Goal: Task Accomplishment & Management: Complete application form

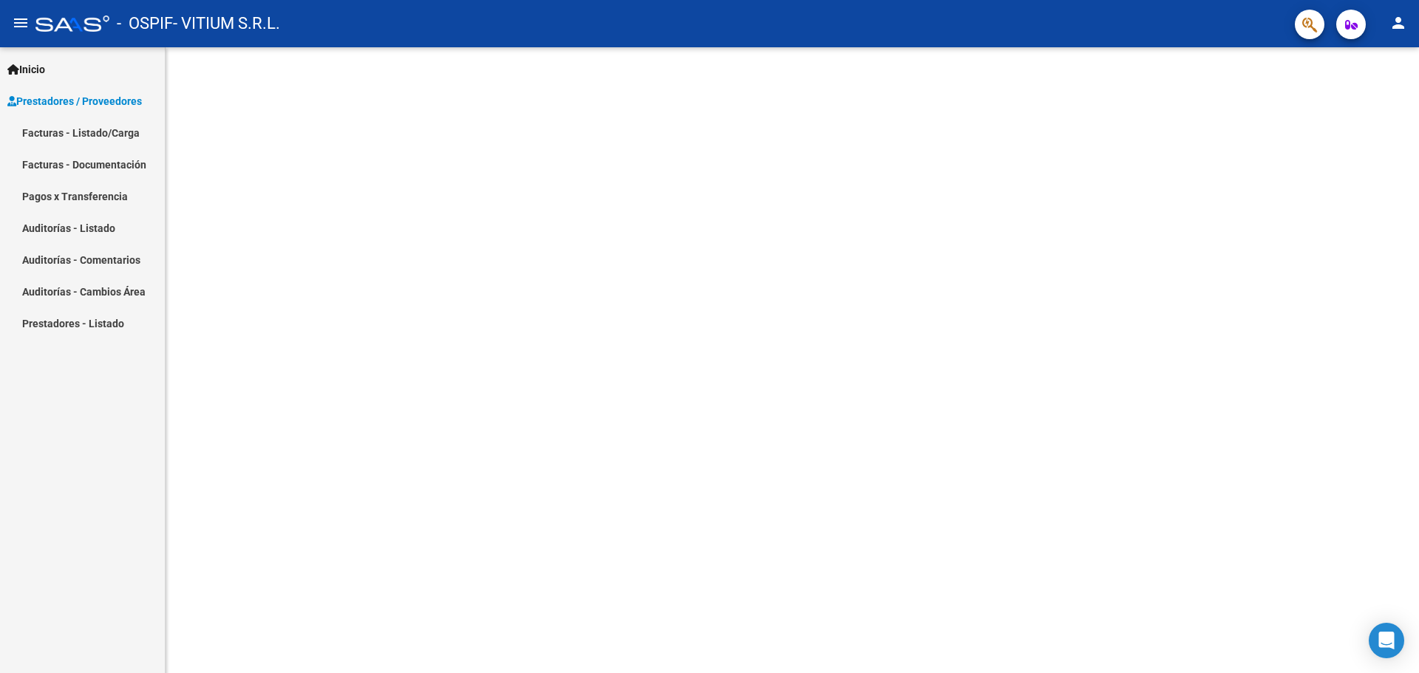
click at [118, 103] on span "Prestadores / Proveedores" at bounding box center [74, 101] width 134 height 16
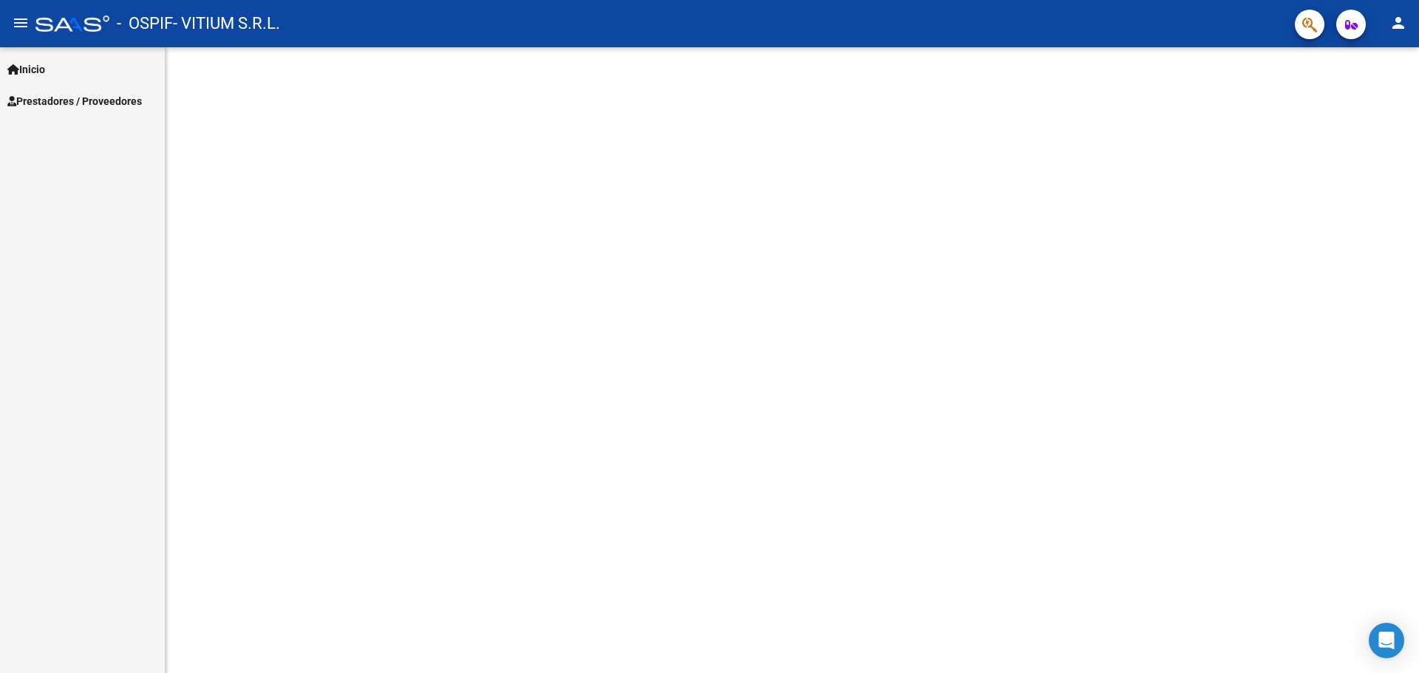
click at [118, 103] on span "Prestadores / Proveedores" at bounding box center [74, 101] width 134 height 16
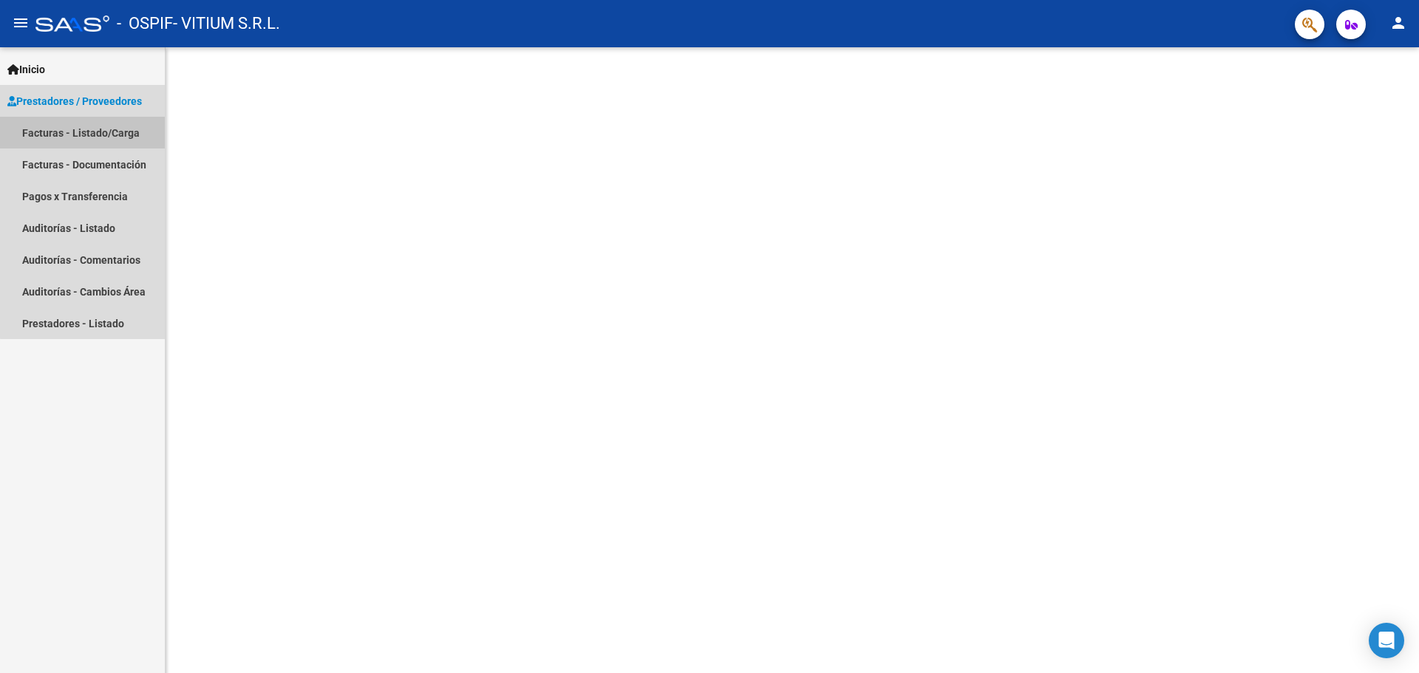
click at [114, 131] on link "Facturas - Listado/Carga" at bounding box center [82, 133] width 165 height 32
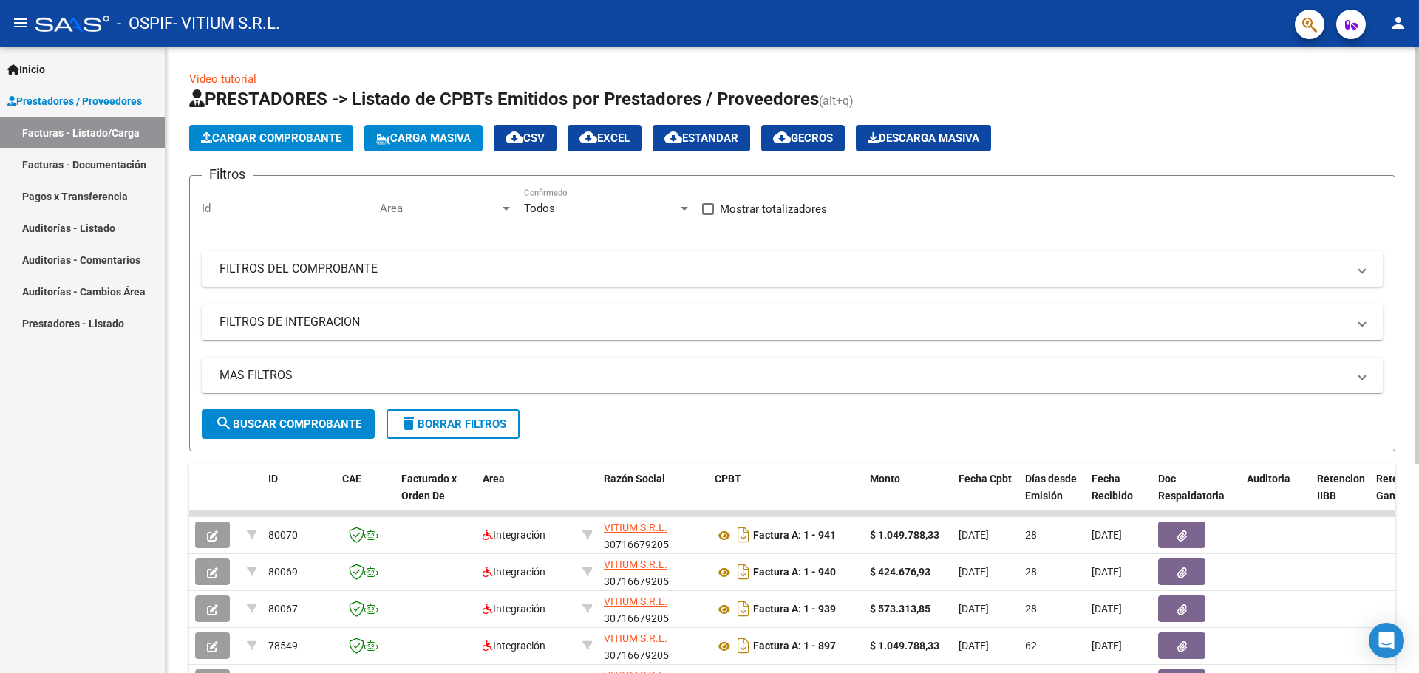
click at [270, 138] on span "Cargar Comprobante" at bounding box center [271, 138] width 140 height 13
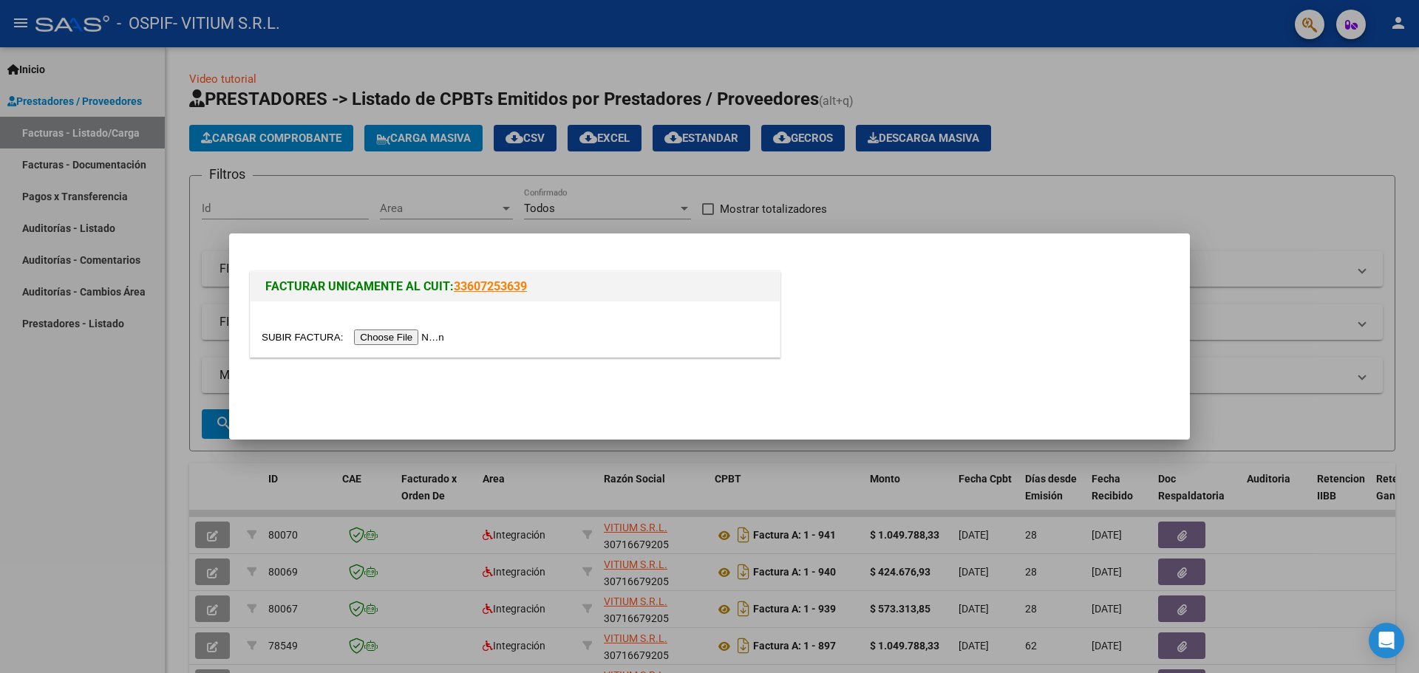
click at [425, 338] on input "file" at bounding box center [355, 338] width 187 height 16
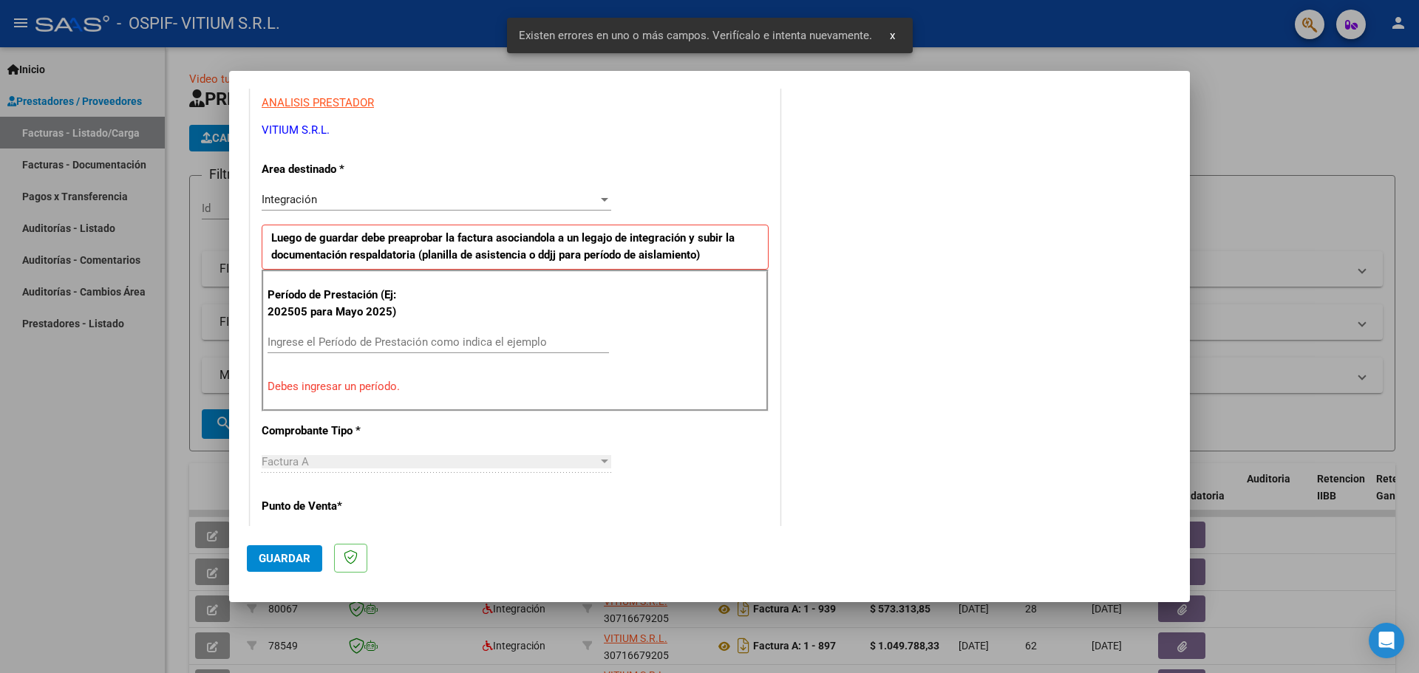
scroll to position [296, 0]
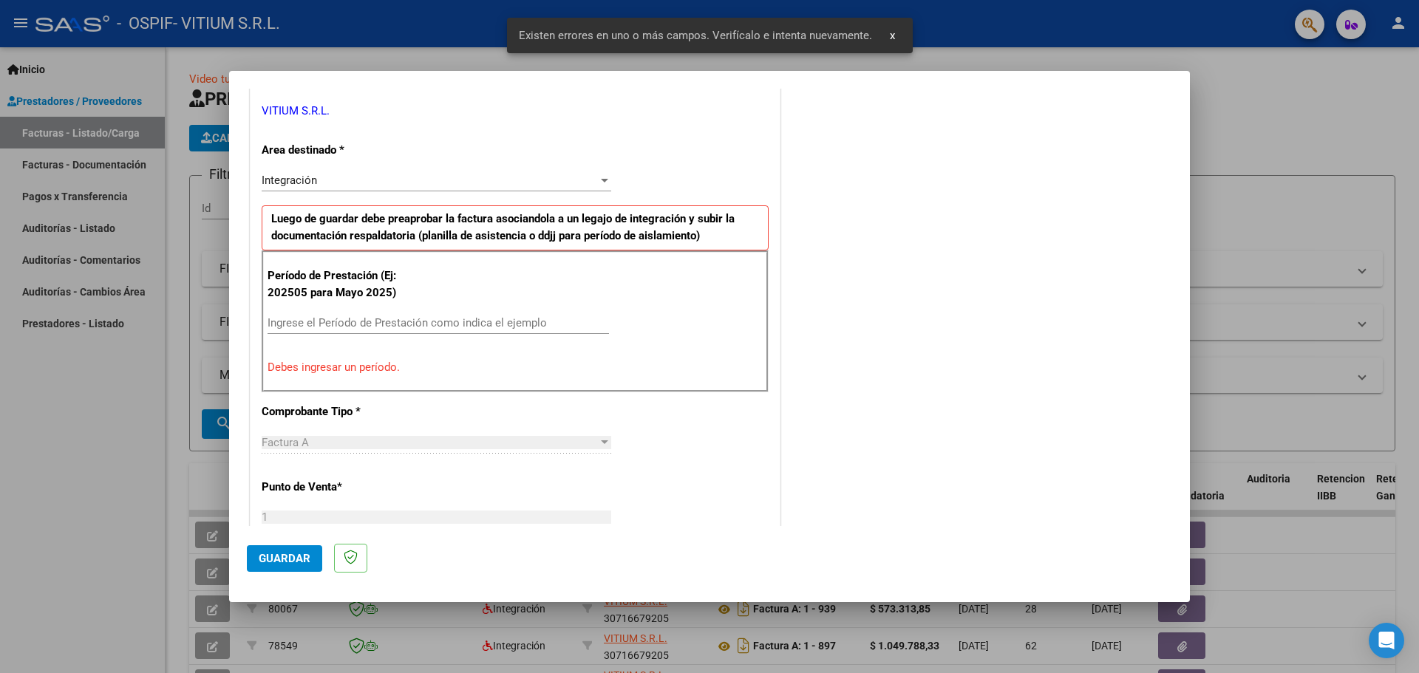
click at [351, 323] on input "Ingrese el Período de Prestación como indica el ejemplo" at bounding box center [437, 322] width 341 height 13
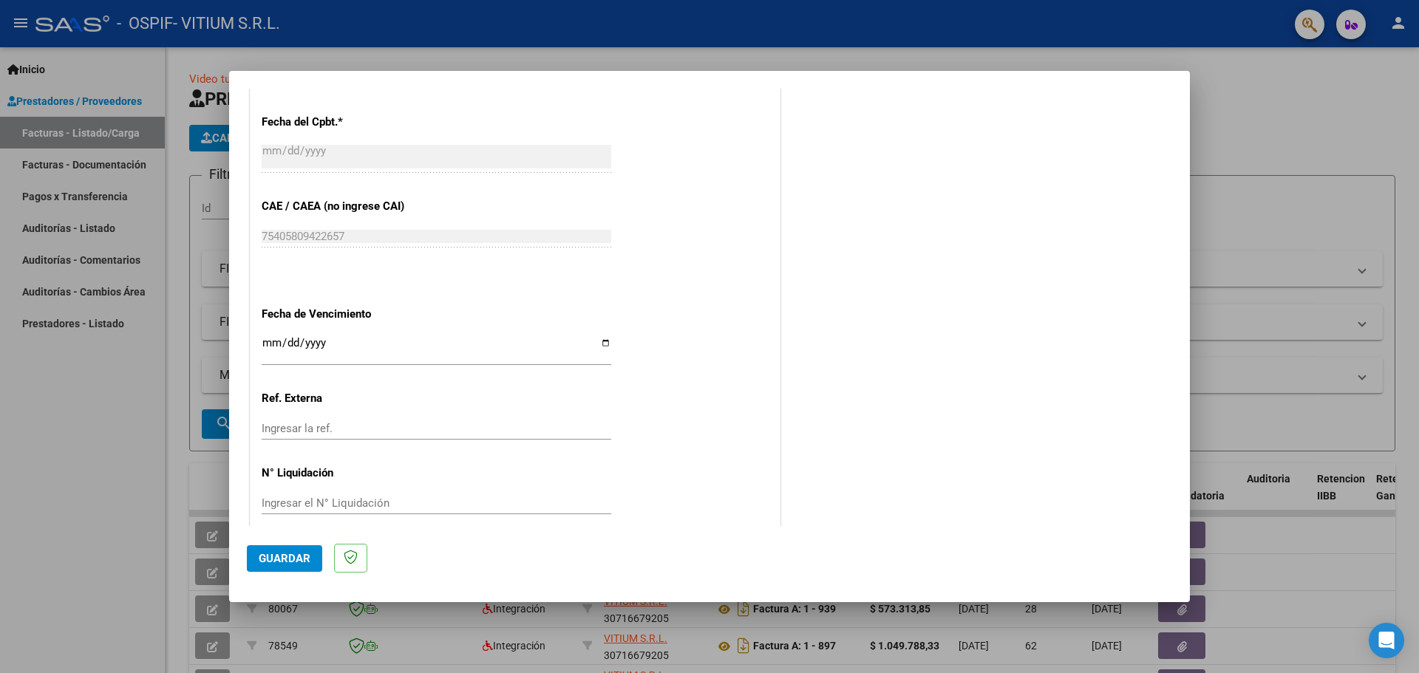
scroll to position [863, 0]
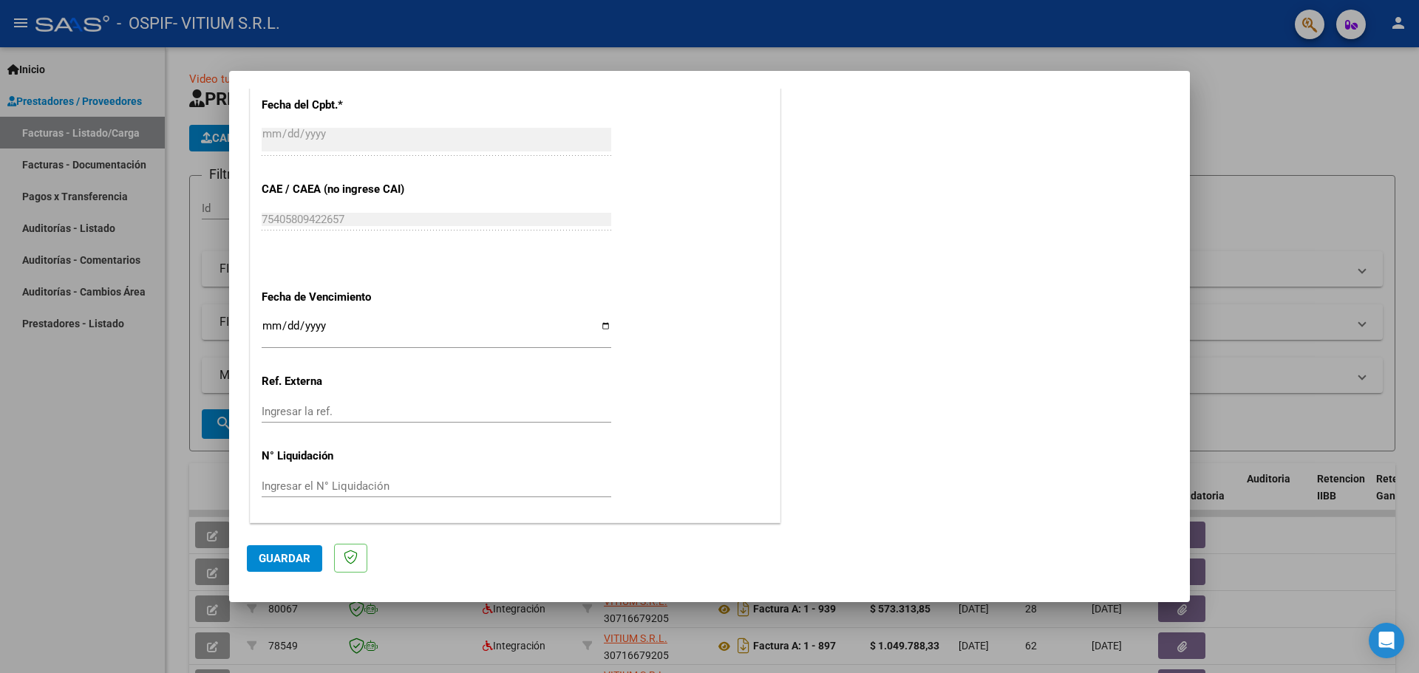
type input "202509"
click at [604, 324] on input "Ingresar la fecha" at bounding box center [436, 332] width 349 height 24
type input "[DATE]"
click at [288, 550] on button "Guardar" at bounding box center [284, 558] width 75 height 27
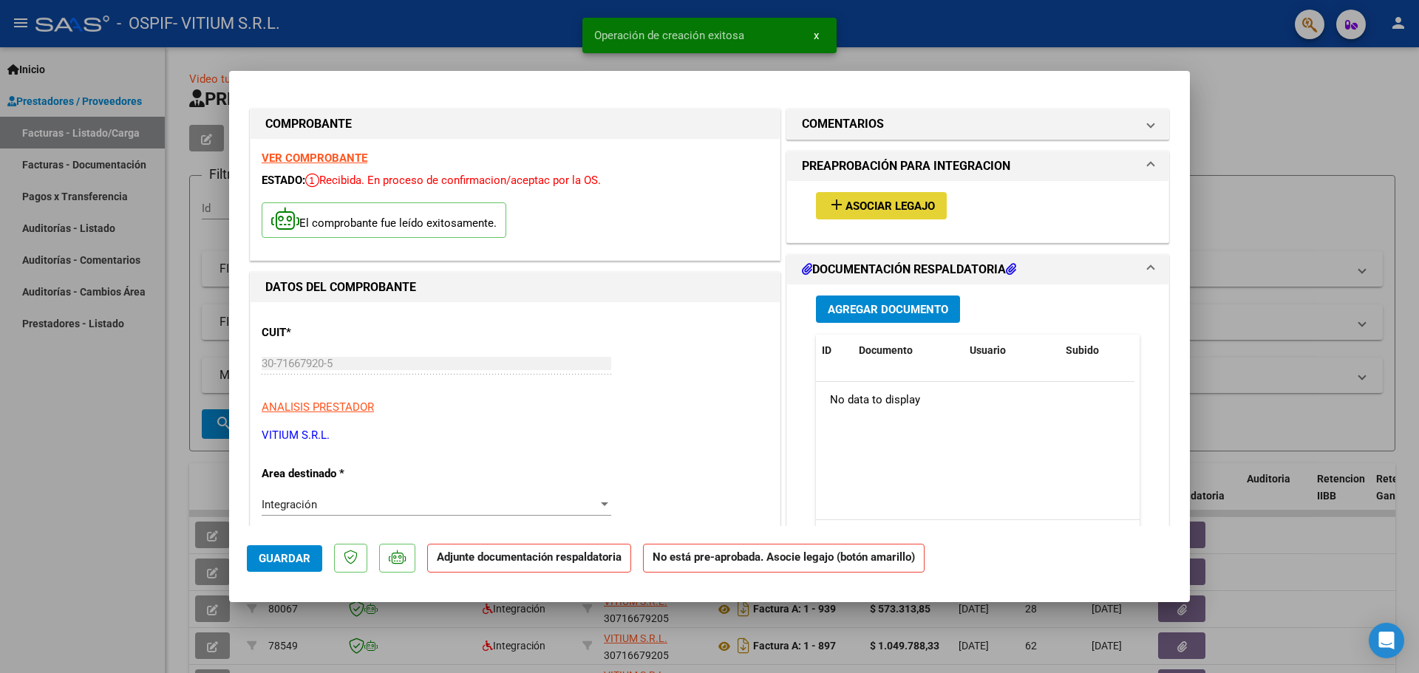
click at [847, 202] on span "Asociar Legajo" at bounding box center [889, 205] width 89 height 13
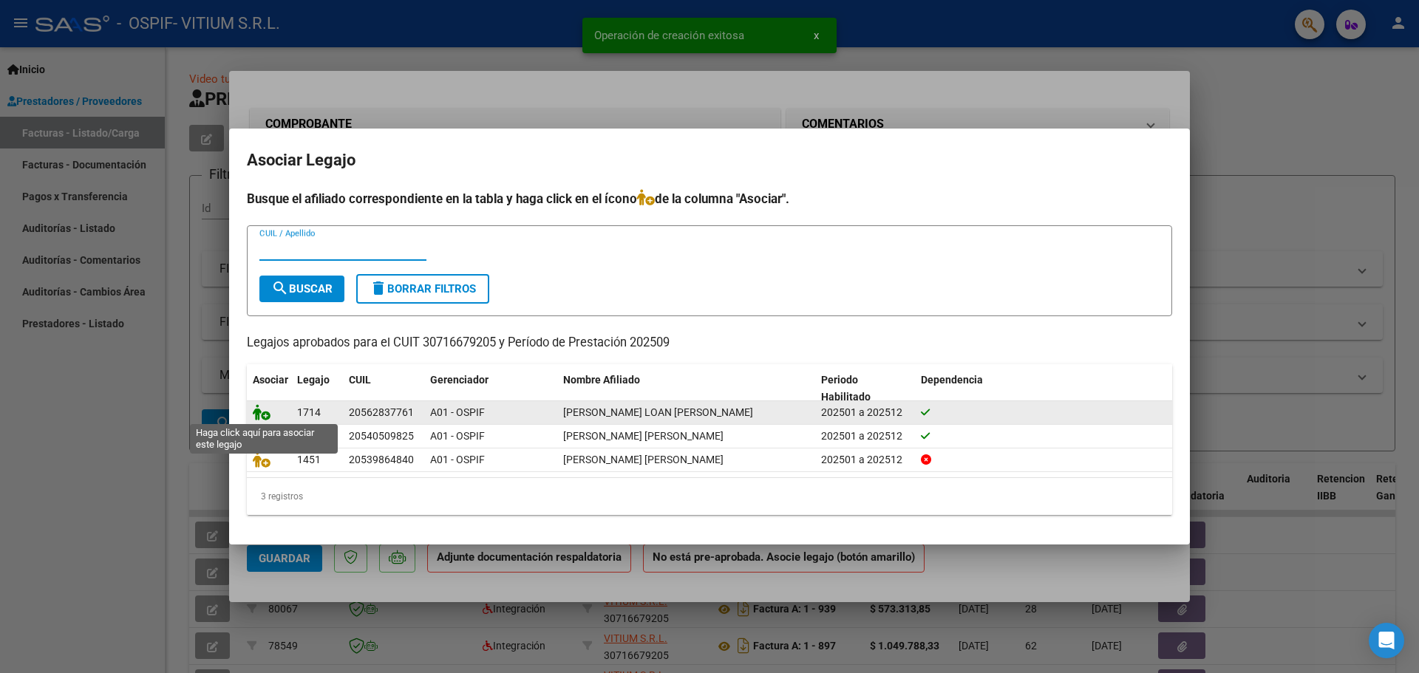
click at [262, 411] on icon at bounding box center [262, 412] width 18 height 16
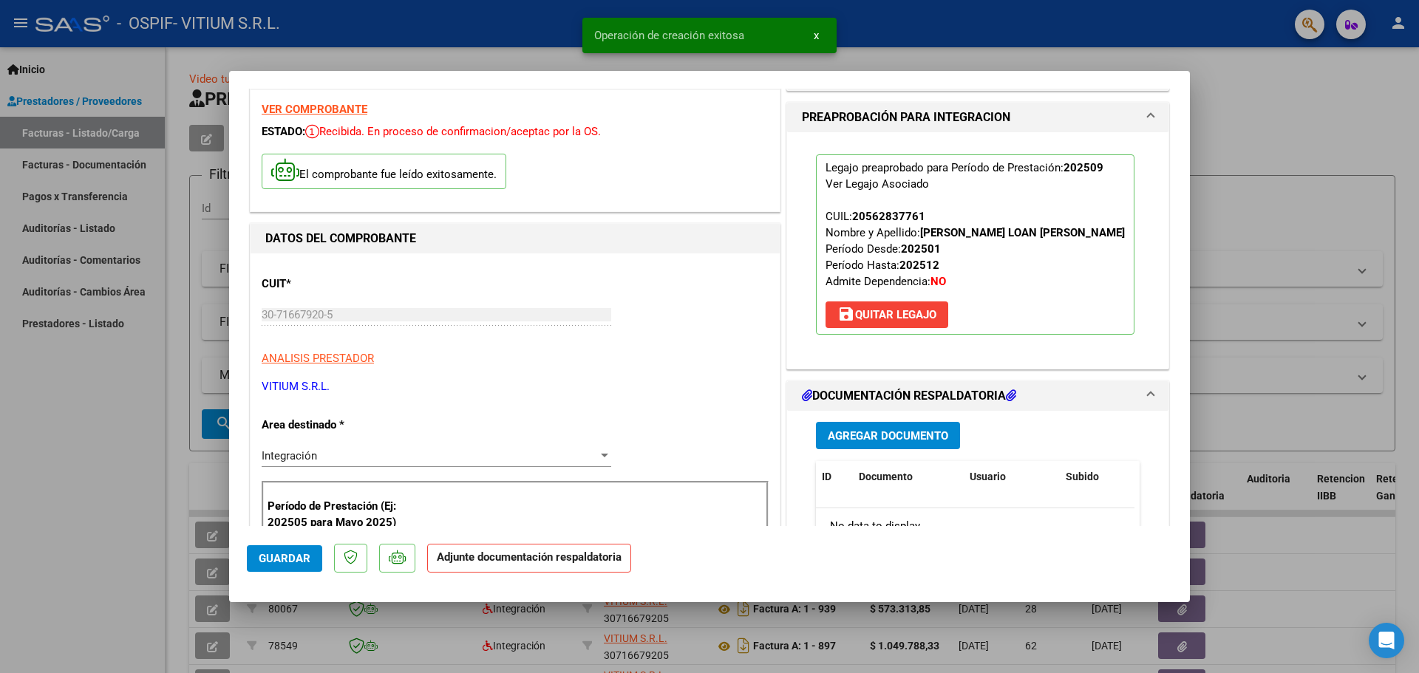
scroll to position [148, 0]
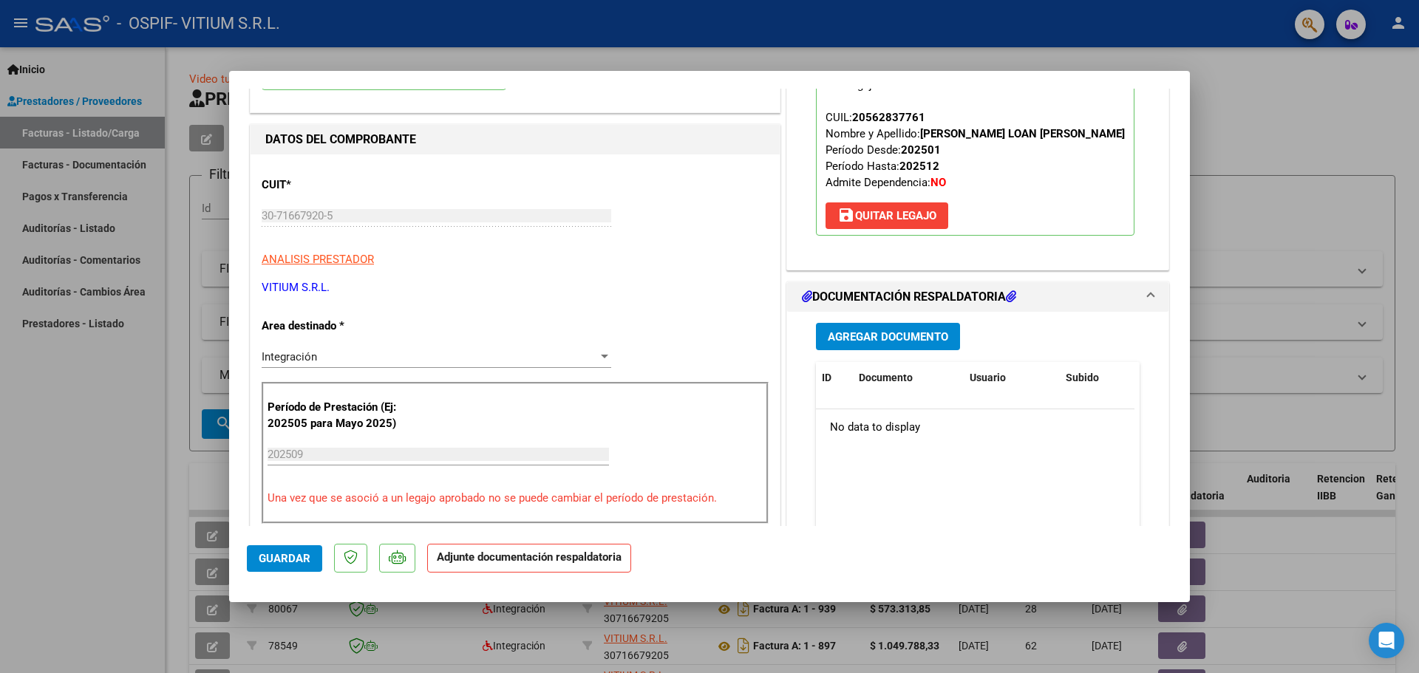
click at [878, 344] on button "Agregar Documento" at bounding box center [888, 336] width 144 height 27
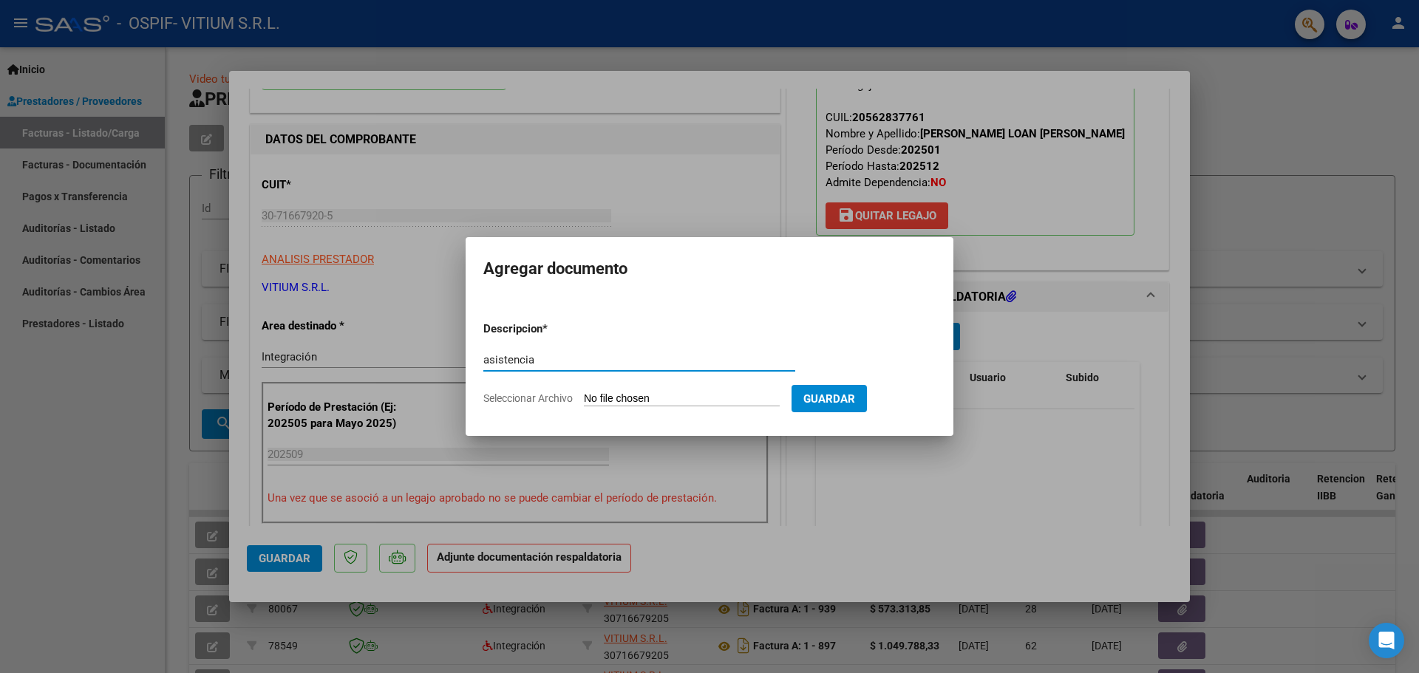
type input "asistencia"
click at [677, 395] on input "Seleccionar Archivo" at bounding box center [682, 399] width 196 height 14
type input "C:\fakepath\ASISTENCIA [PERSON_NAME] SEP.pdf"
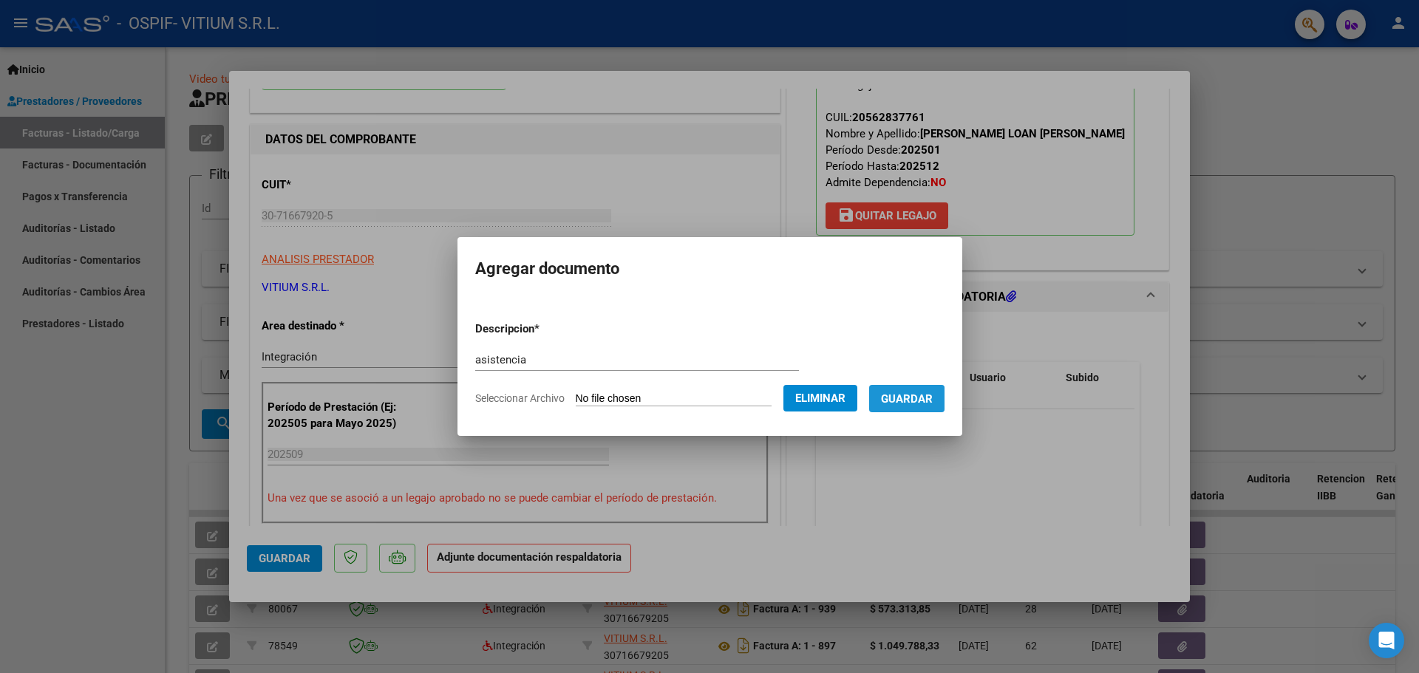
click at [915, 404] on span "Guardar" at bounding box center [907, 398] width 52 height 13
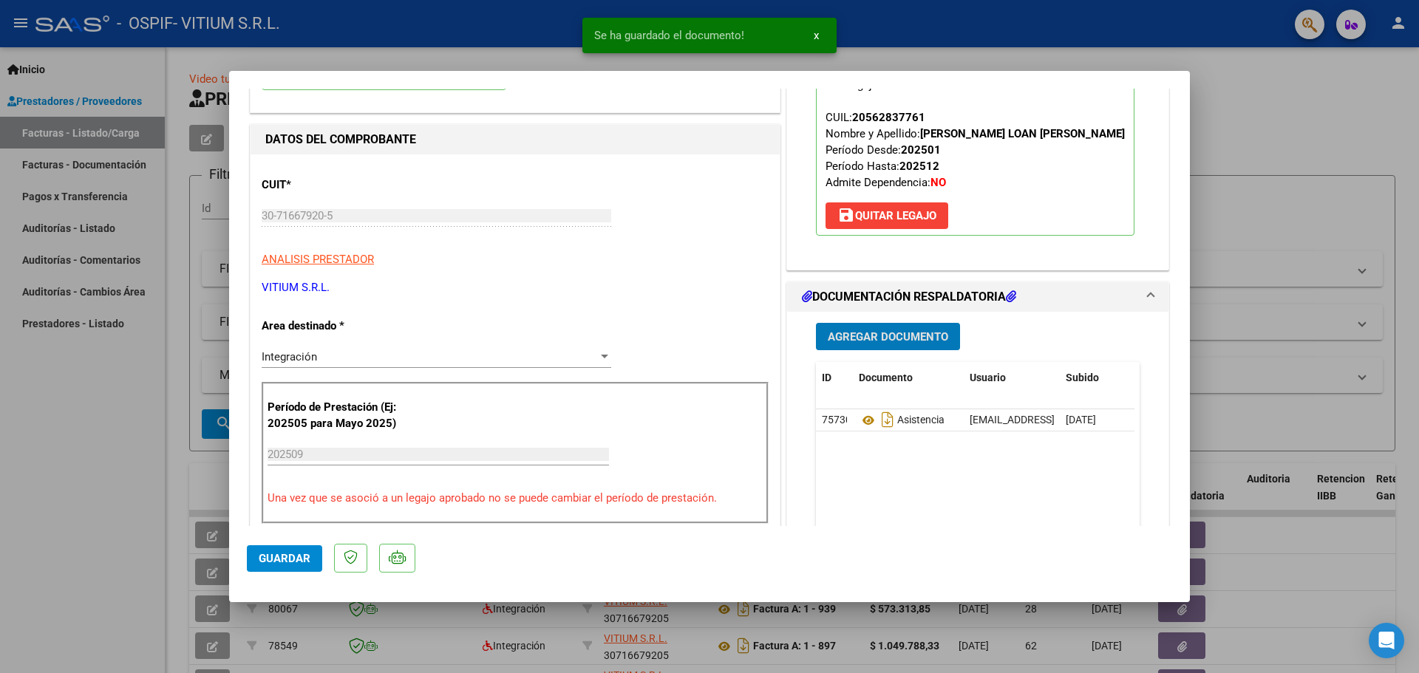
click at [915, 335] on span "Agregar Documento" at bounding box center [887, 336] width 120 height 13
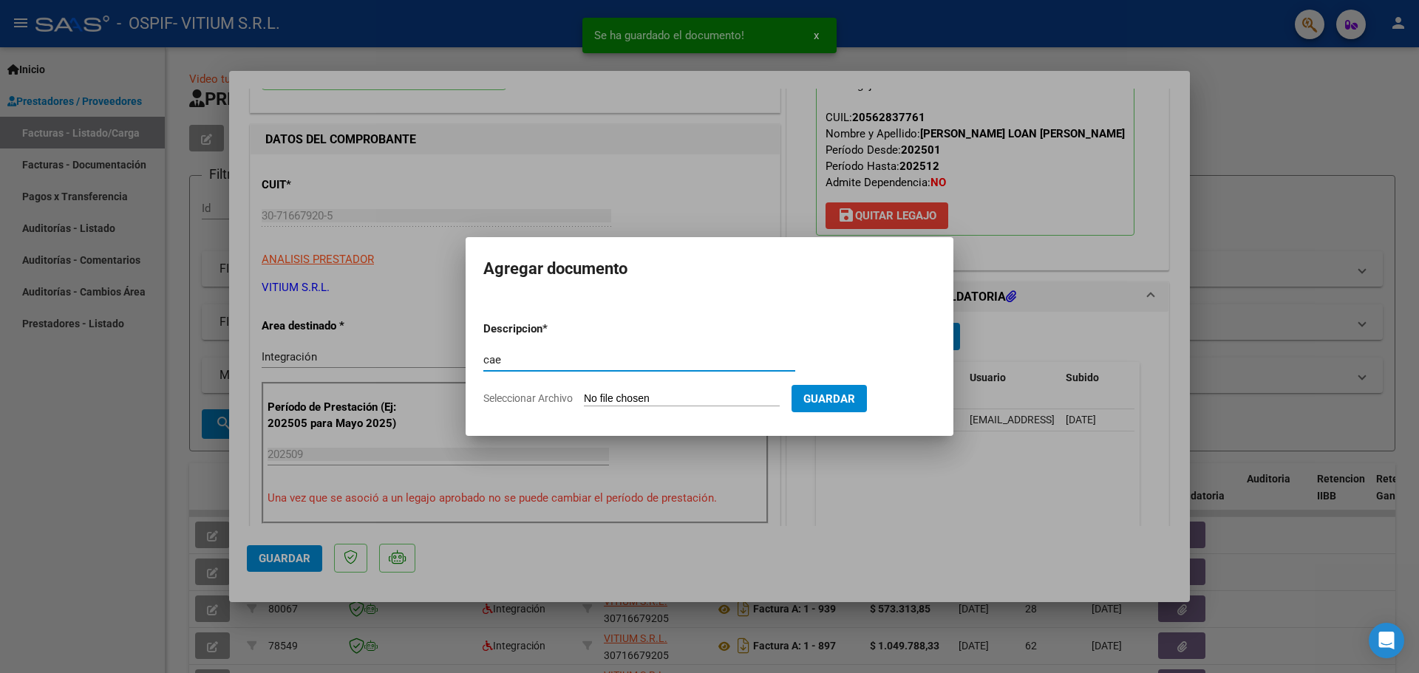
type input "cae"
click at [649, 396] on input "Seleccionar Archivo" at bounding box center [682, 399] width 196 height 14
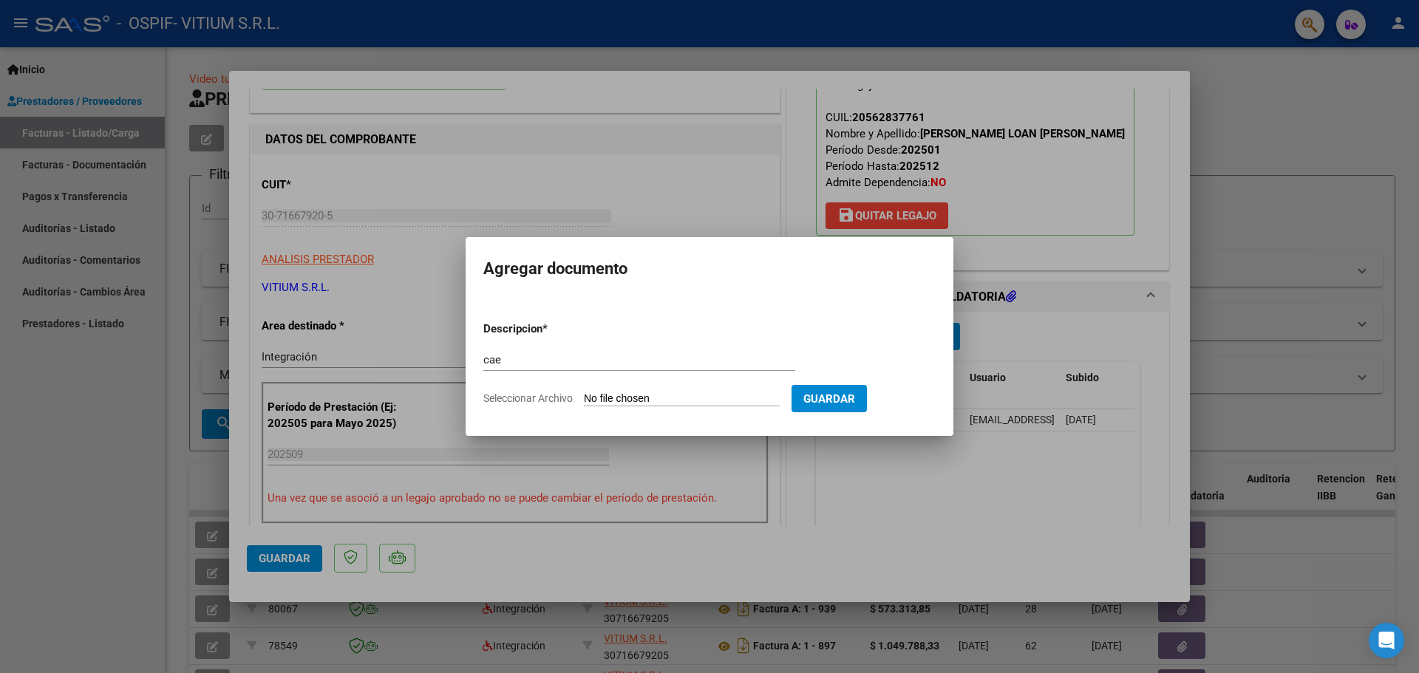
type input "C:\fakepath\cae 992.pdf"
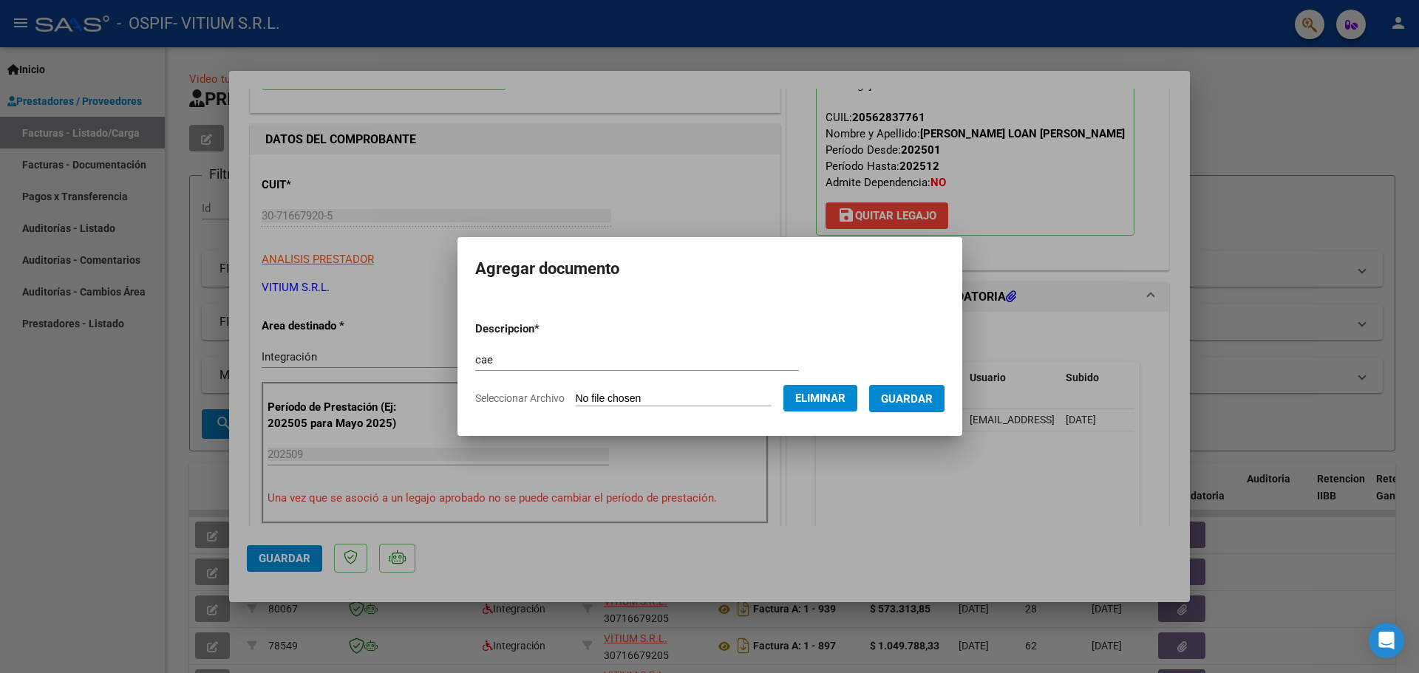
click at [925, 400] on span "Guardar" at bounding box center [907, 398] width 52 height 13
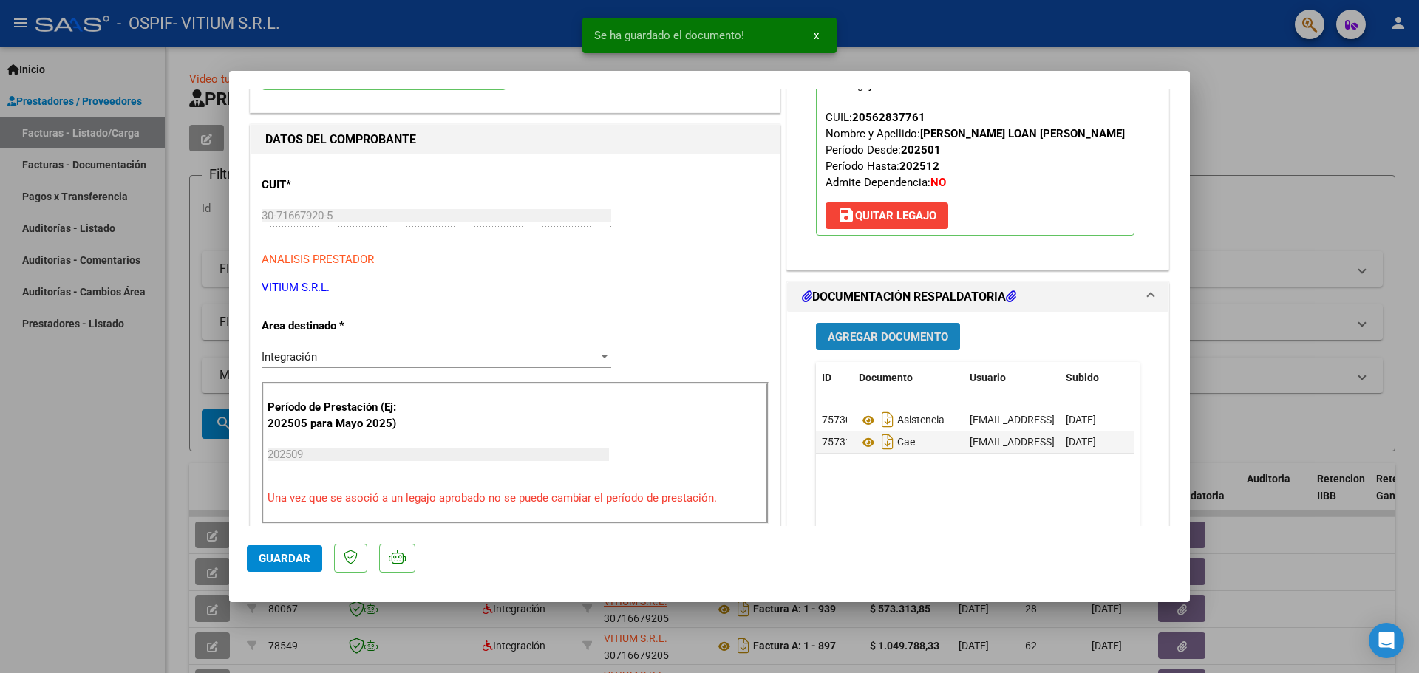
click at [892, 334] on span "Agregar Documento" at bounding box center [887, 336] width 120 height 13
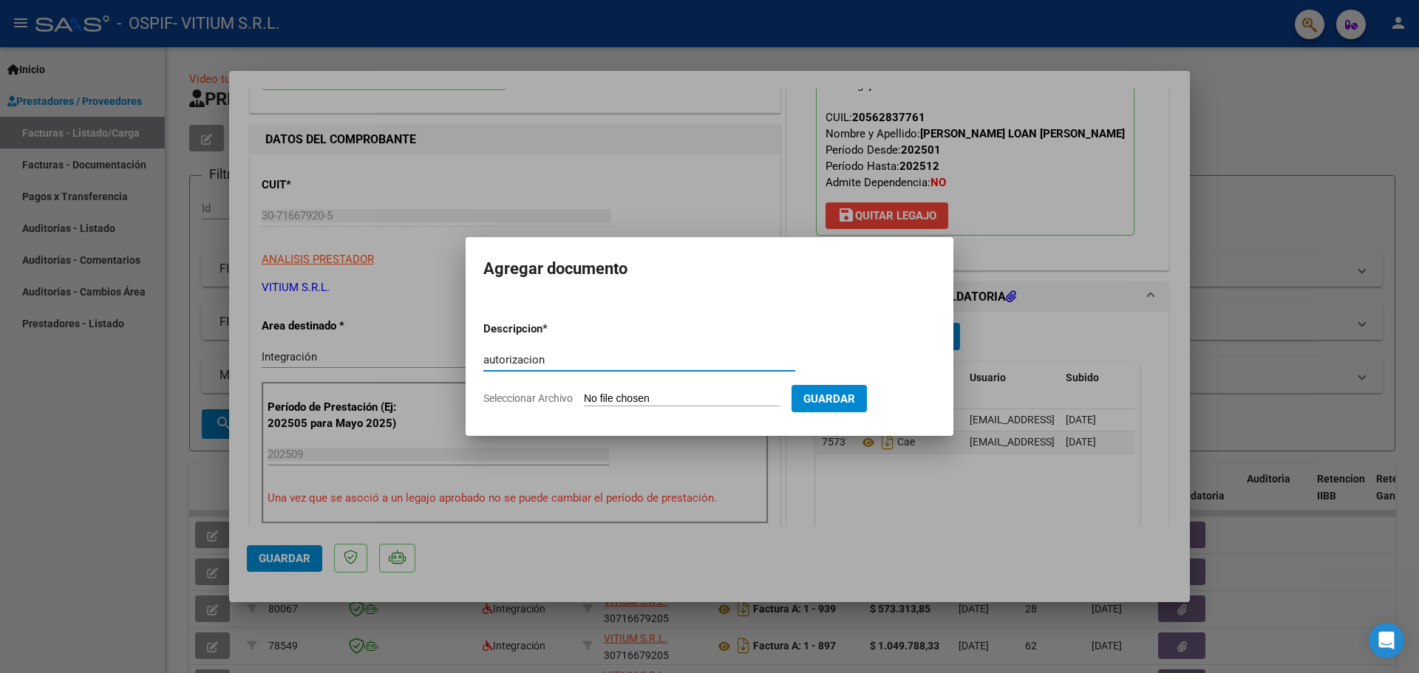
type input "autorizacion"
click at [694, 394] on input "Seleccionar Archivo" at bounding box center [682, 399] width 196 height 14
type input "C:\fakepath\AUT [PERSON_NAME] LOAN.pdf"
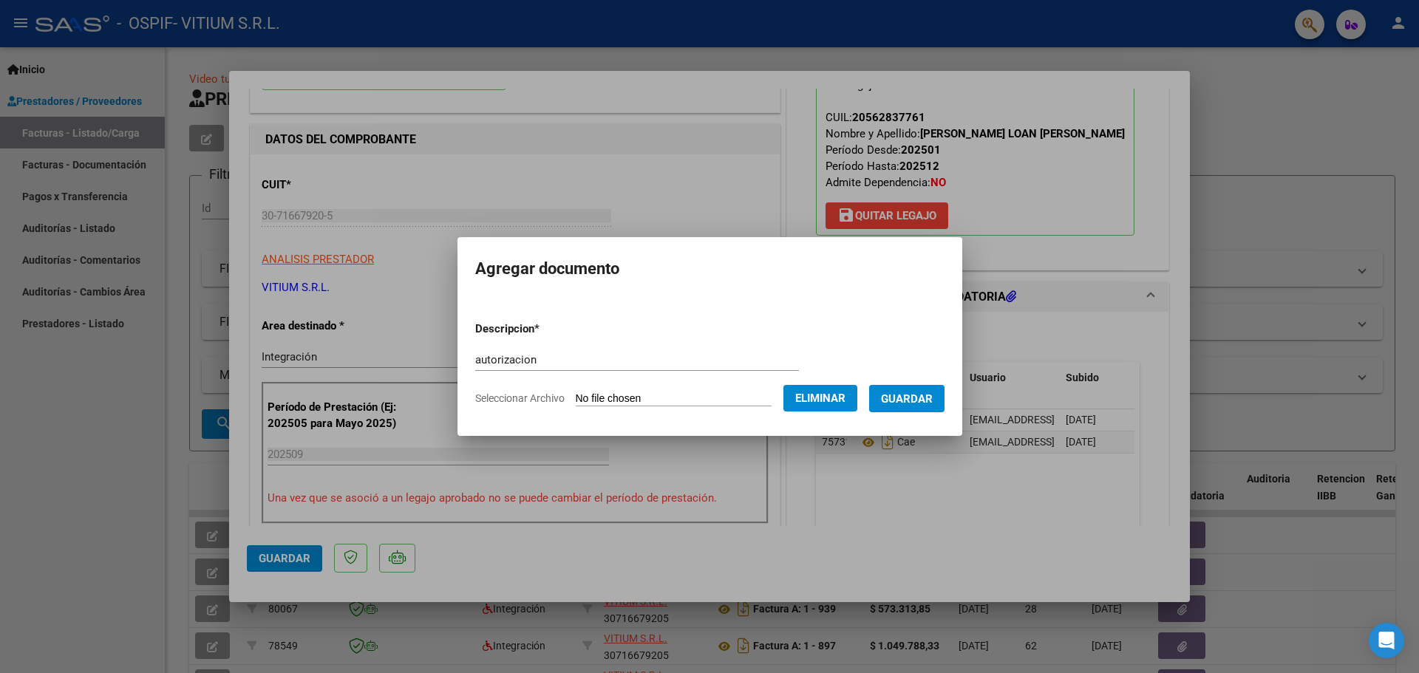
click at [919, 397] on span "Guardar" at bounding box center [907, 398] width 52 height 13
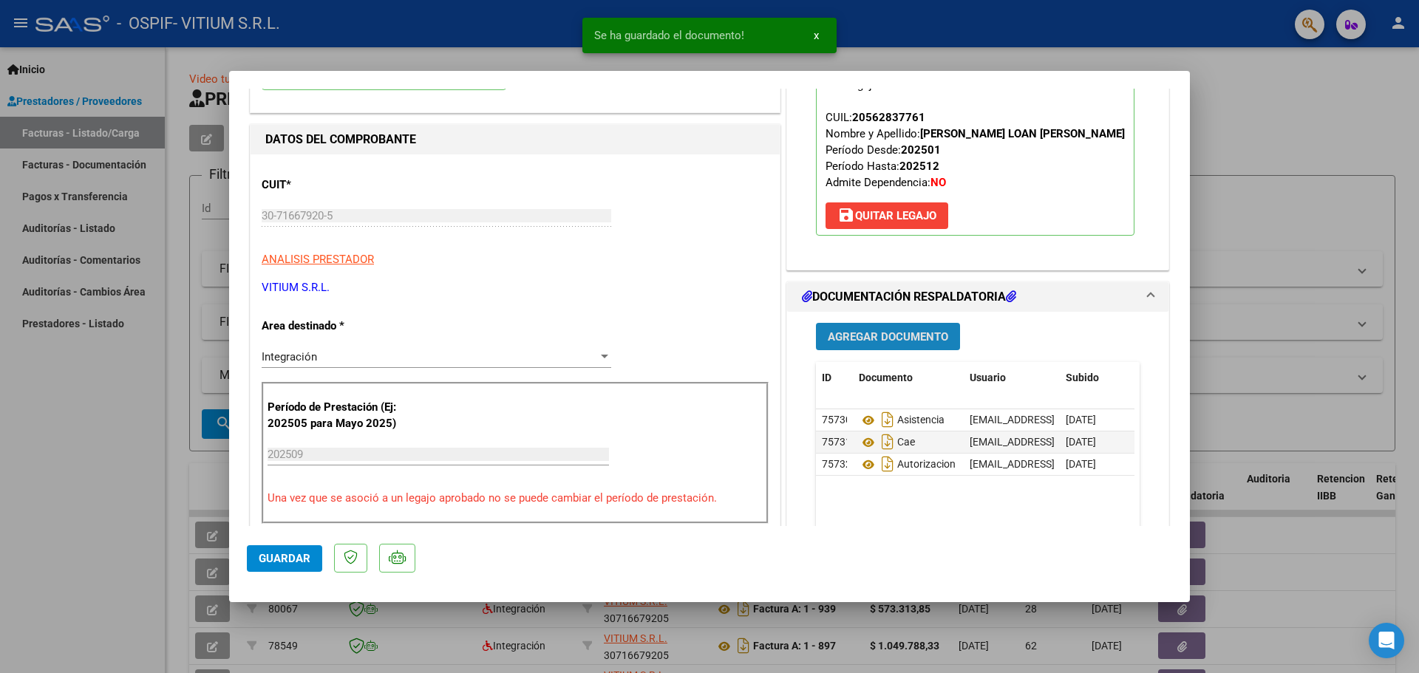
click at [887, 340] on span "Agregar Documento" at bounding box center [887, 336] width 120 height 13
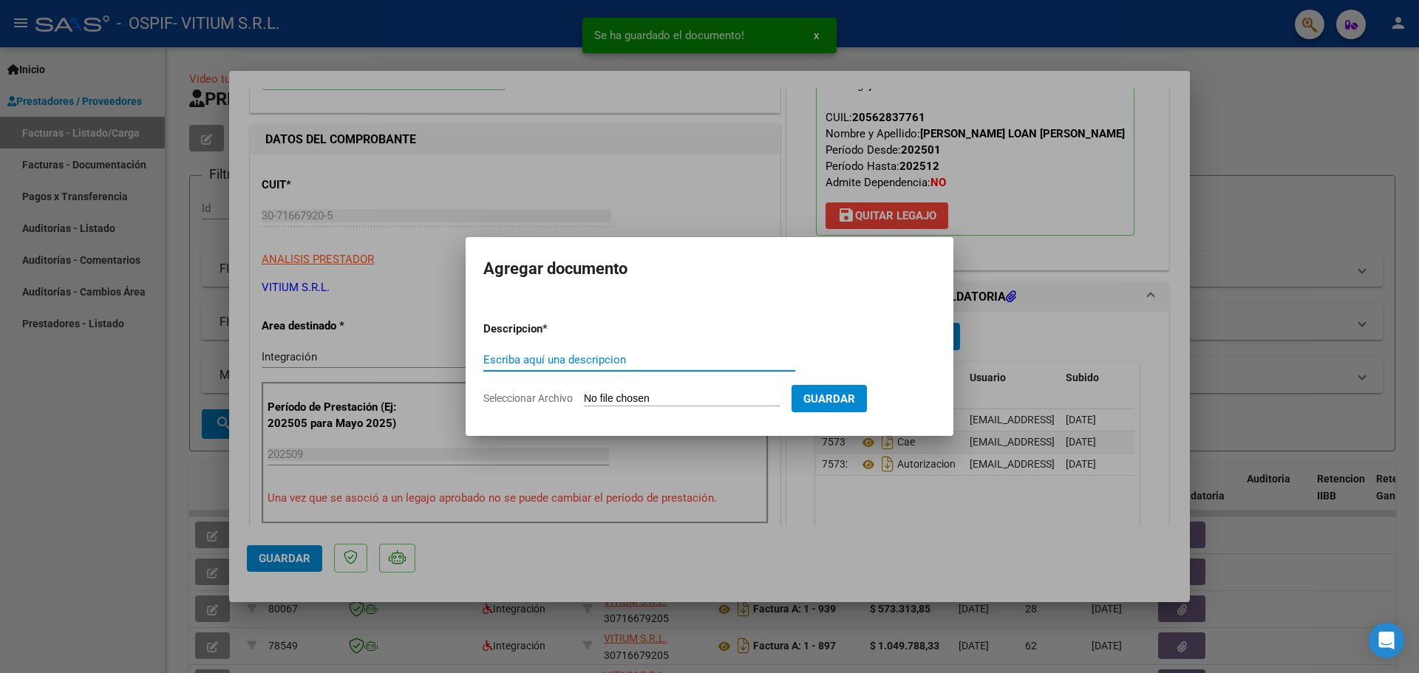
click at [1047, 353] on div at bounding box center [709, 336] width 1419 height 673
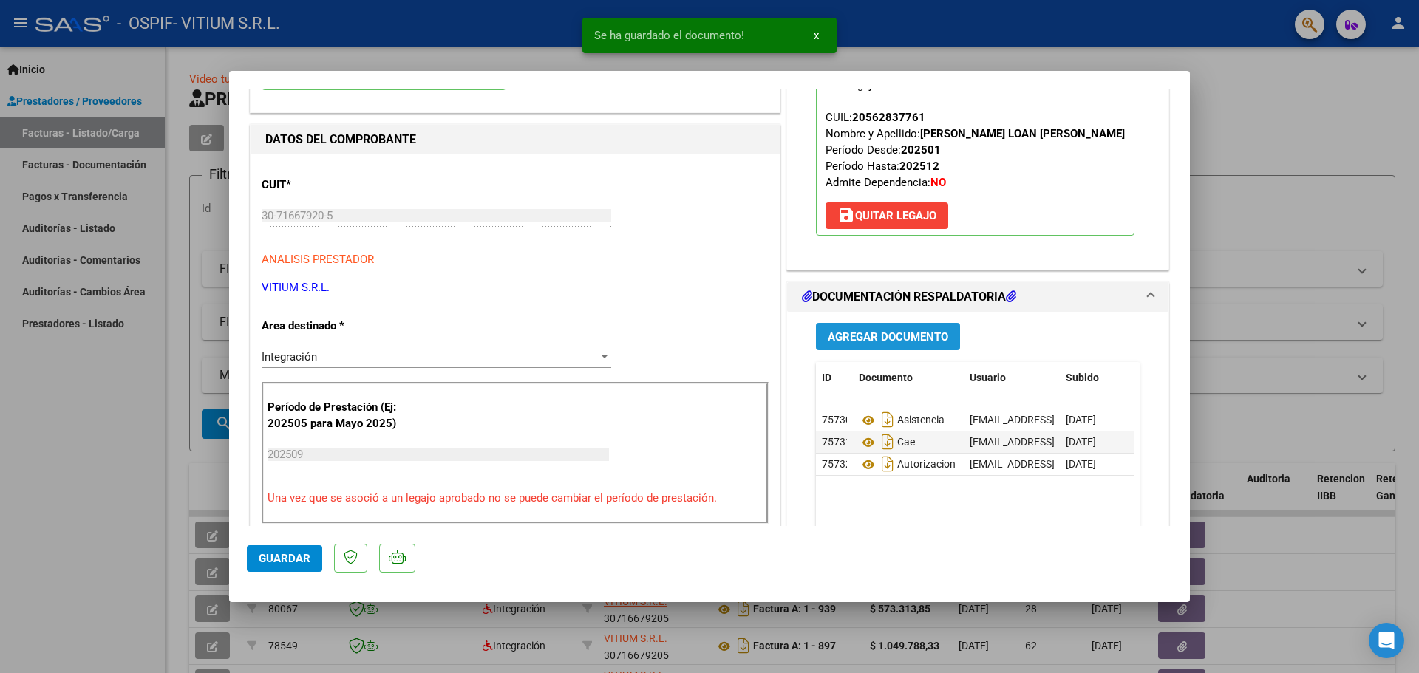
click at [881, 336] on span "Agregar Documento" at bounding box center [887, 336] width 120 height 13
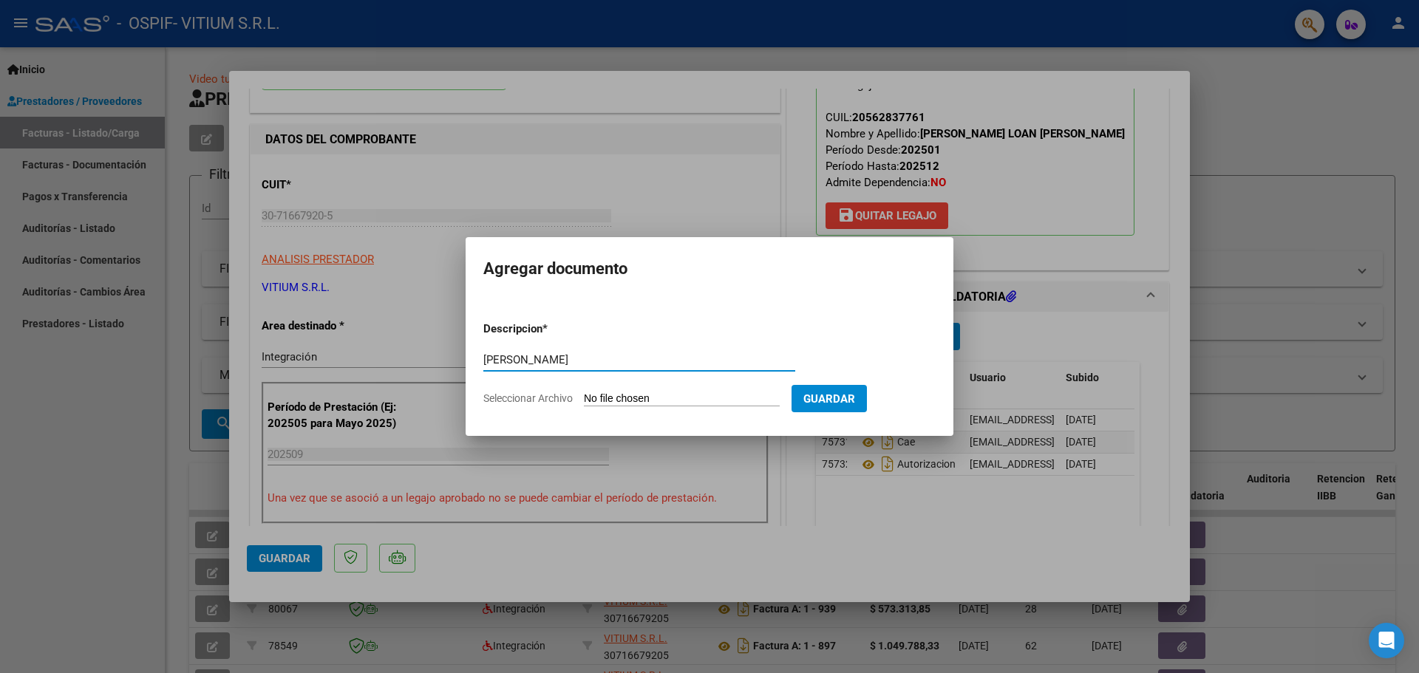
type input "[PERSON_NAME]"
click at [671, 398] on input "Seleccionar Archivo" at bounding box center [682, 399] width 196 height 14
type input "C:\fakepath\[PERSON_NAME] [DATE].pdf"
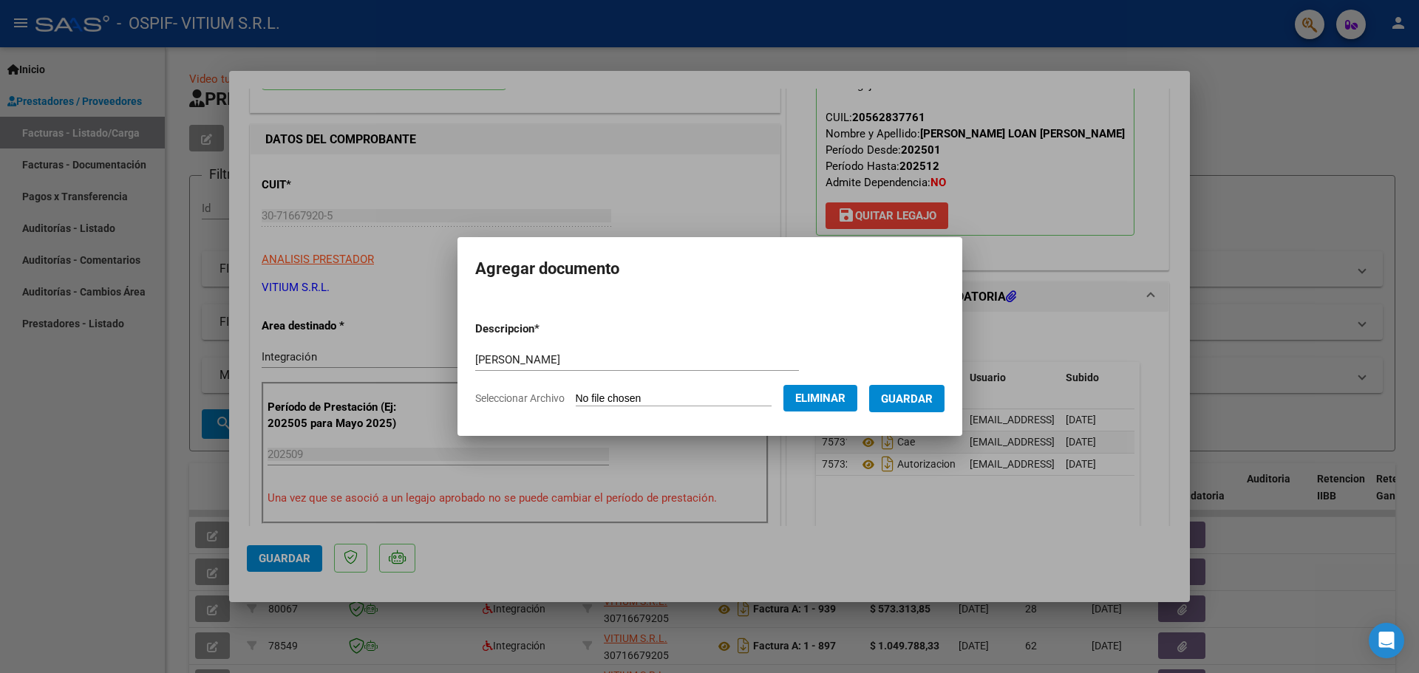
drag, startPoint x: 837, startPoint y: 397, endPoint x: 930, endPoint y: 434, distance: 100.4
click at [930, 434] on mat-dialog-container "Agregar documento Descripcion * [PERSON_NAME] Escriba aquí una descripcion Sele…" at bounding box center [709, 336] width 505 height 198
click at [932, 403] on span "Guardar" at bounding box center [907, 398] width 52 height 13
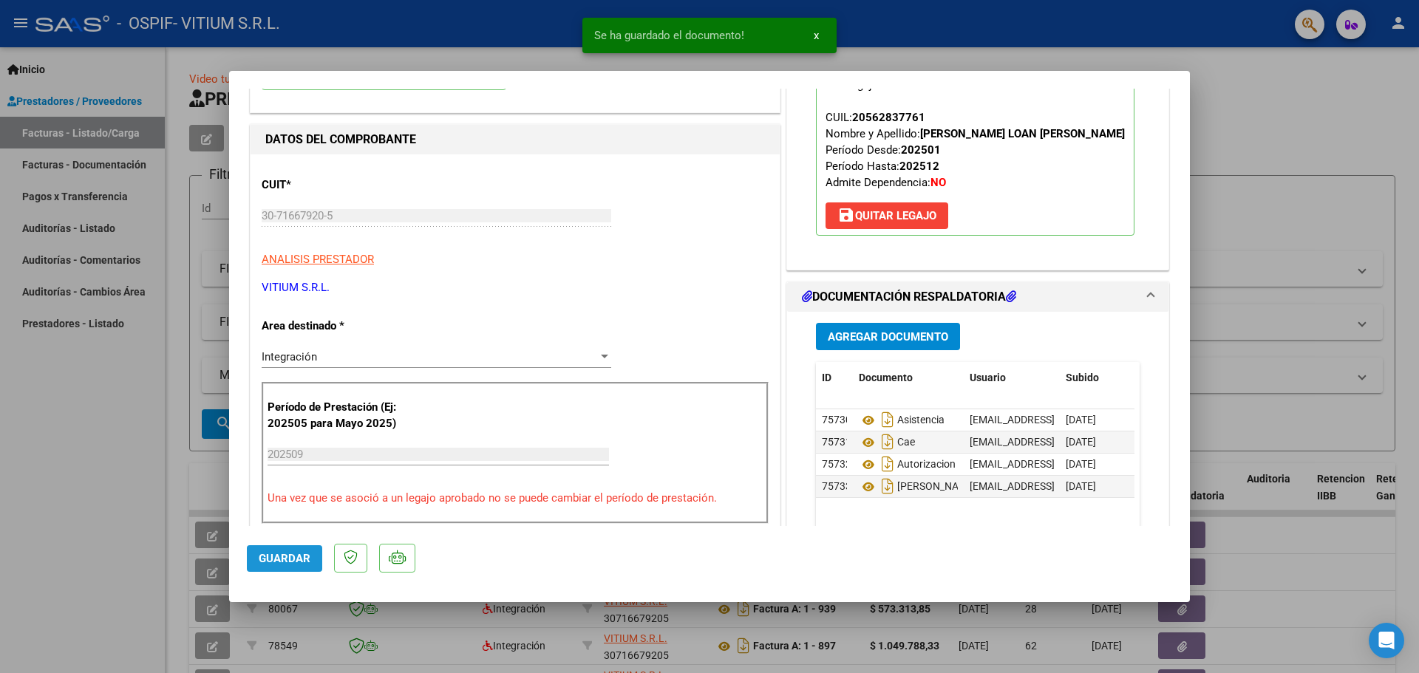
click at [281, 553] on span "Guardar" at bounding box center [285, 558] width 52 height 13
drag, startPoint x: 88, startPoint y: 490, endPoint x: 102, endPoint y: 479, distance: 17.9
click at [93, 487] on div at bounding box center [709, 336] width 1419 height 673
type input "$ 0,00"
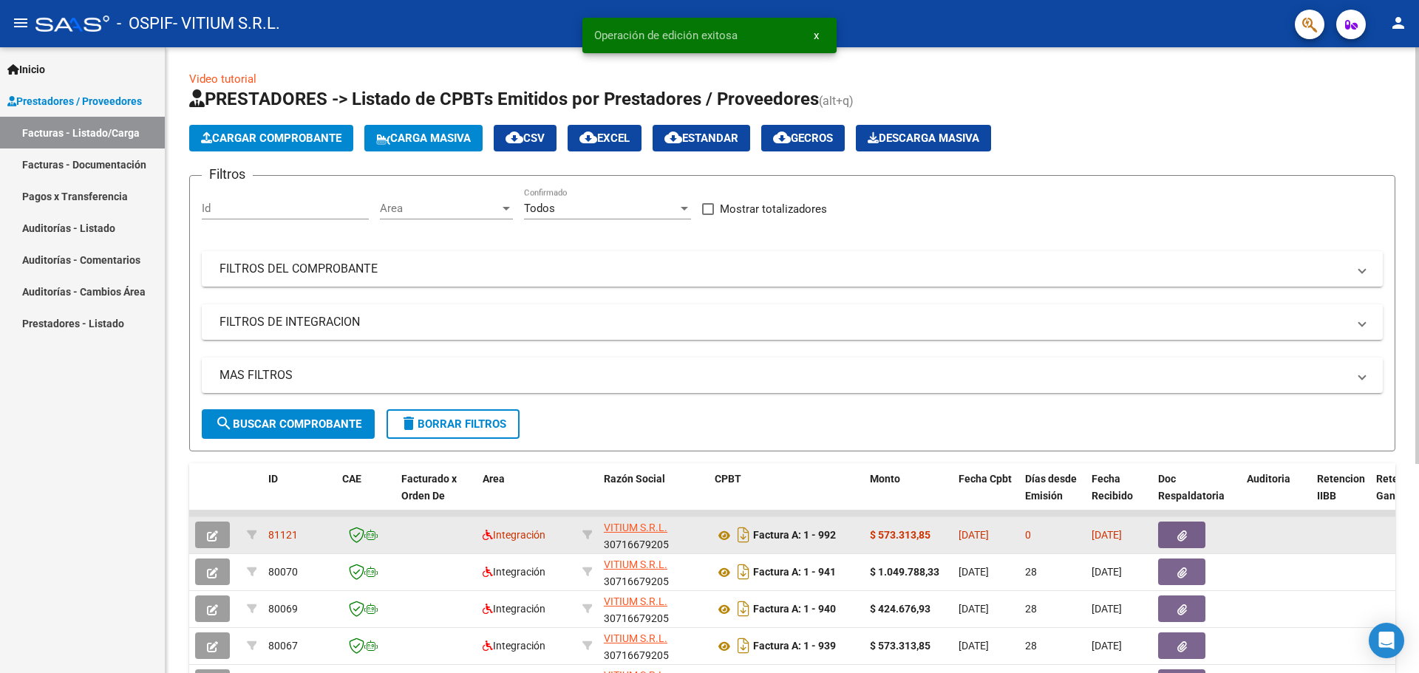
click at [1177, 539] on icon "button" at bounding box center [1182, 535] width 10 height 11
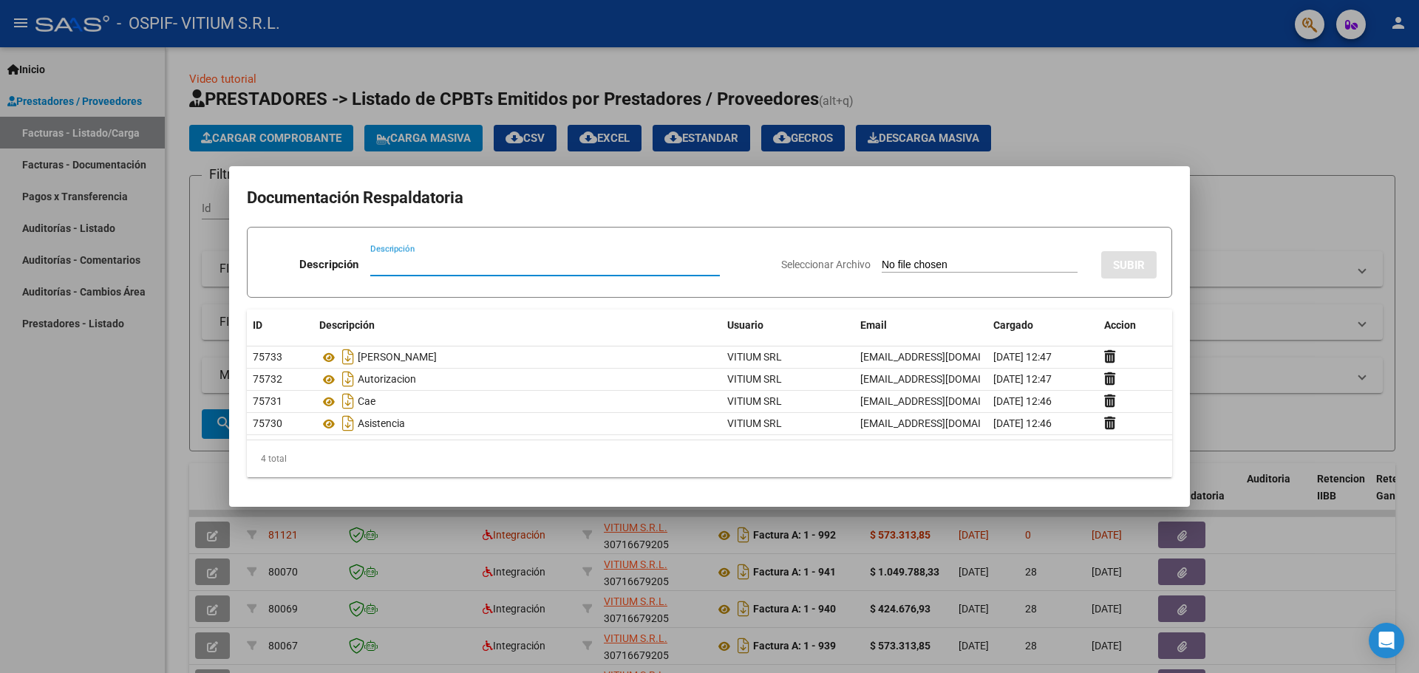
click at [69, 417] on div at bounding box center [709, 336] width 1419 height 673
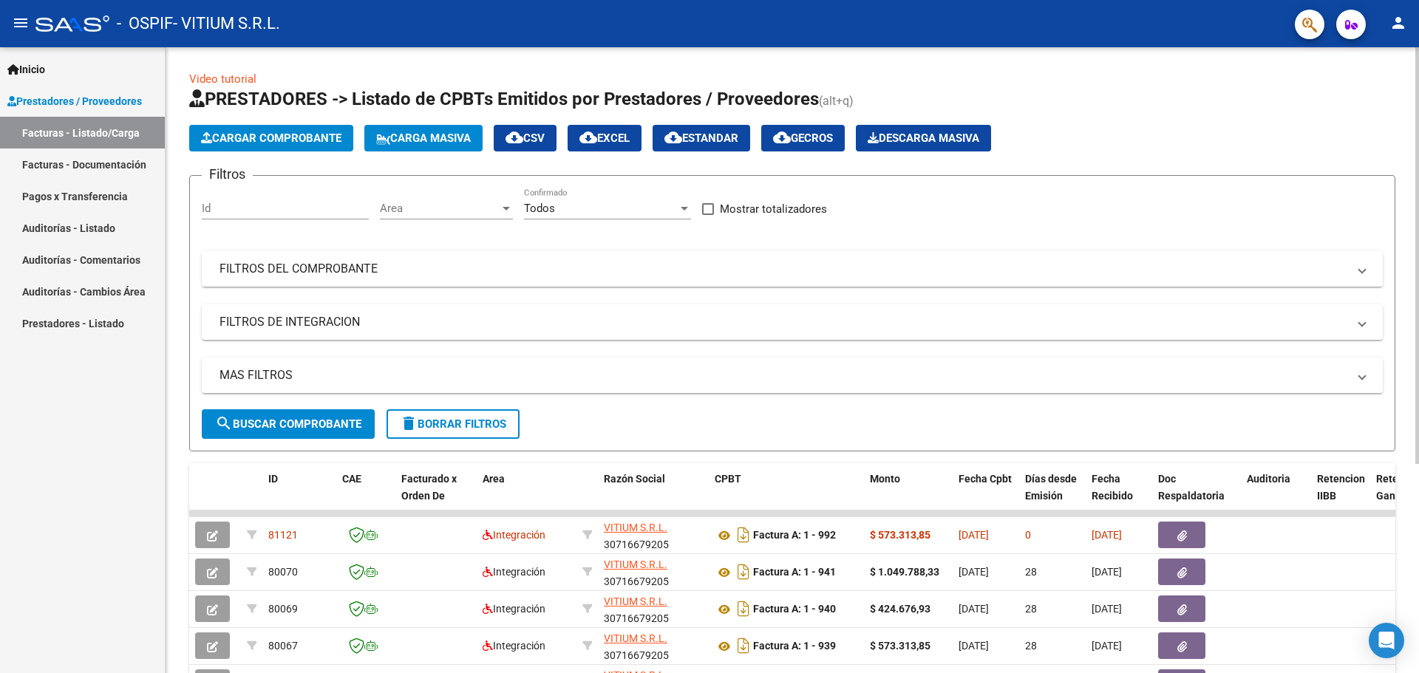
click at [301, 143] on span "Cargar Comprobante" at bounding box center [271, 138] width 140 height 13
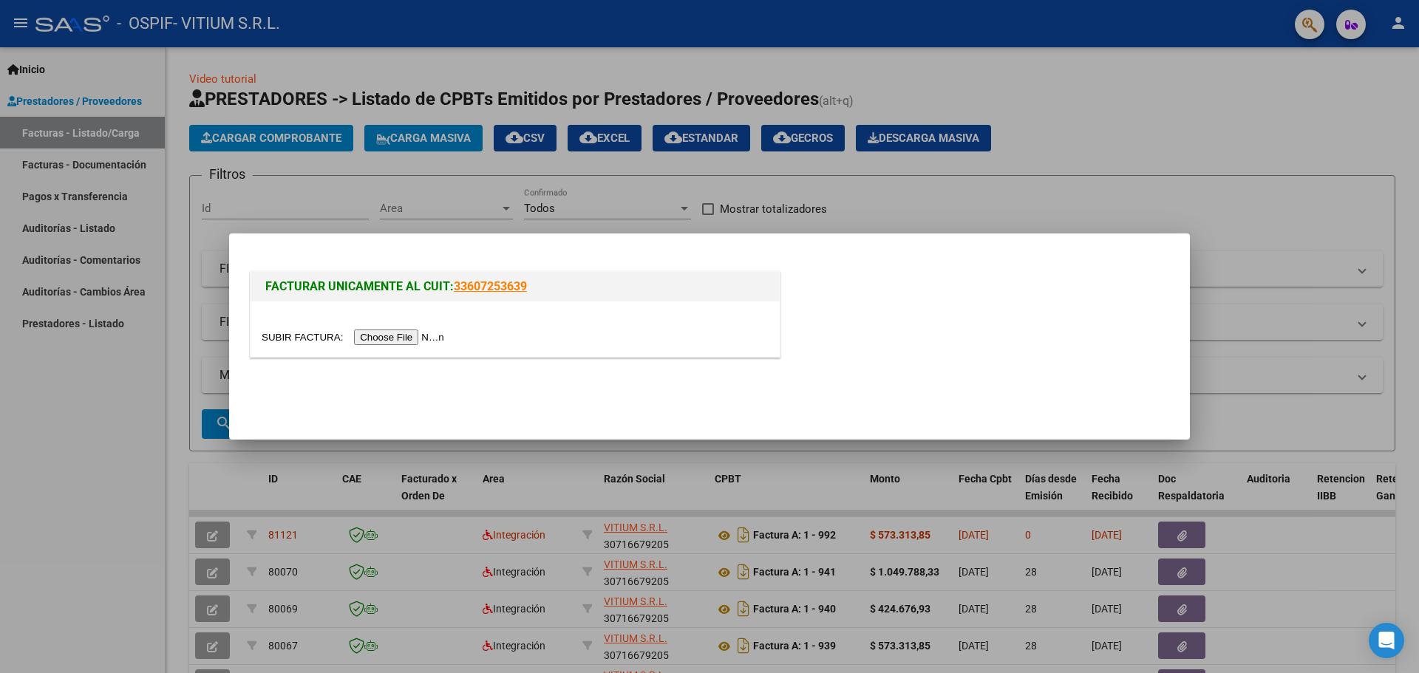
click at [413, 336] on input "file" at bounding box center [355, 338] width 187 height 16
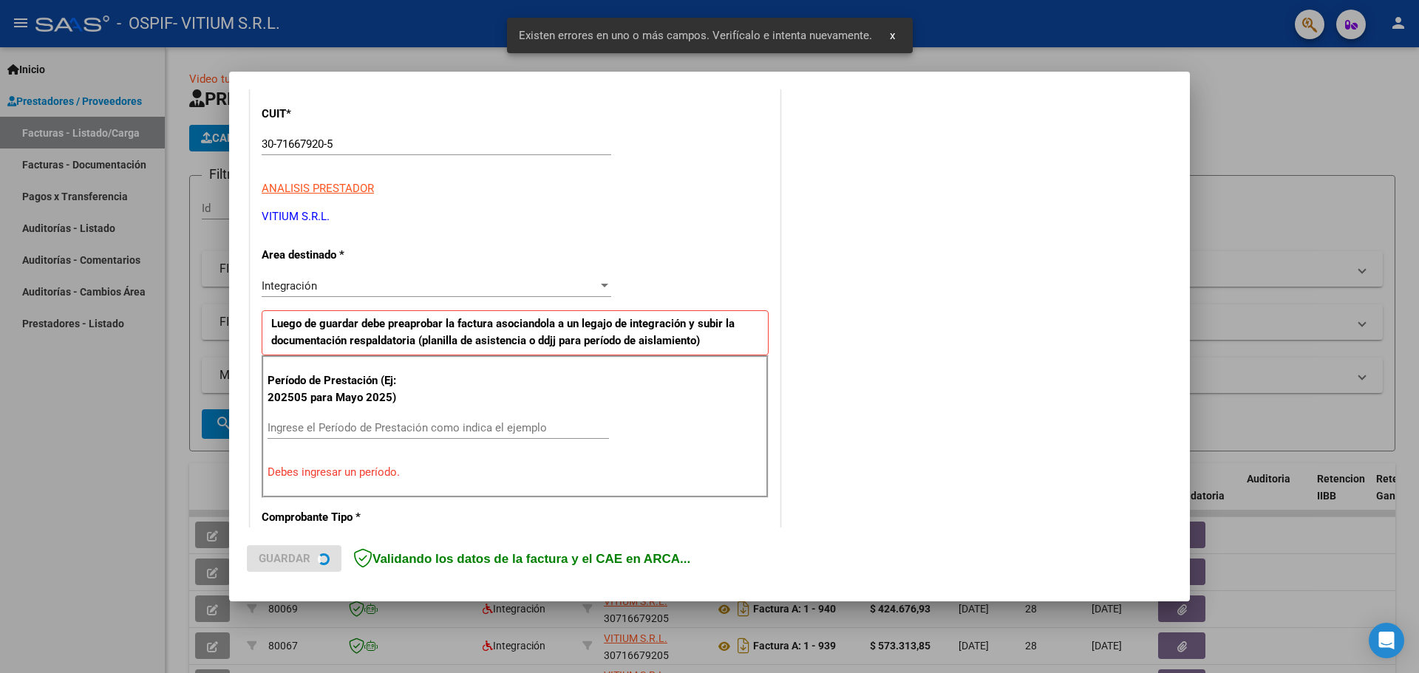
scroll to position [268, 0]
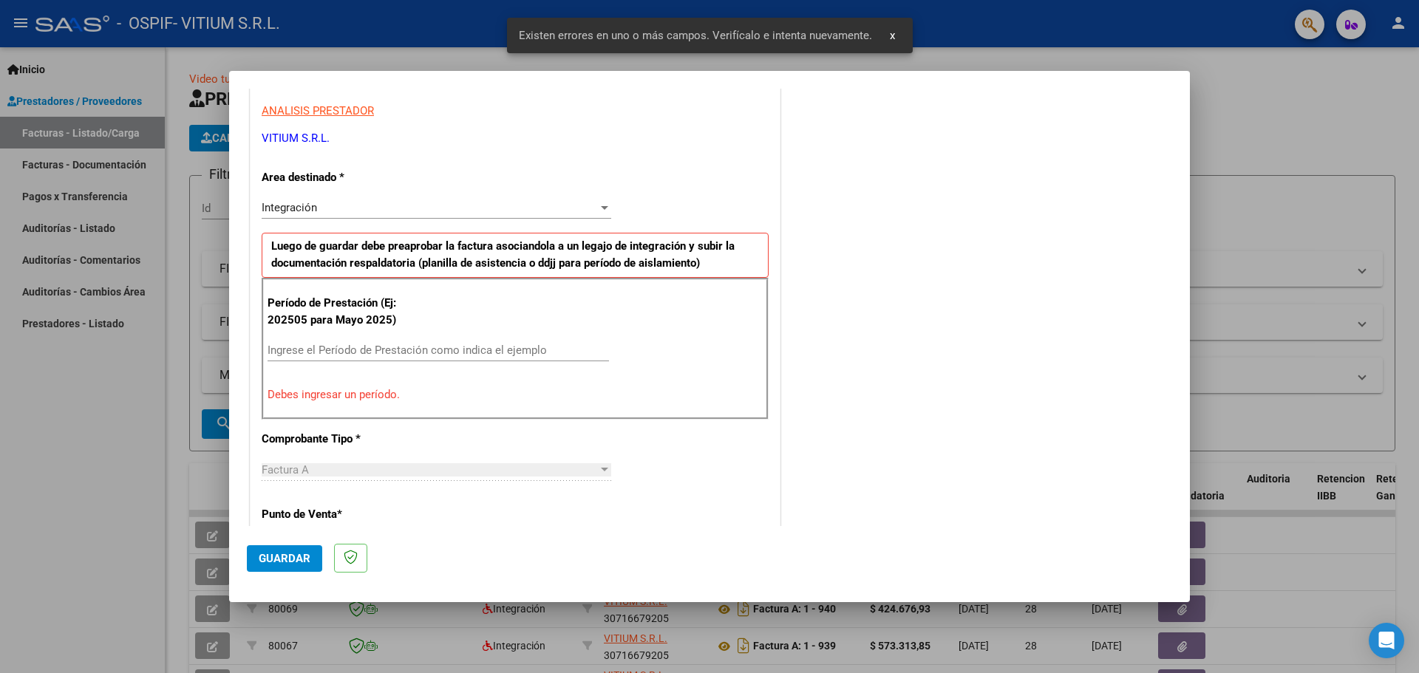
click at [338, 349] on input "Ingrese el Período de Prestación como indica el ejemplo" at bounding box center [437, 350] width 341 height 13
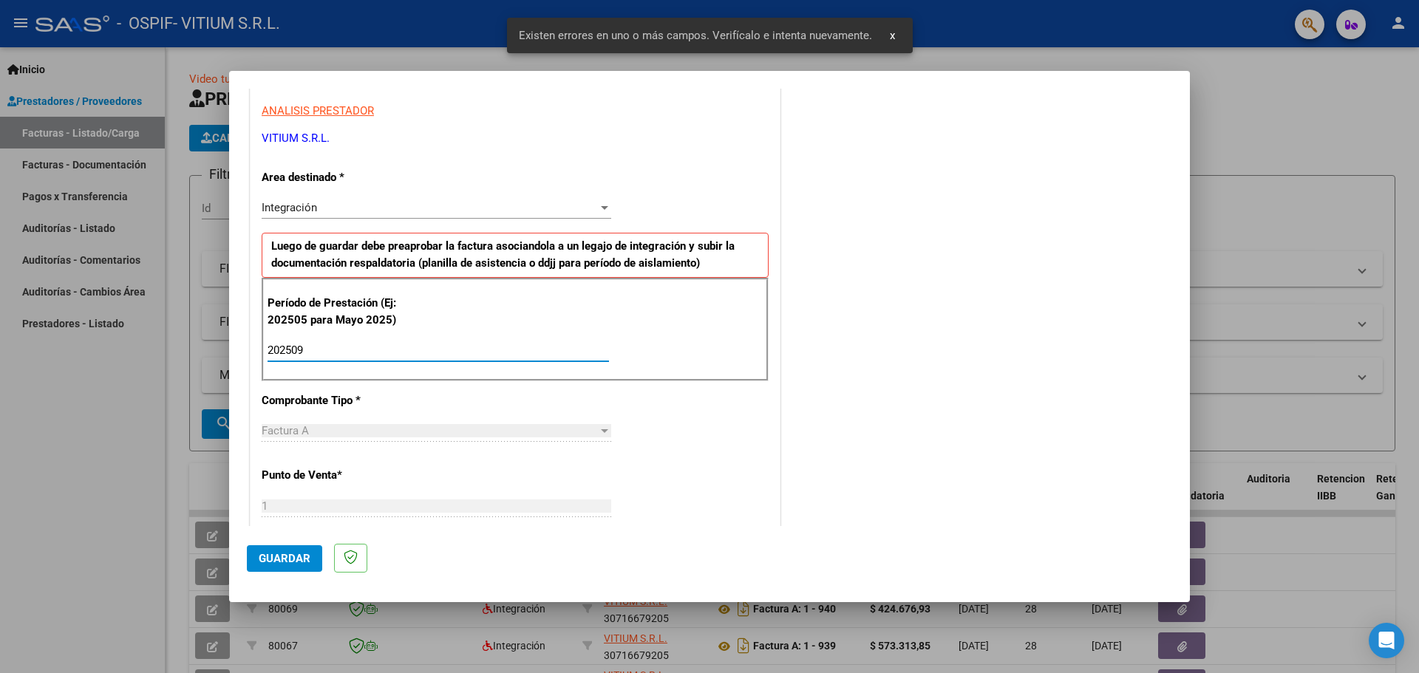
type input "202509"
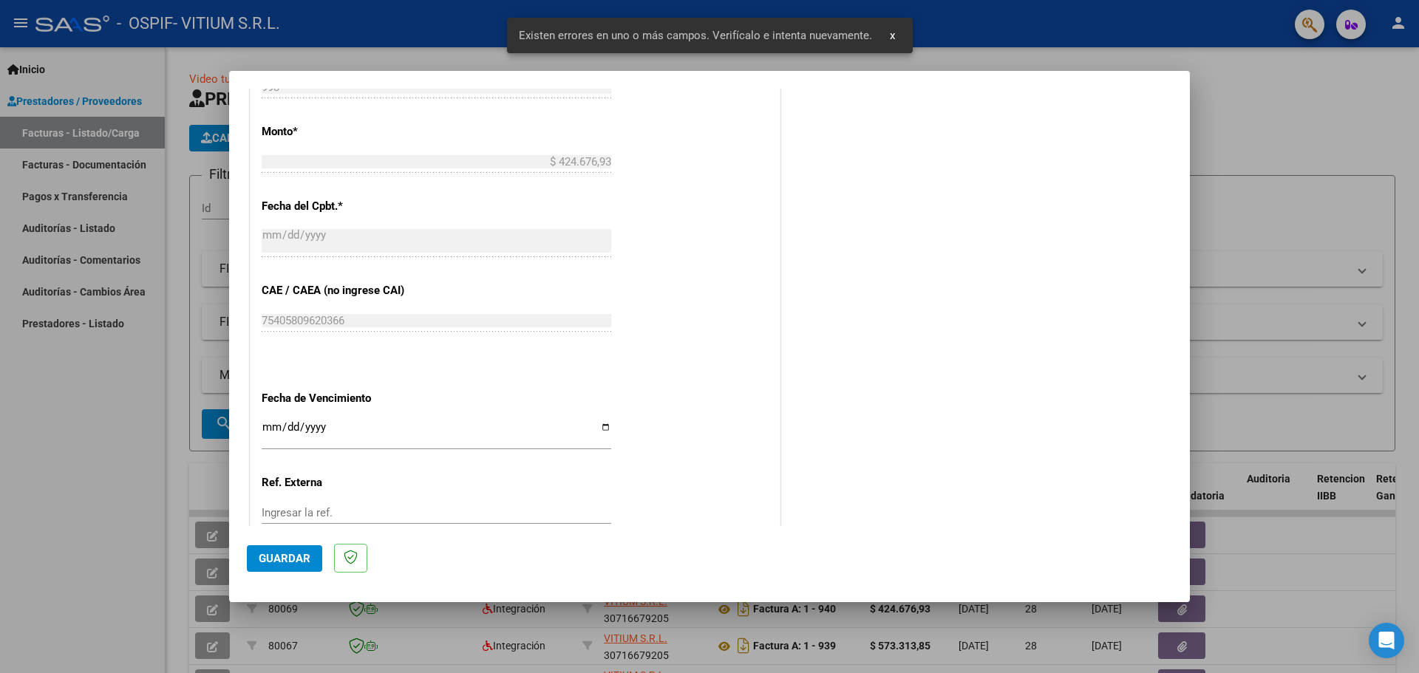
scroll to position [785, 0]
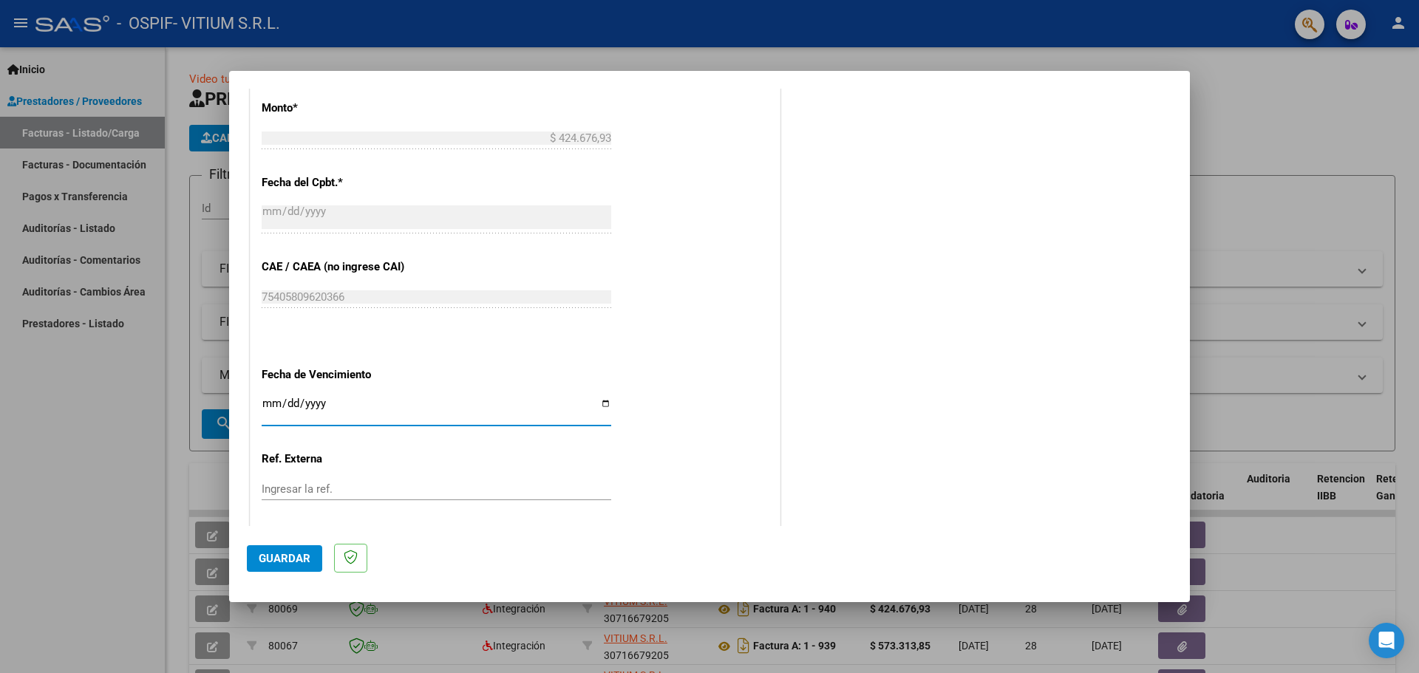
click at [600, 406] on input "Ingresar la fecha" at bounding box center [436, 409] width 349 height 24
type input "[DATE]"
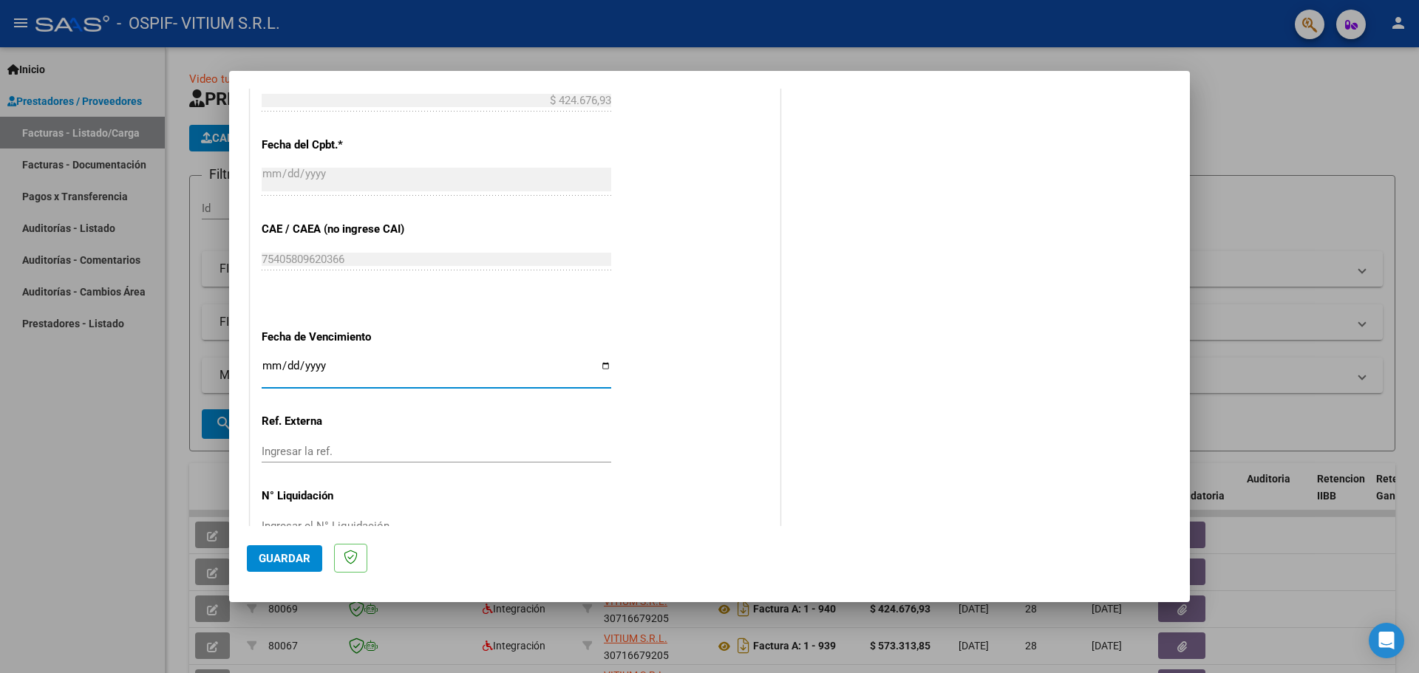
scroll to position [863, 0]
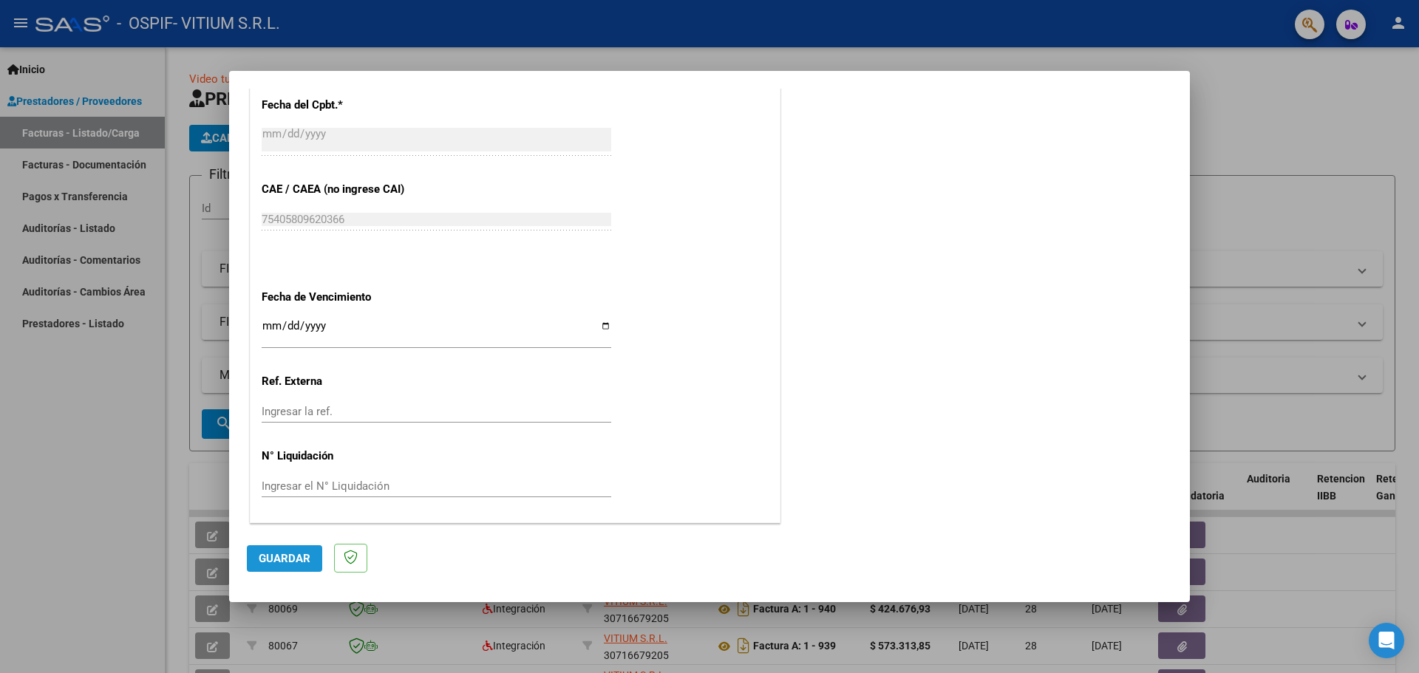
click at [294, 560] on span "Guardar" at bounding box center [285, 558] width 52 height 13
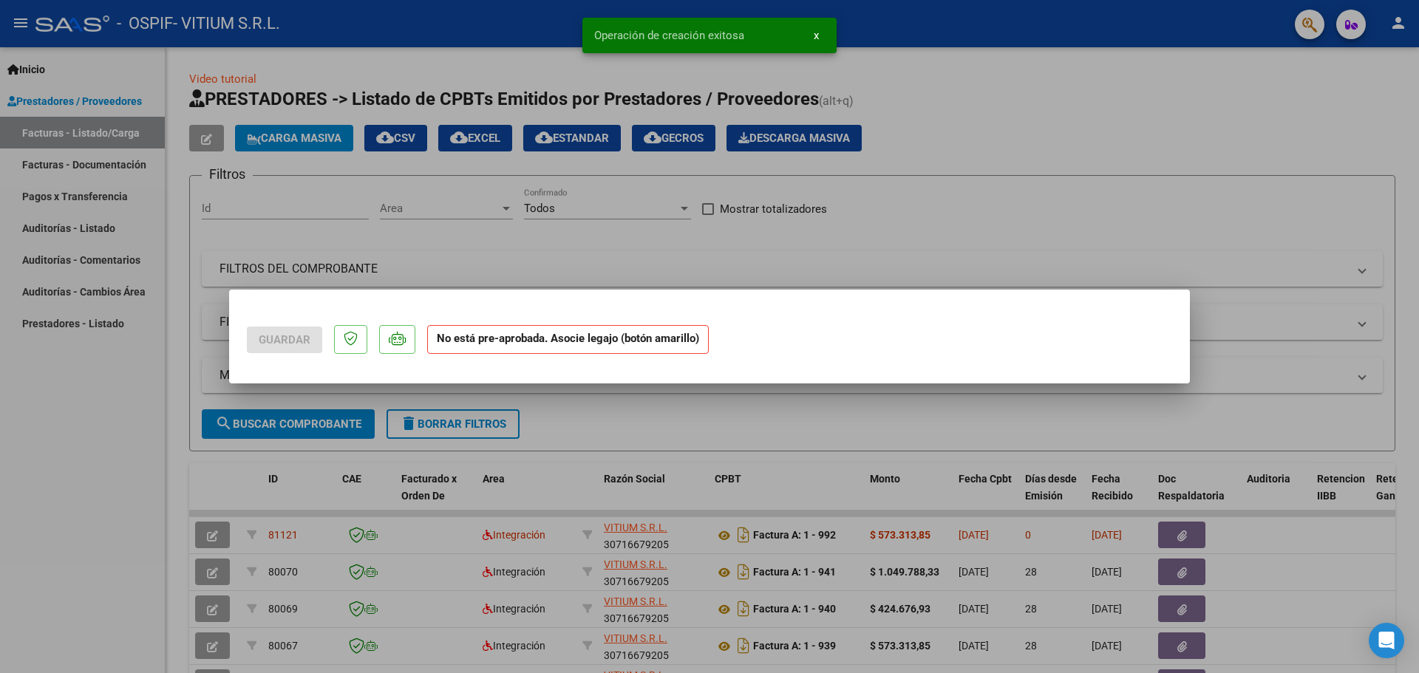
scroll to position [0, 0]
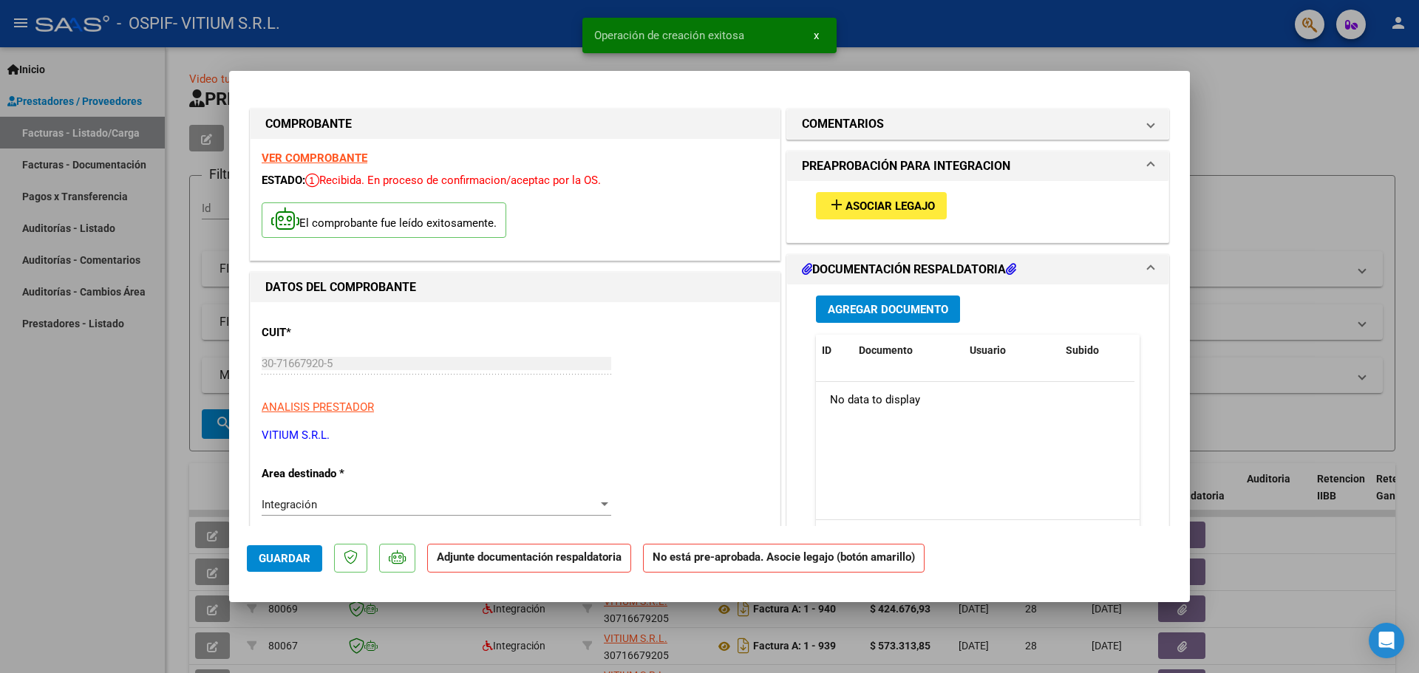
click at [816, 209] on button "add Asociar Legajo" at bounding box center [881, 205] width 131 height 27
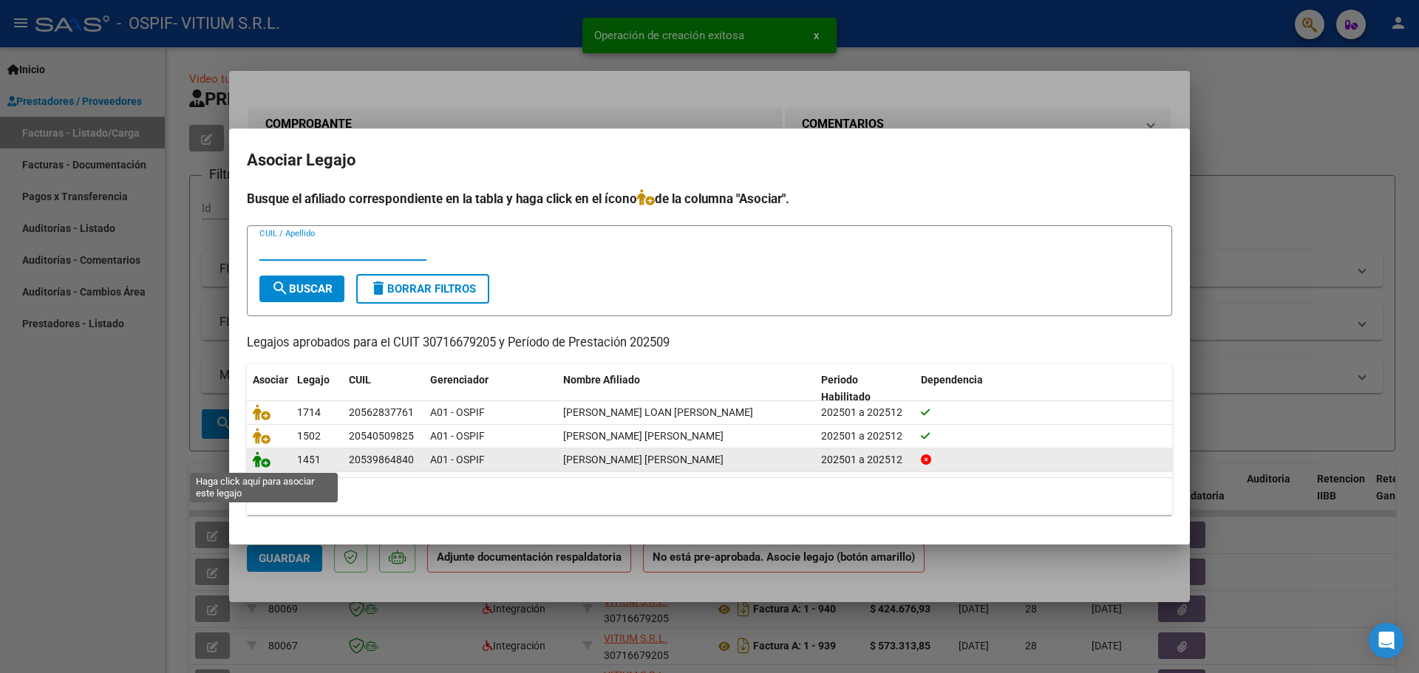
click at [260, 458] on icon at bounding box center [262, 459] width 18 height 16
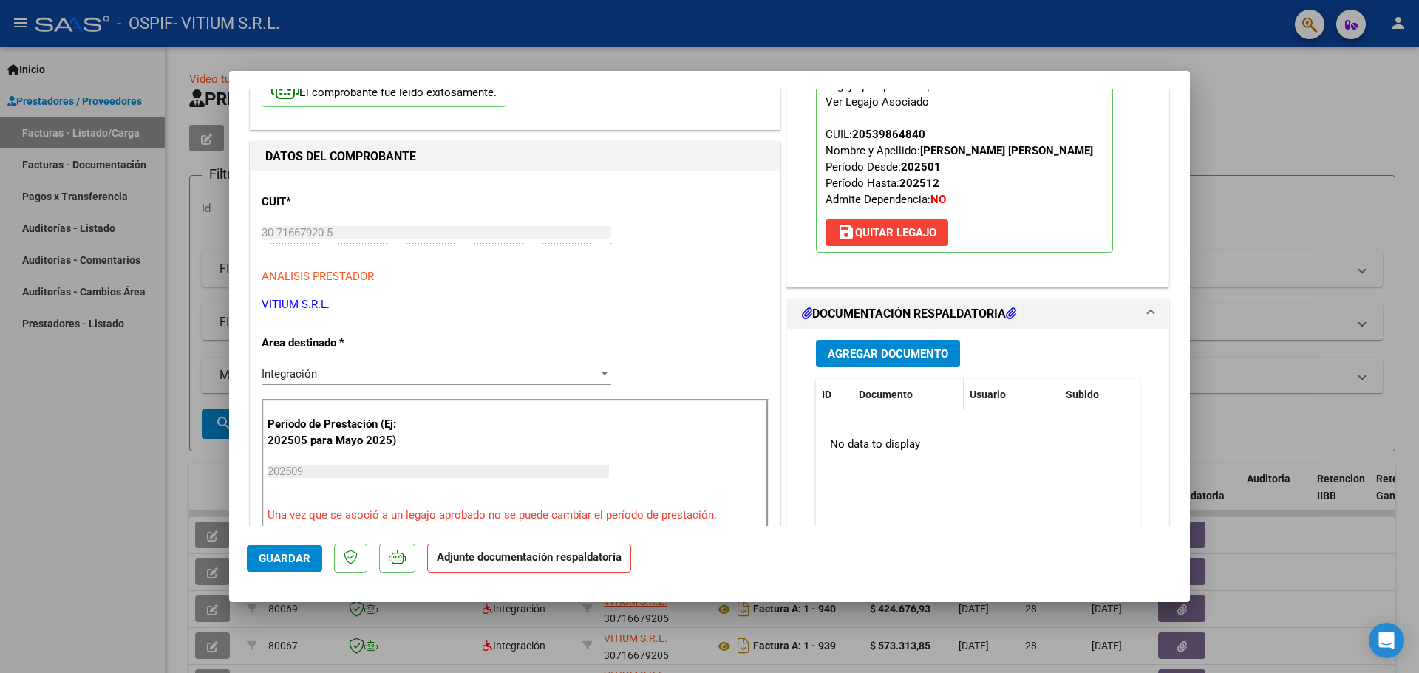
scroll to position [148, 0]
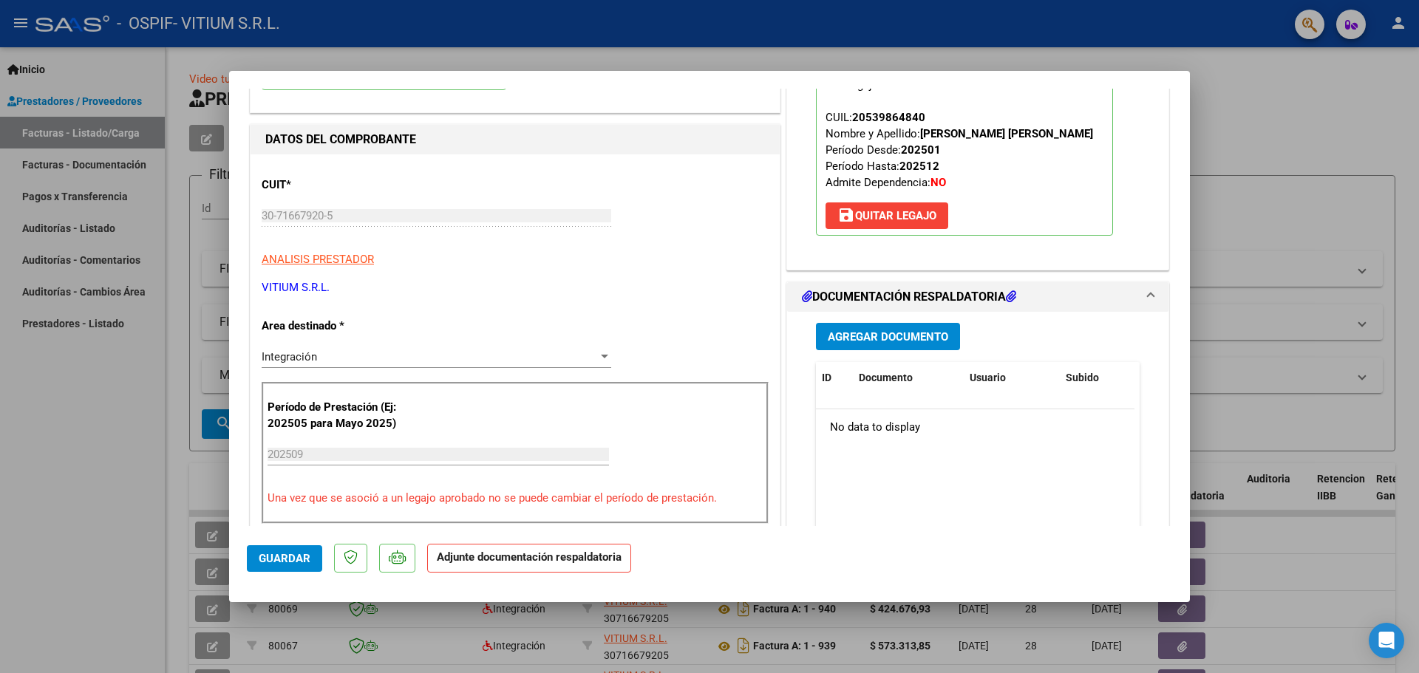
click at [856, 341] on span "Agregar Documento" at bounding box center [887, 336] width 120 height 13
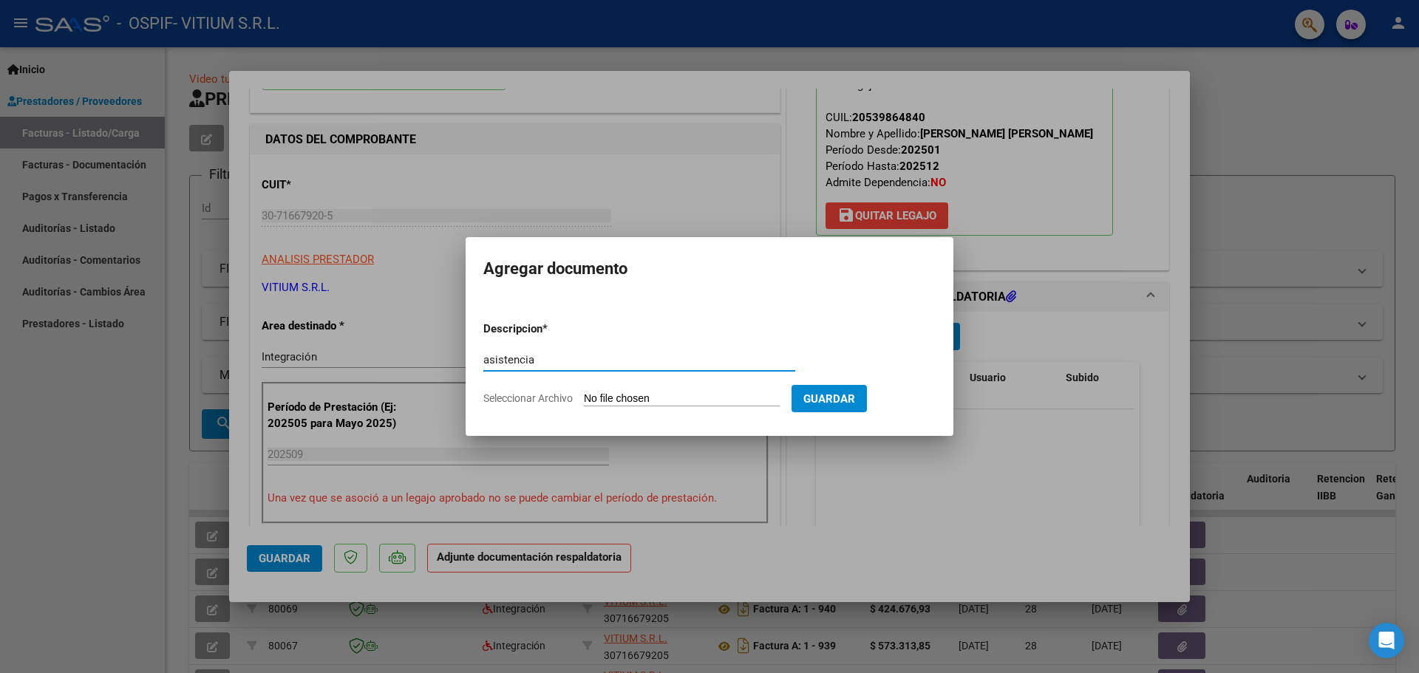
type input "asistencia"
click at [663, 398] on input "Seleccionar Archivo" at bounding box center [682, 399] width 196 height 14
type input "C:\fakepath\asistencia ospif [PERSON_NAME] sep.pdf"
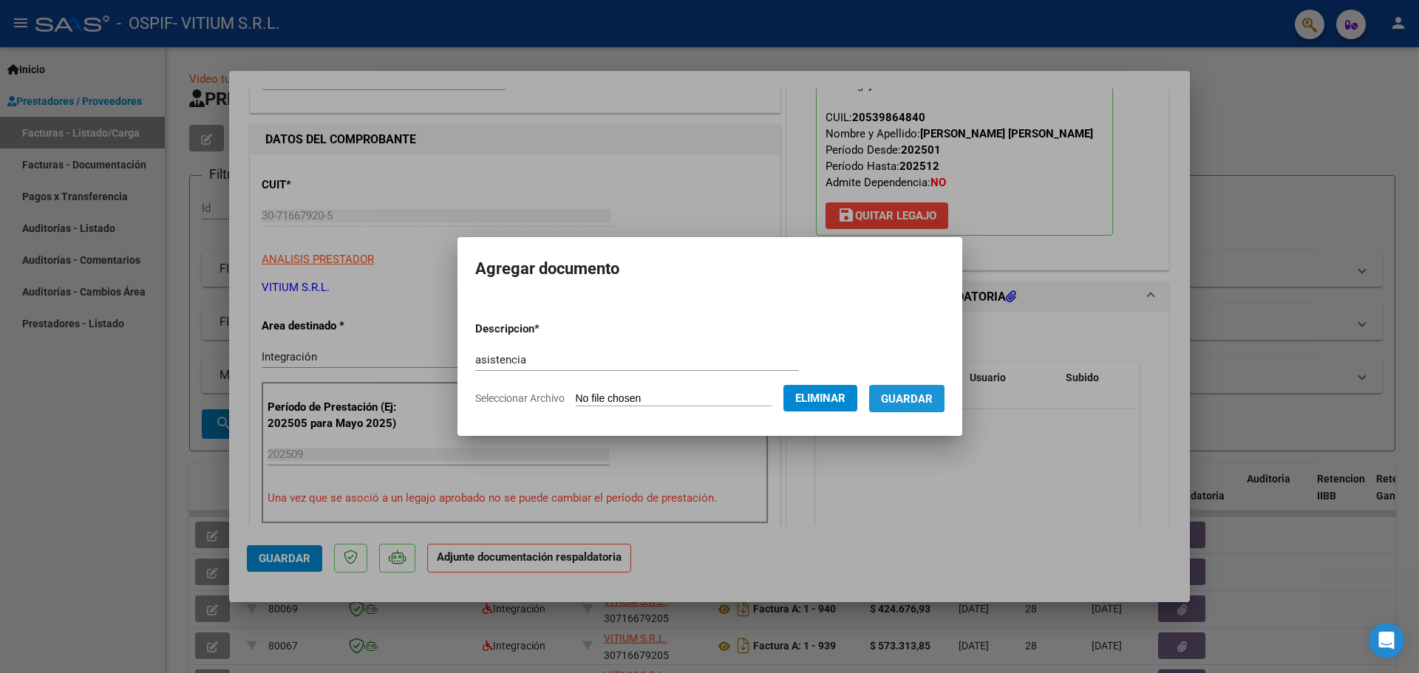
click at [904, 404] on span "Guardar" at bounding box center [907, 398] width 52 height 13
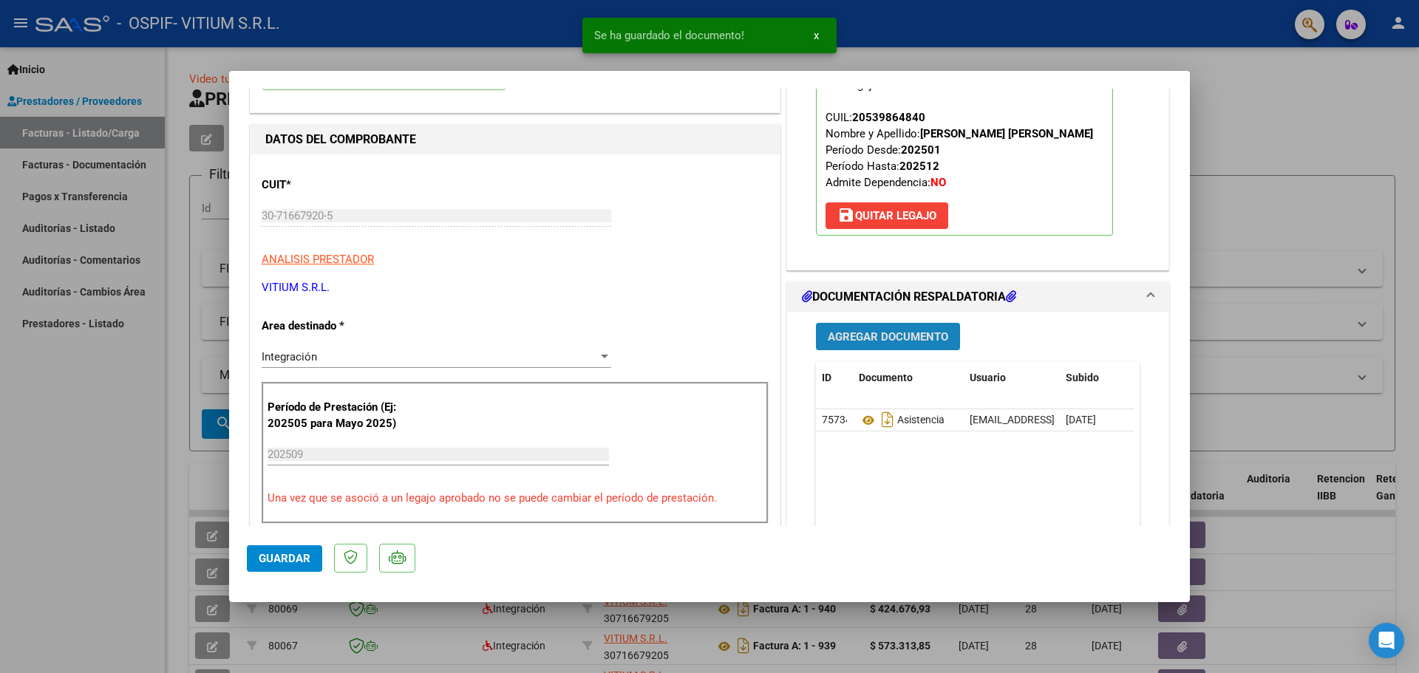
click at [880, 332] on span "Agregar Documento" at bounding box center [887, 336] width 120 height 13
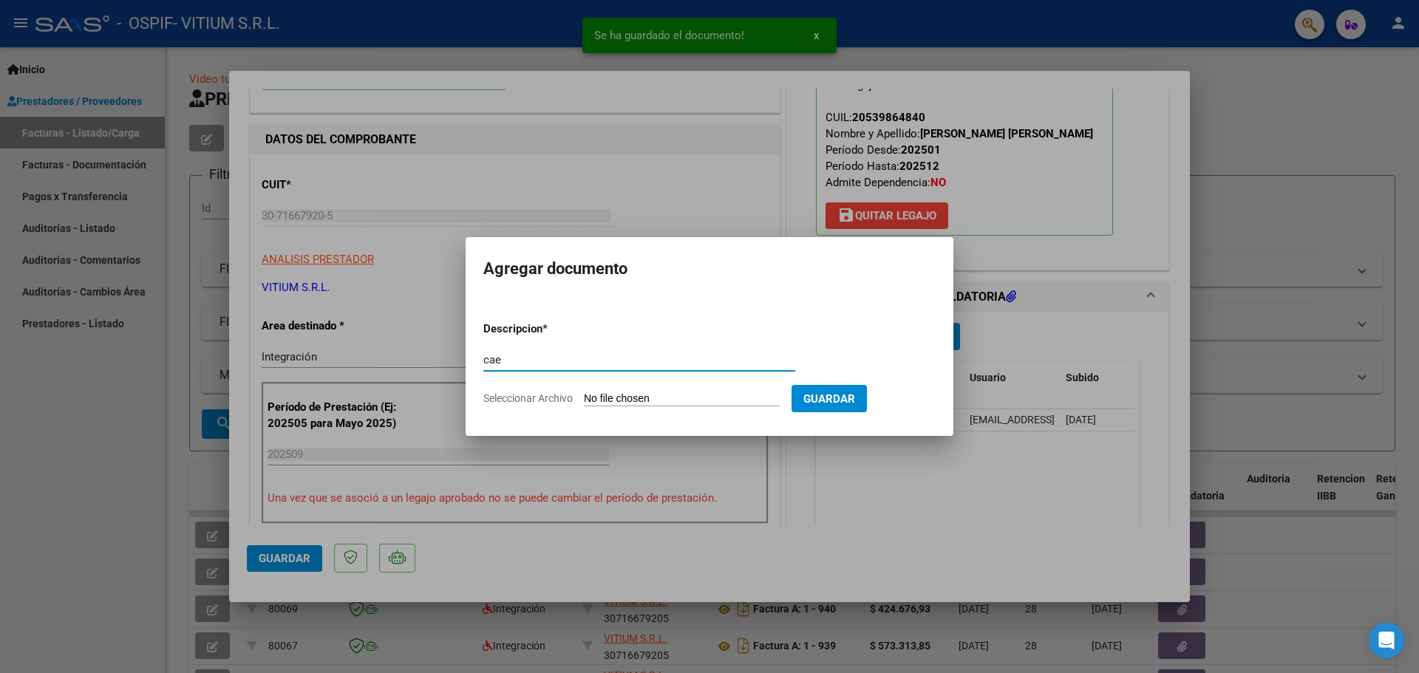
type input "cae"
click at [666, 399] on input "Seleccionar Archivo" at bounding box center [682, 399] width 196 height 14
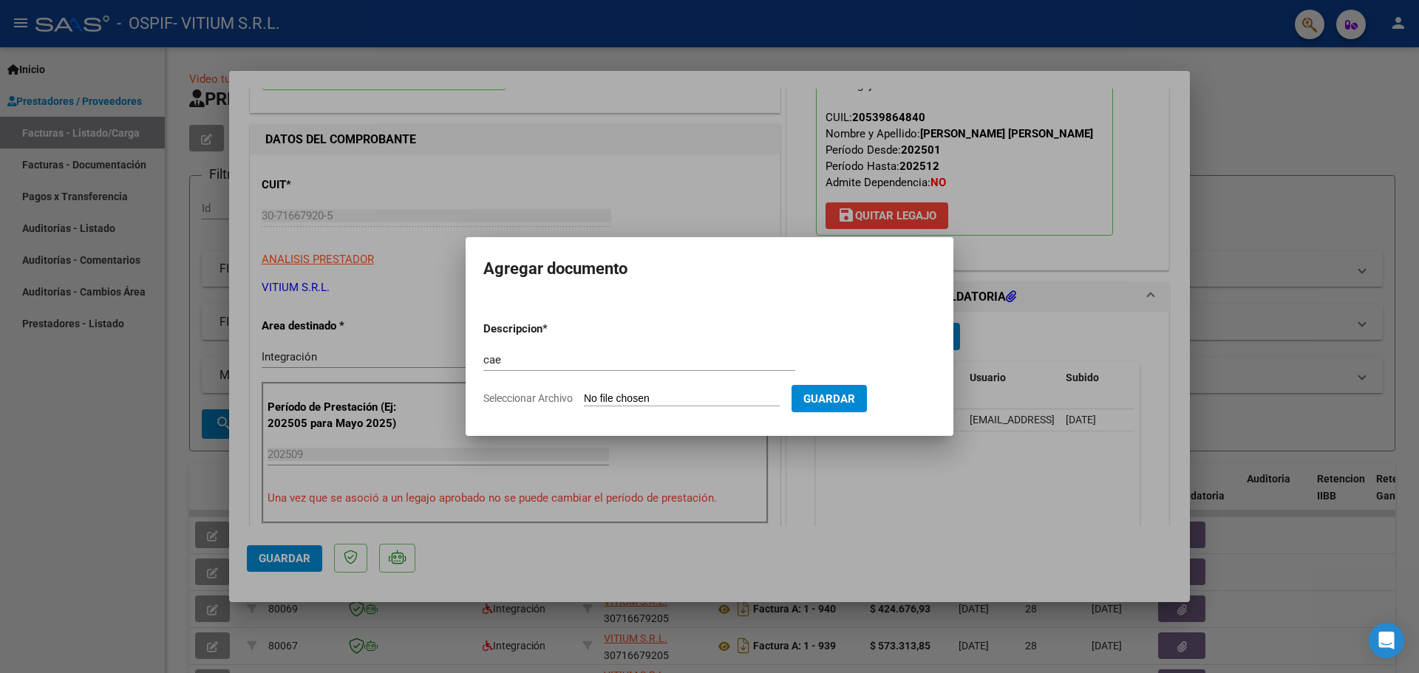
type input "C:\fakepath\cae 993.pdf"
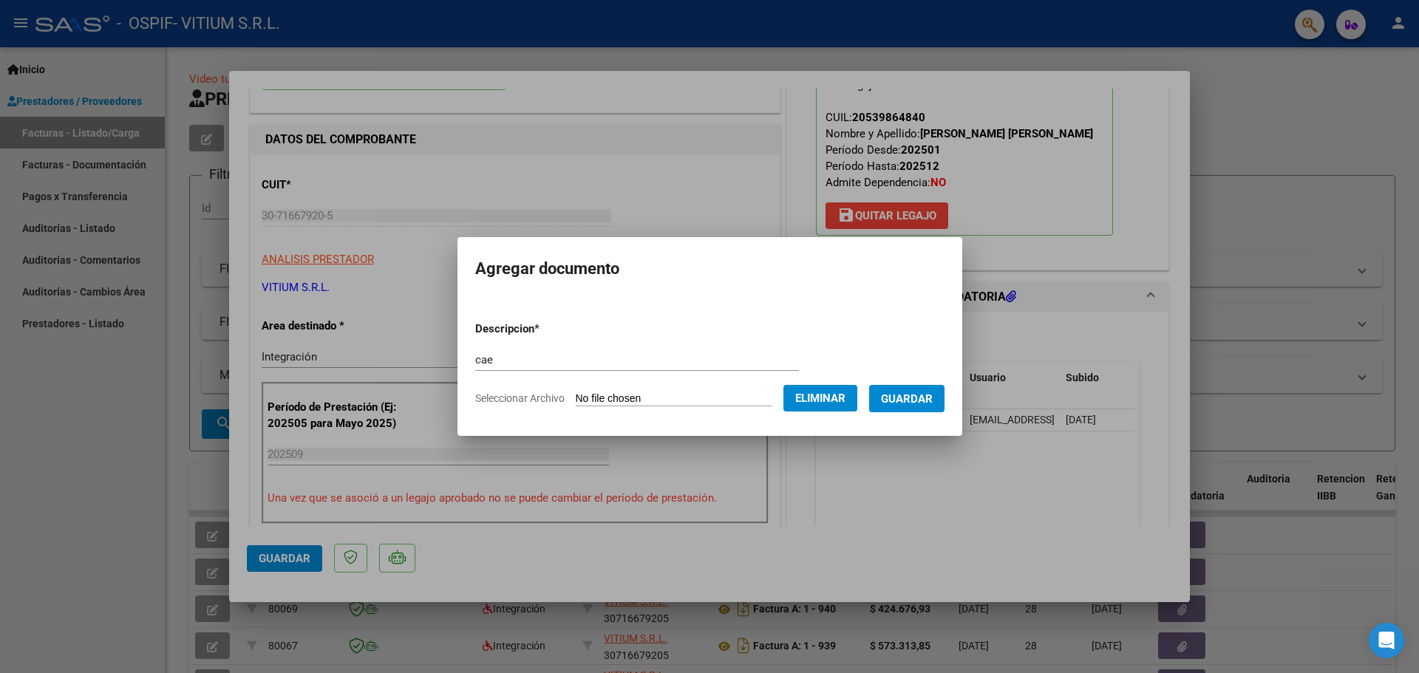
click at [919, 405] on span "Guardar" at bounding box center [907, 398] width 52 height 13
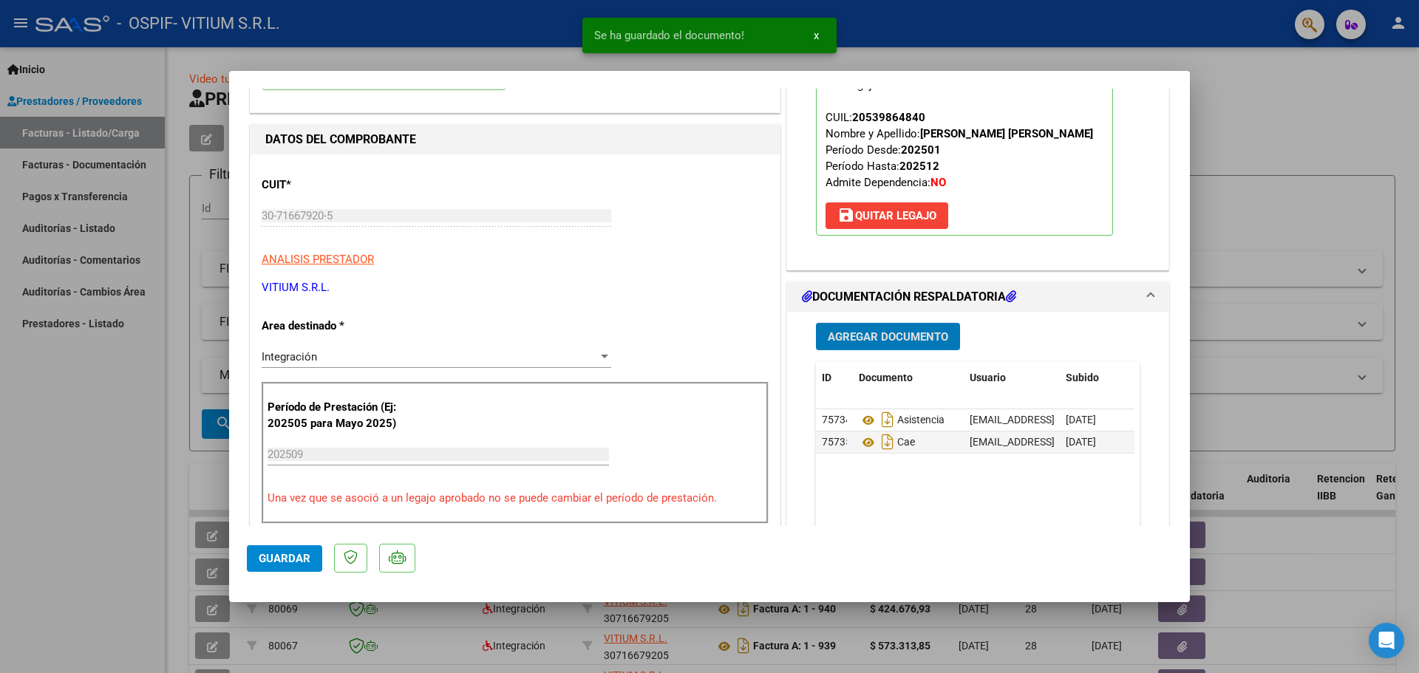
click at [871, 326] on button "Agregar Documento" at bounding box center [888, 336] width 144 height 27
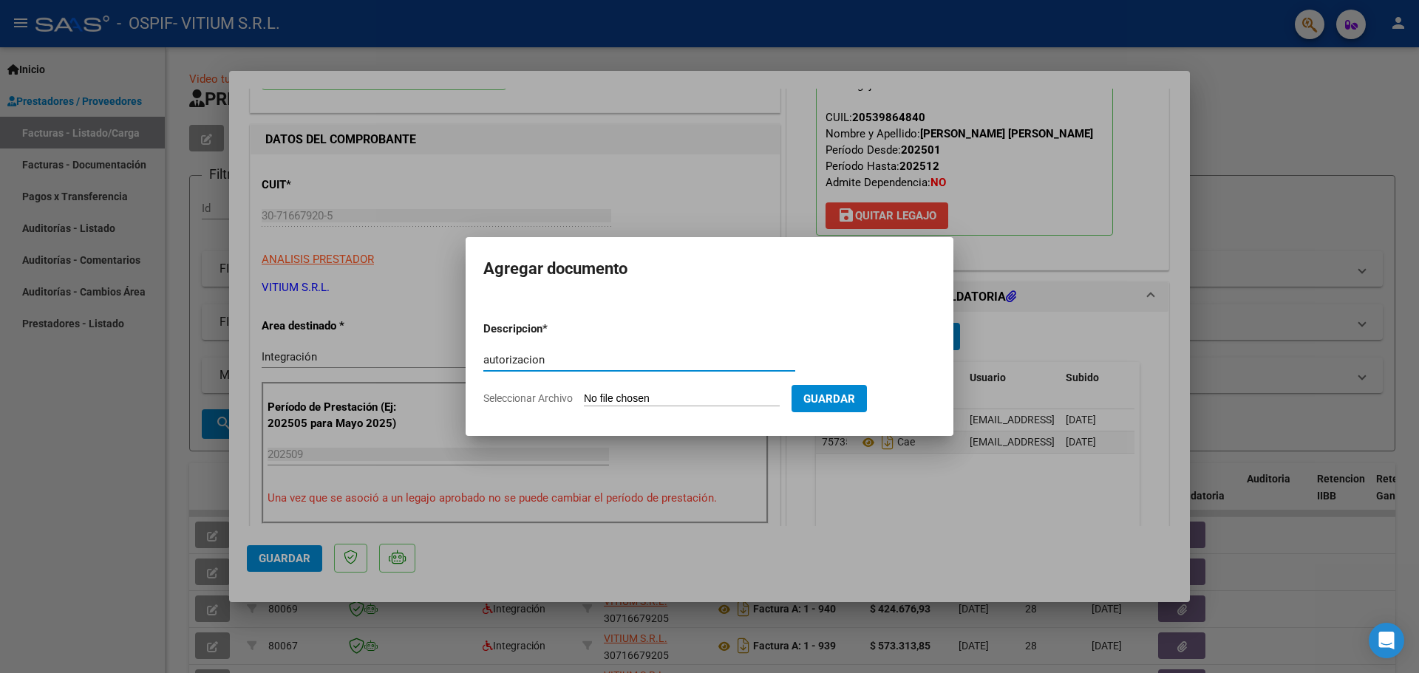
click at [587, 361] on input "autorizacion" at bounding box center [639, 359] width 312 height 13
type input "autorización"
click at [624, 392] on input "Seleccionar Archivo" at bounding box center [682, 399] width 196 height 14
type input "C:\fakepath\AUT [PERSON_NAME].pdf"
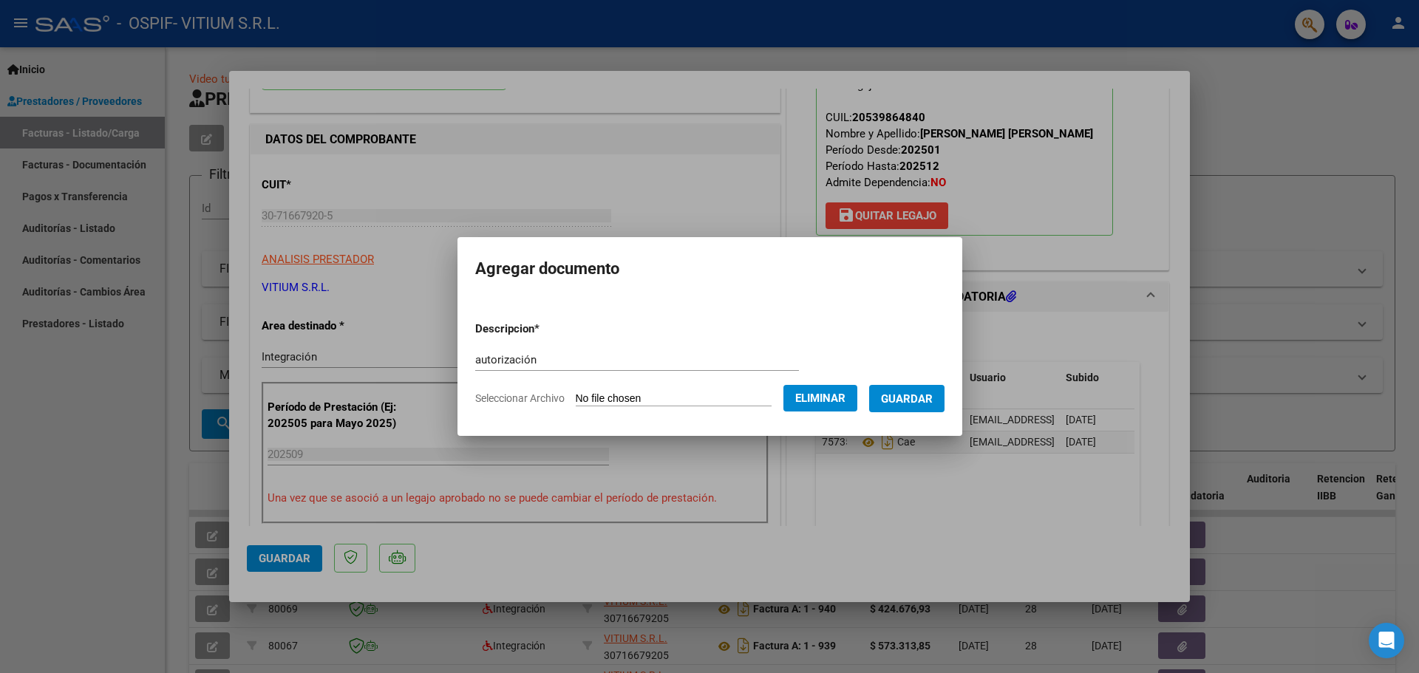
click at [906, 394] on span "Guardar" at bounding box center [907, 398] width 52 height 13
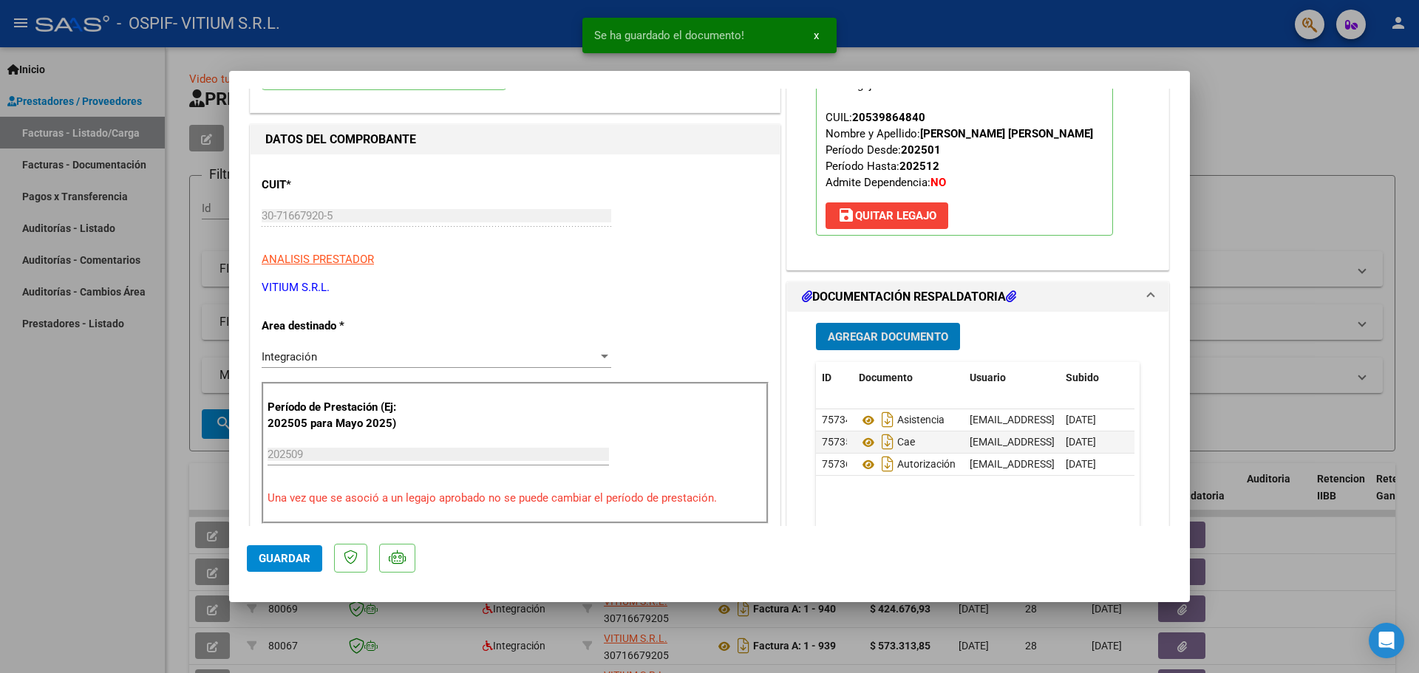
click at [880, 341] on span "Agregar Documento" at bounding box center [887, 336] width 120 height 13
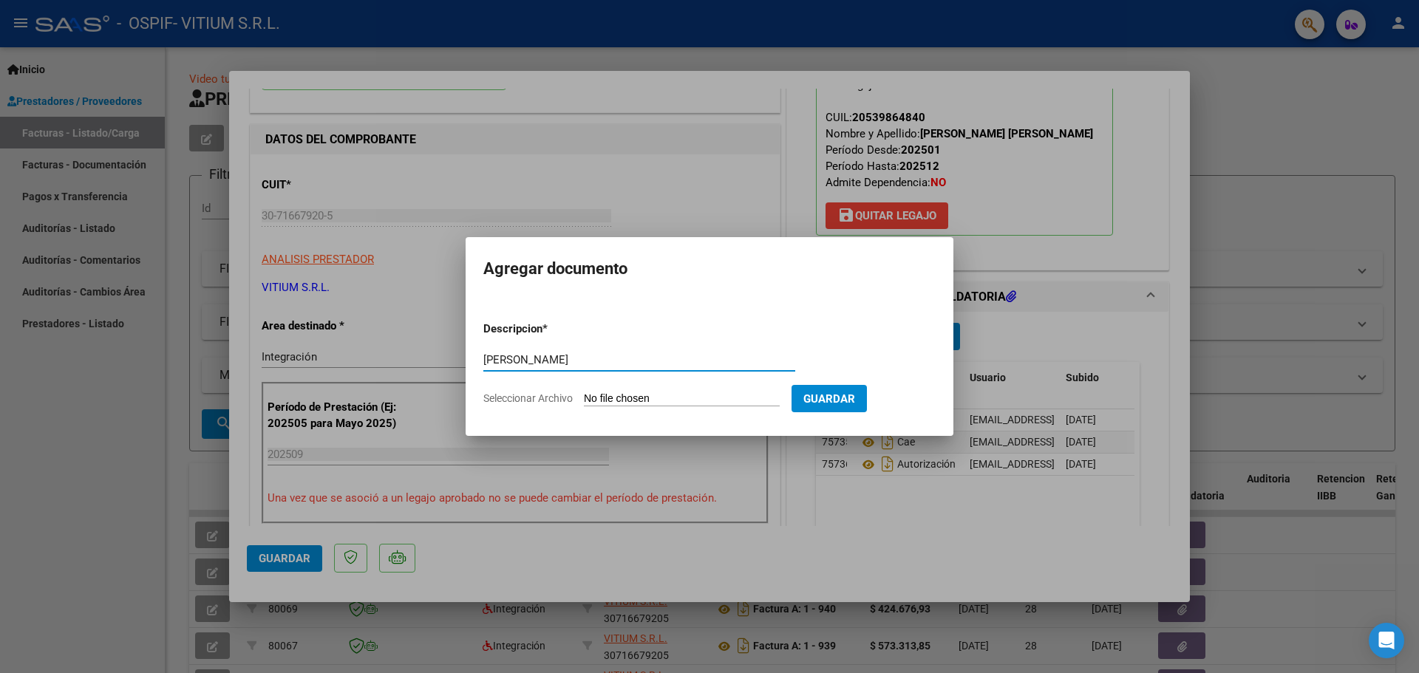
type input "[PERSON_NAME]"
click at [704, 397] on input "Seleccionar Archivo" at bounding box center [682, 399] width 196 height 14
type input "C:\fakepath\[PERSON_NAME] [DATE].pdf"
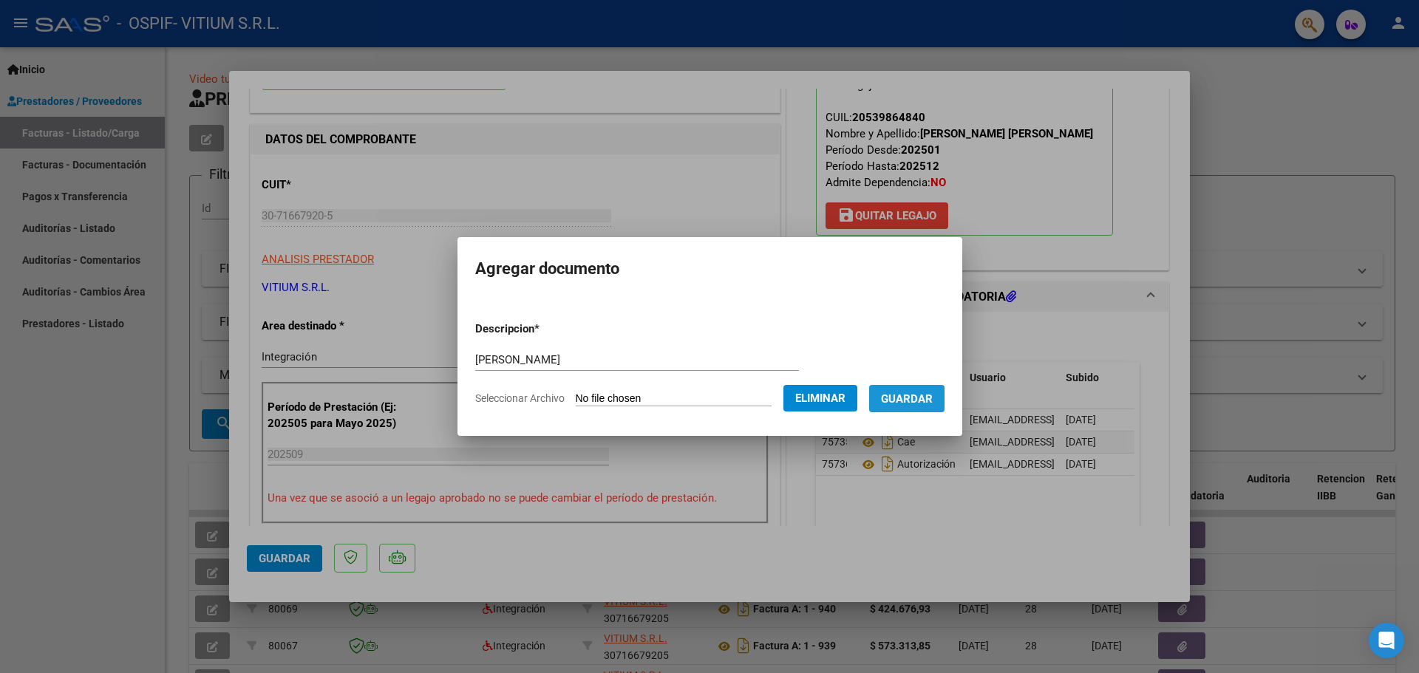
click at [905, 402] on span "Guardar" at bounding box center [907, 398] width 52 height 13
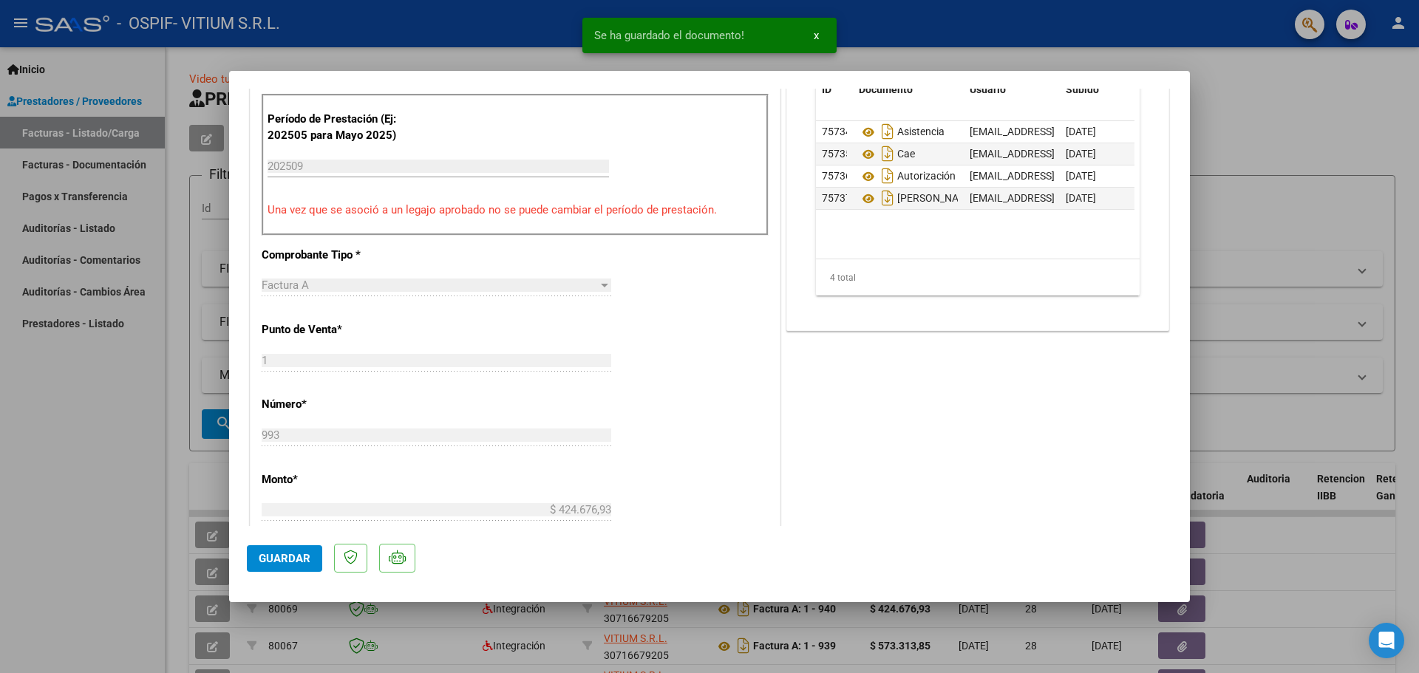
scroll to position [443, 0]
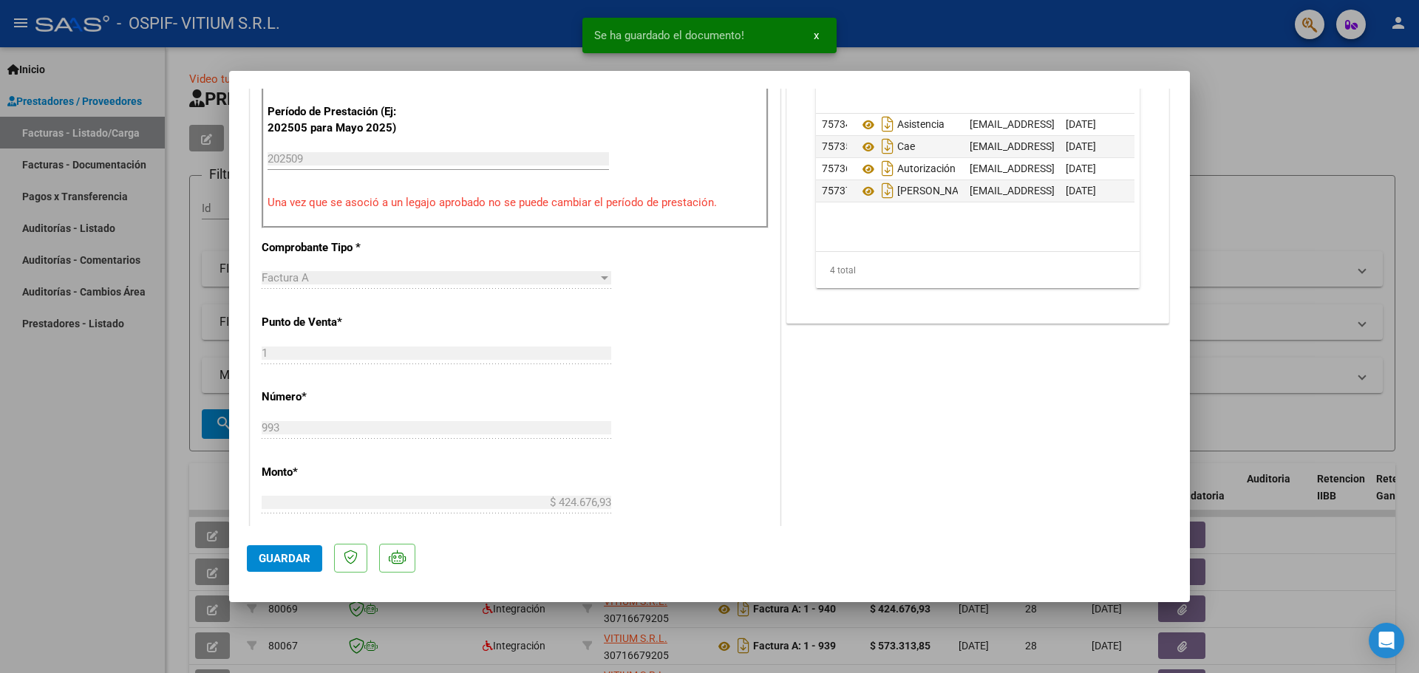
click at [299, 558] on span "Guardar" at bounding box center [285, 558] width 52 height 13
click at [69, 547] on div at bounding box center [709, 336] width 1419 height 673
type input "$ 0,00"
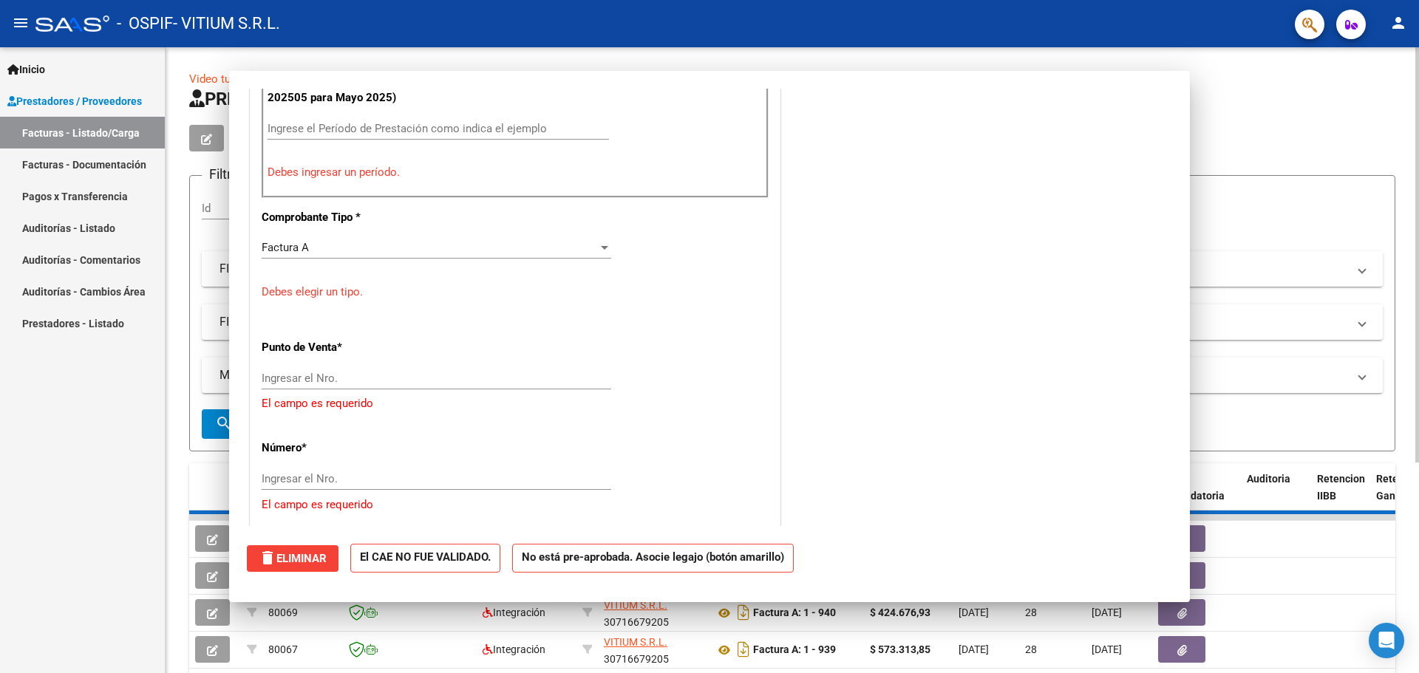
scroll to position [413, 0]
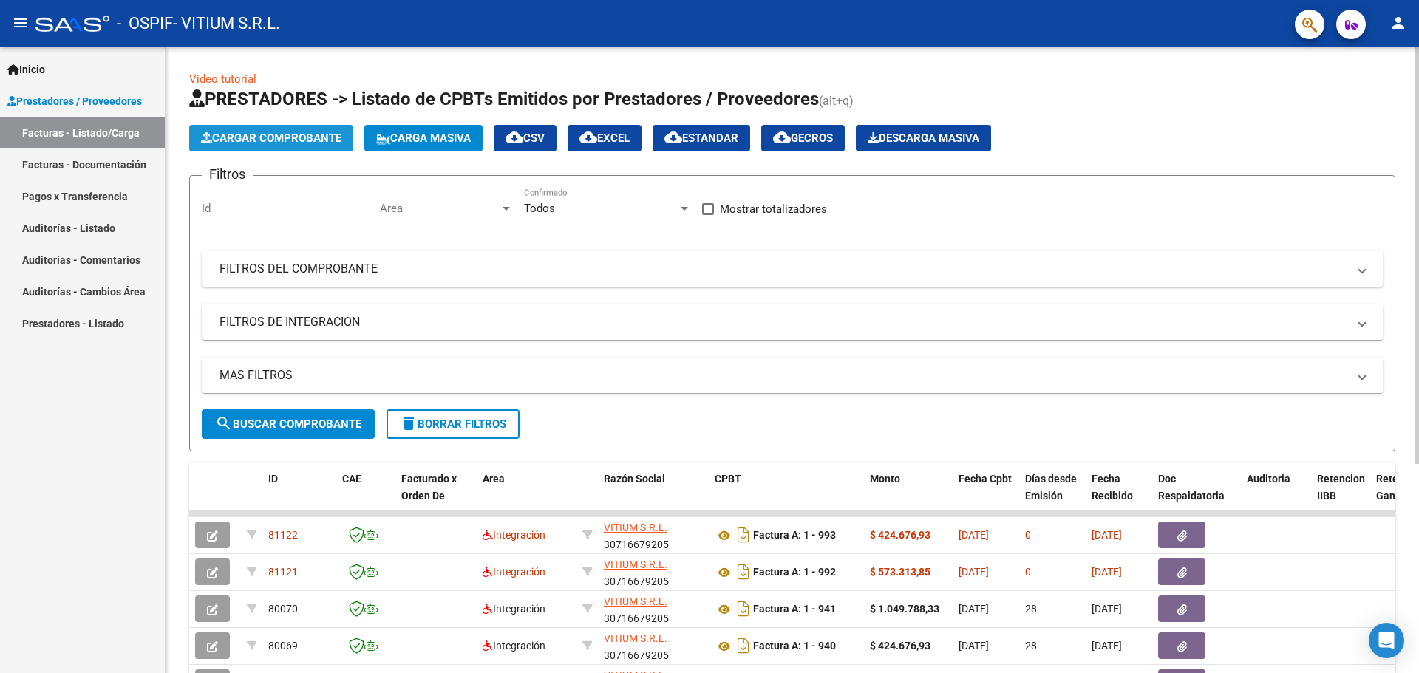
click at [252, 134] on span "Cargar Comprobante" at bounding box center [271, 138] width 140 height 13
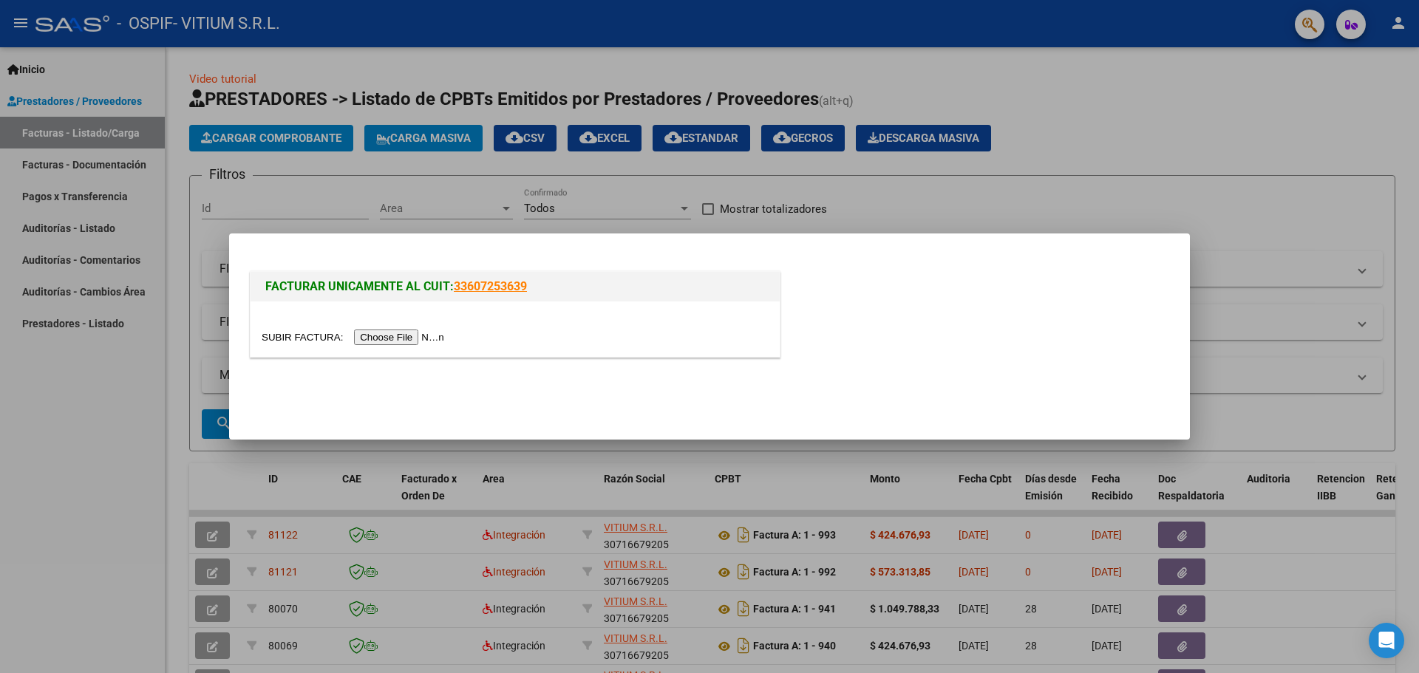
click at [415, 340] on input "file" at bounding box center [355, 338] width 187 height 16
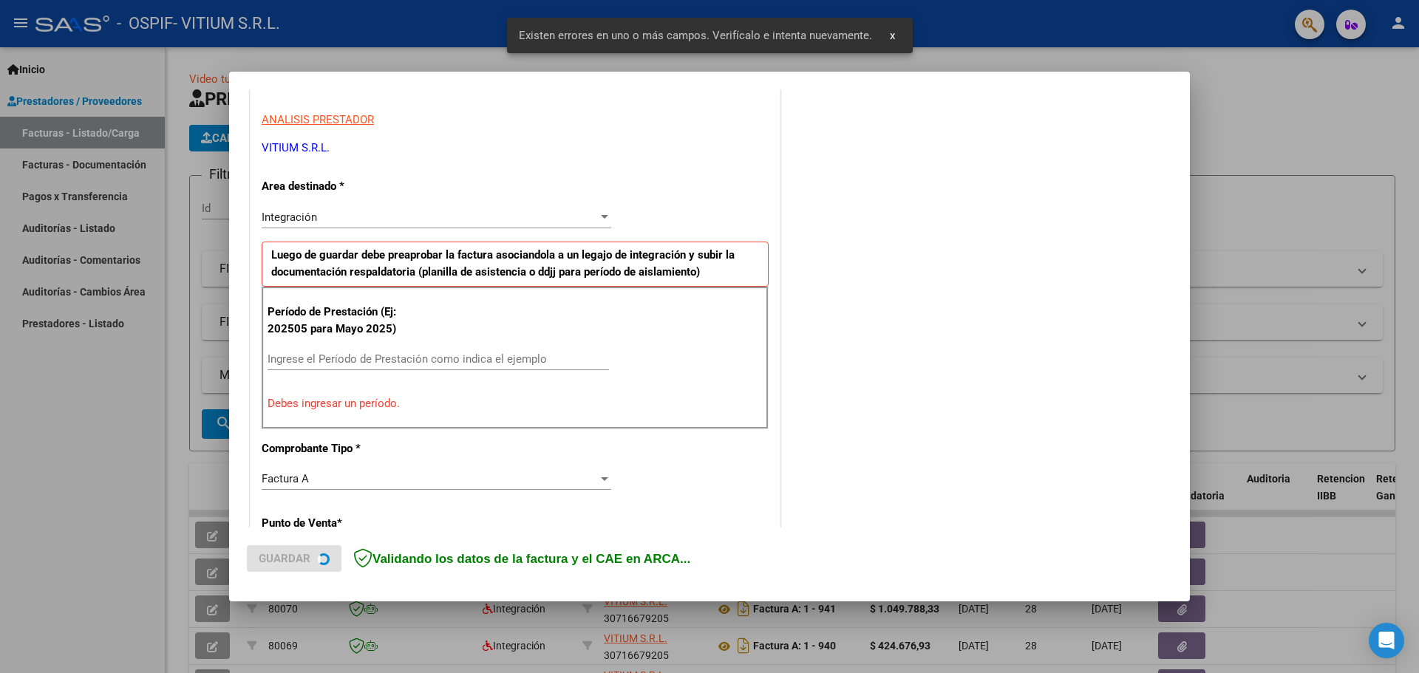
scroll to position [268, 0]
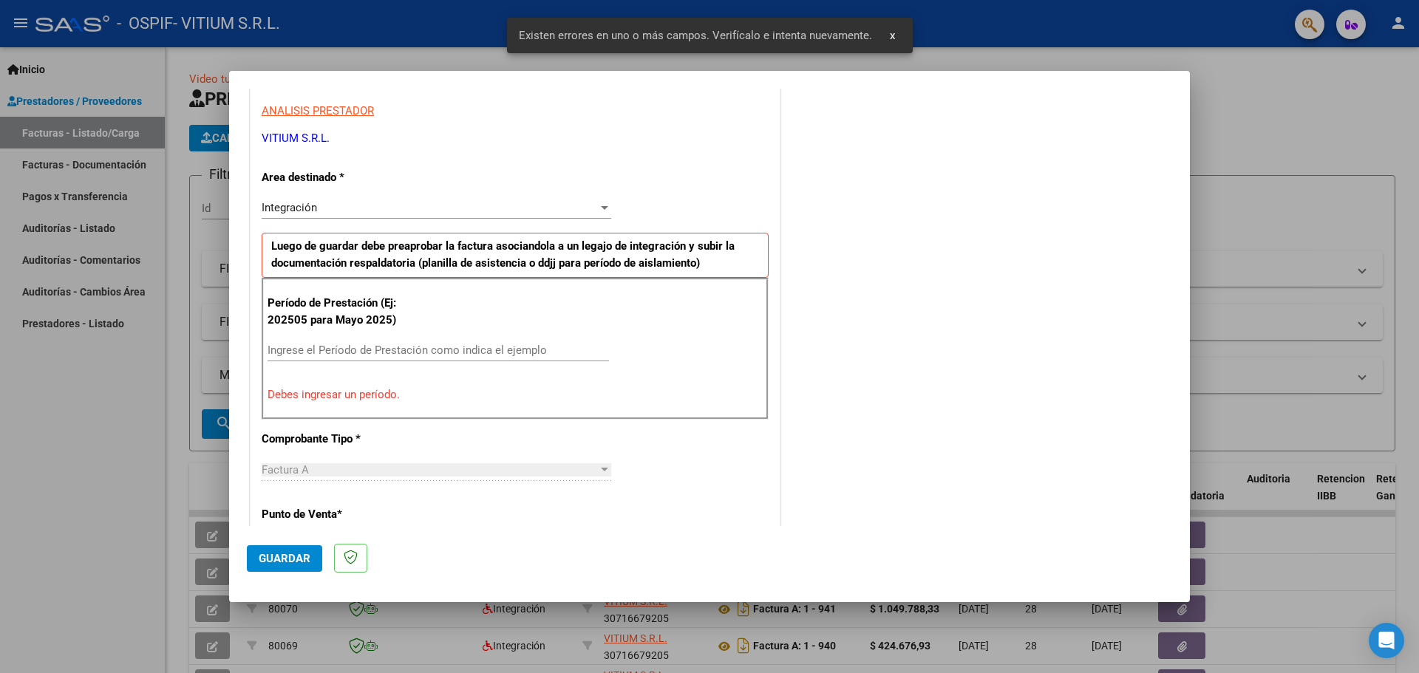
click at [433, 350] on input "Ingrese el Período de Prestación como indica el ejemplo" at bounding box center [437, 350] width 341 height 13
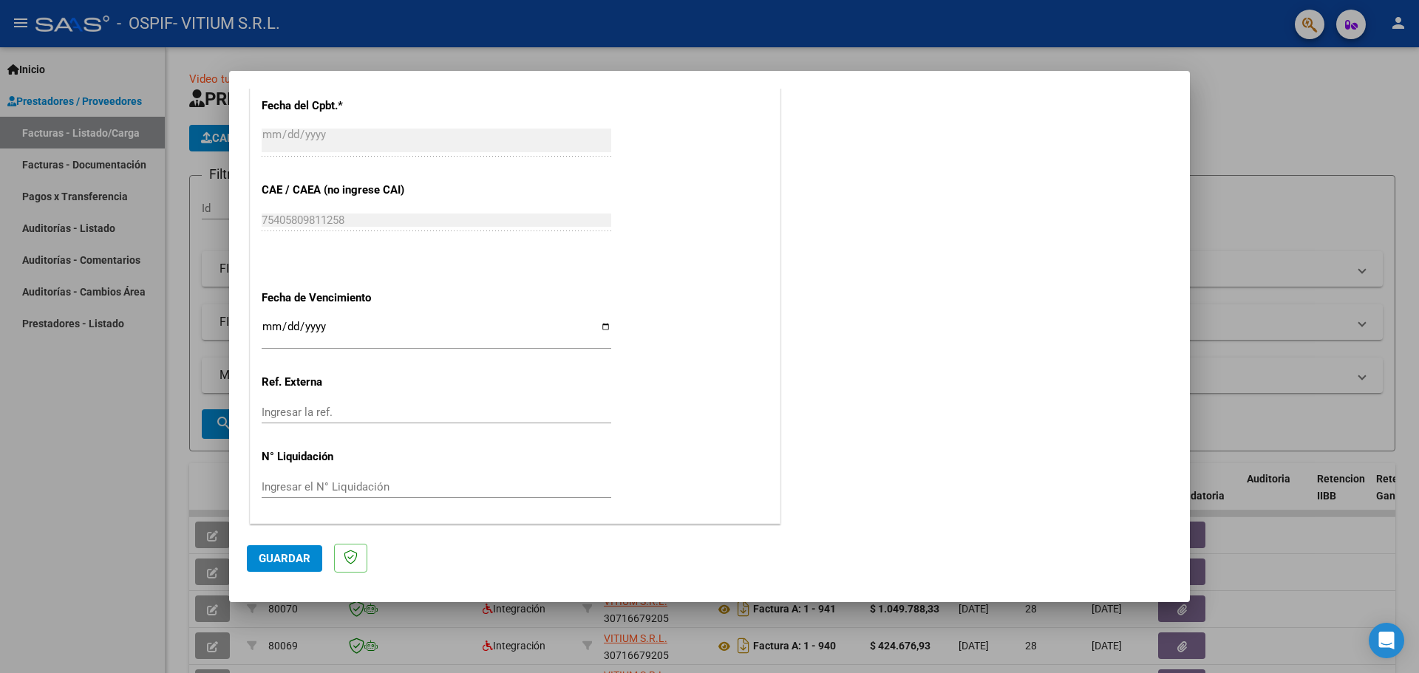
scroll to position [863, 0]
type input "202509"
click at [599, 326] on input "Ingresar la fecha" at bounding box center [436, 332] width 349 height 24
type input "[DATE]"
click at [281, 572] on mat-dialog-actions "Guardar" at bounding box center [709, 555] width 925 height 58
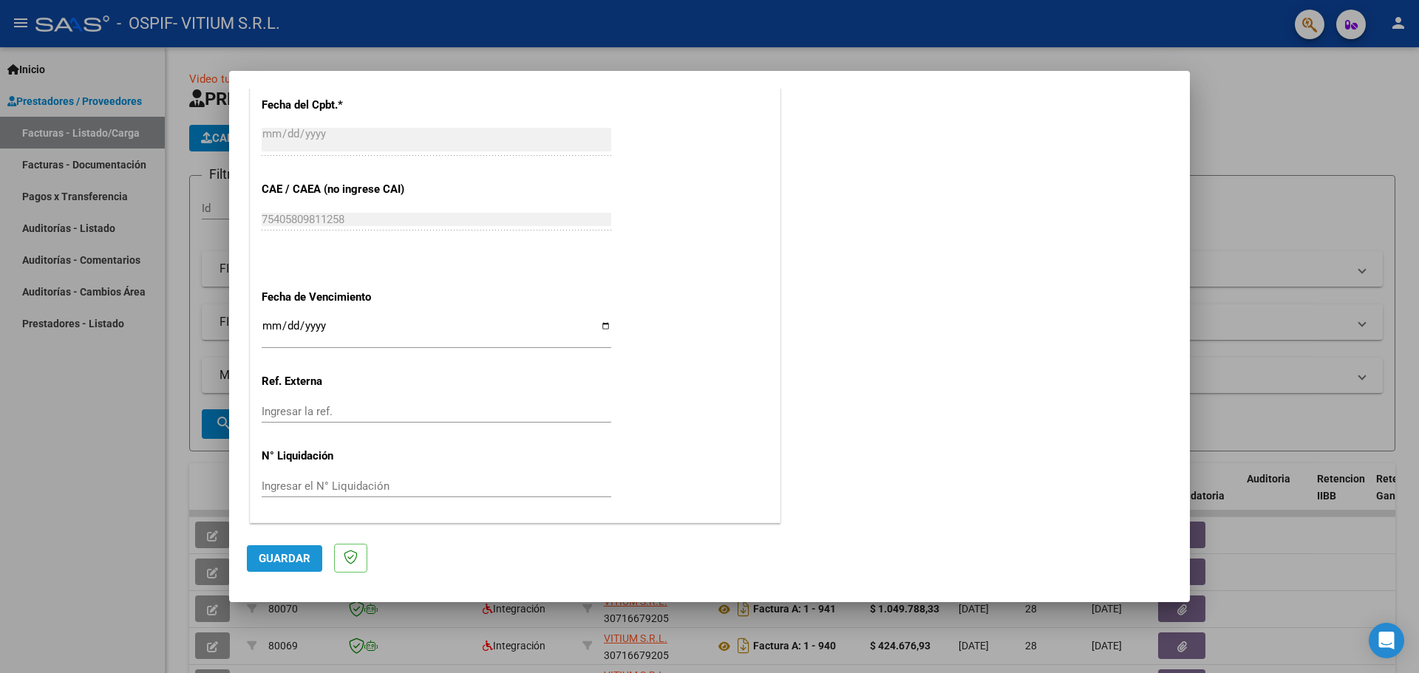
click at [282, 563] on span "Guardar" at bounding box center [285, 558] width 52 height 13
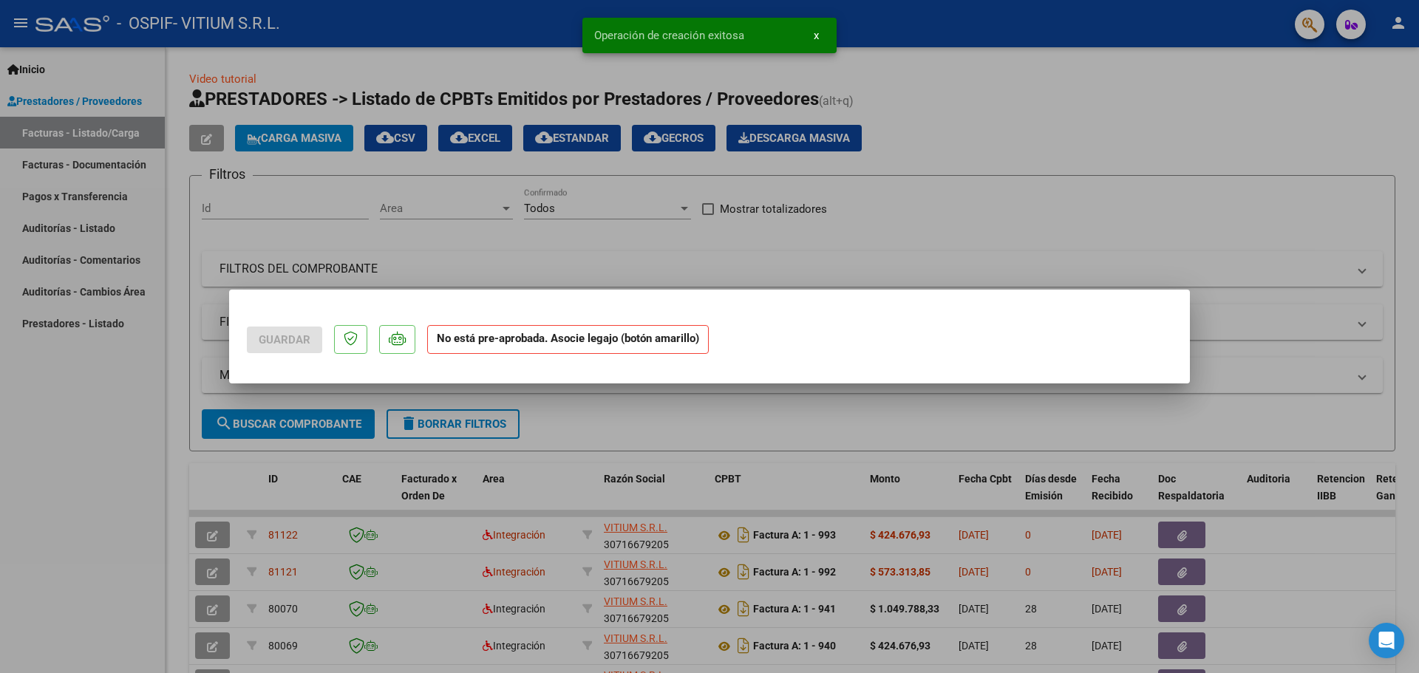
scroll to position [0, 0]
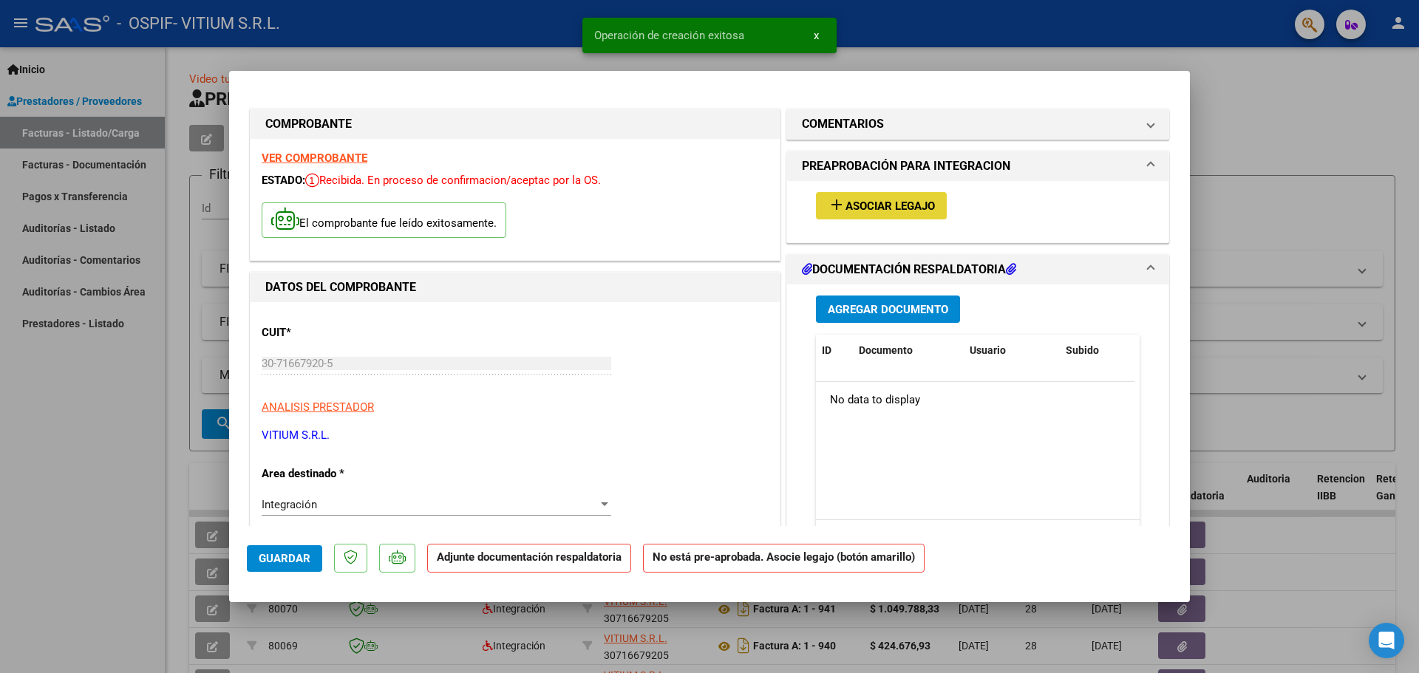
click at [888, 205] on span "Asociar Legajo" at bounding box center [889, 205] width 89 height 13
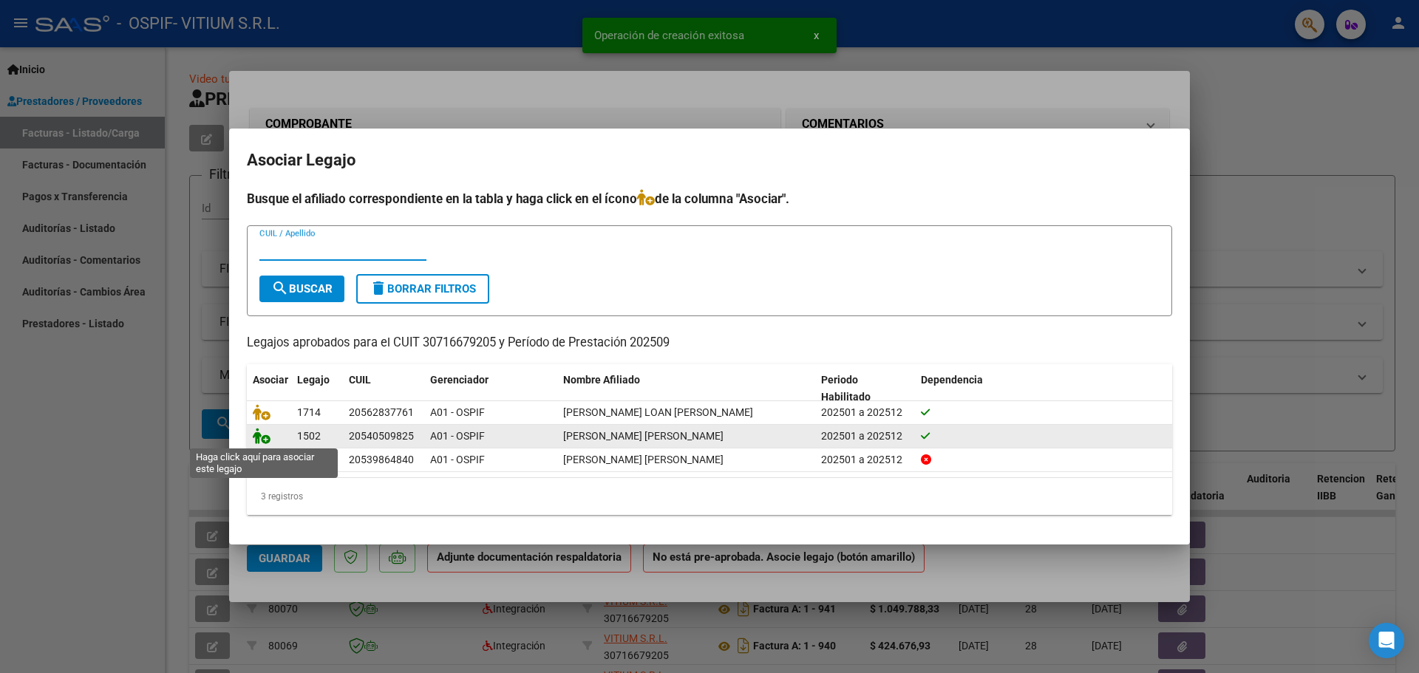
click at [264, 439] on icon at bounding box center [262, 436] width 18 height 16
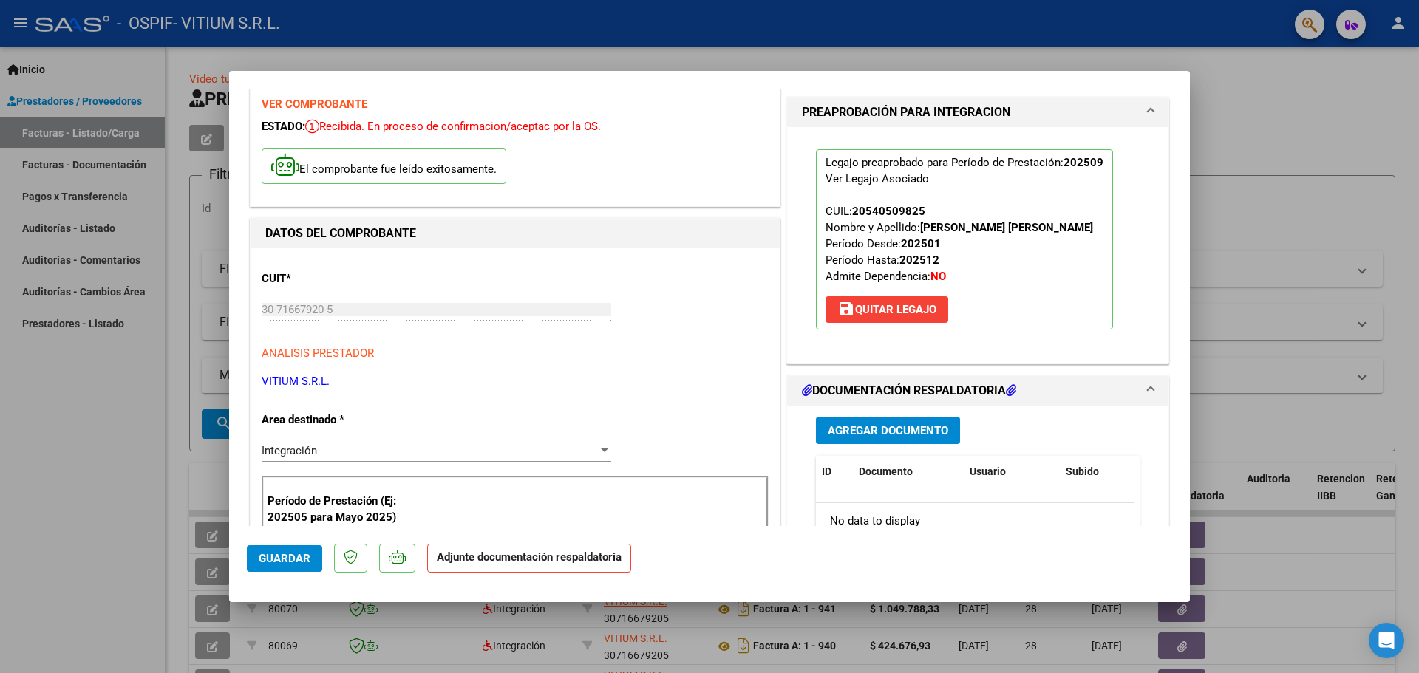
scroll to position [148, 0]
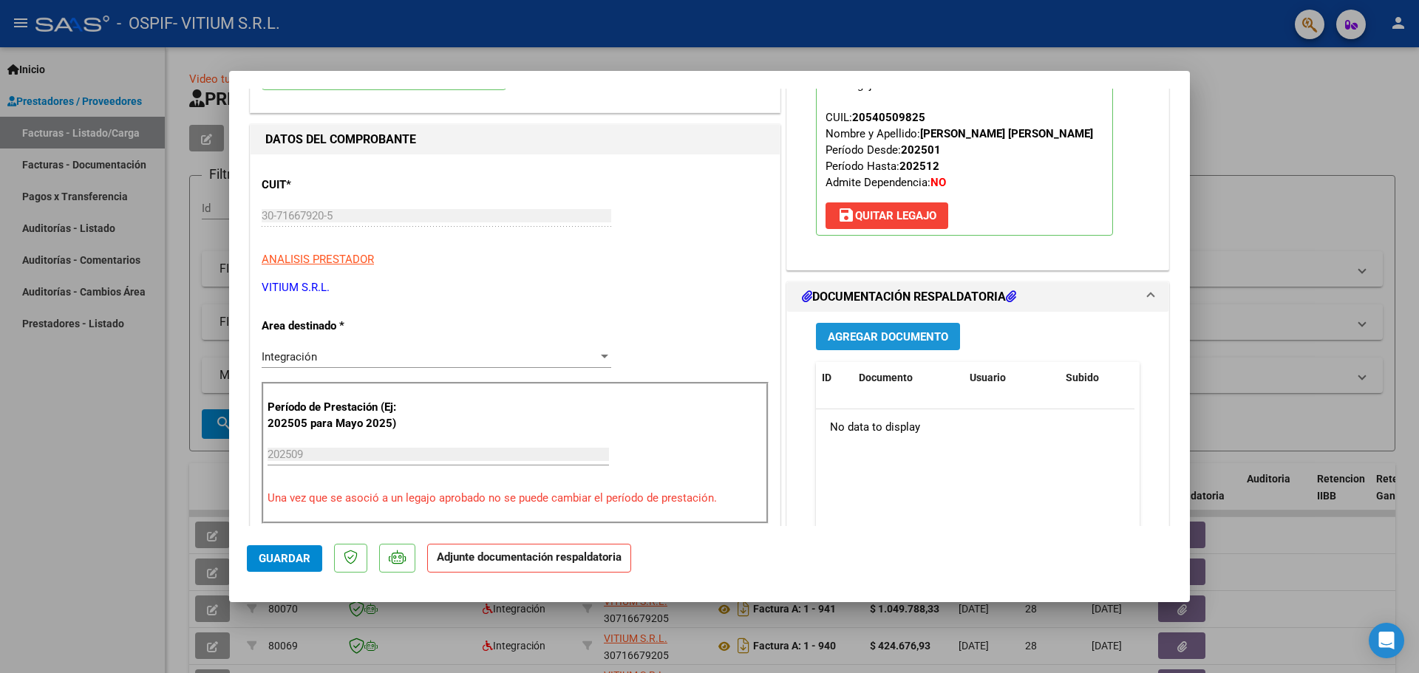
click at [870, 340] on span "Agregar Documento" at bounding box center [887, 336] width 120 height 13
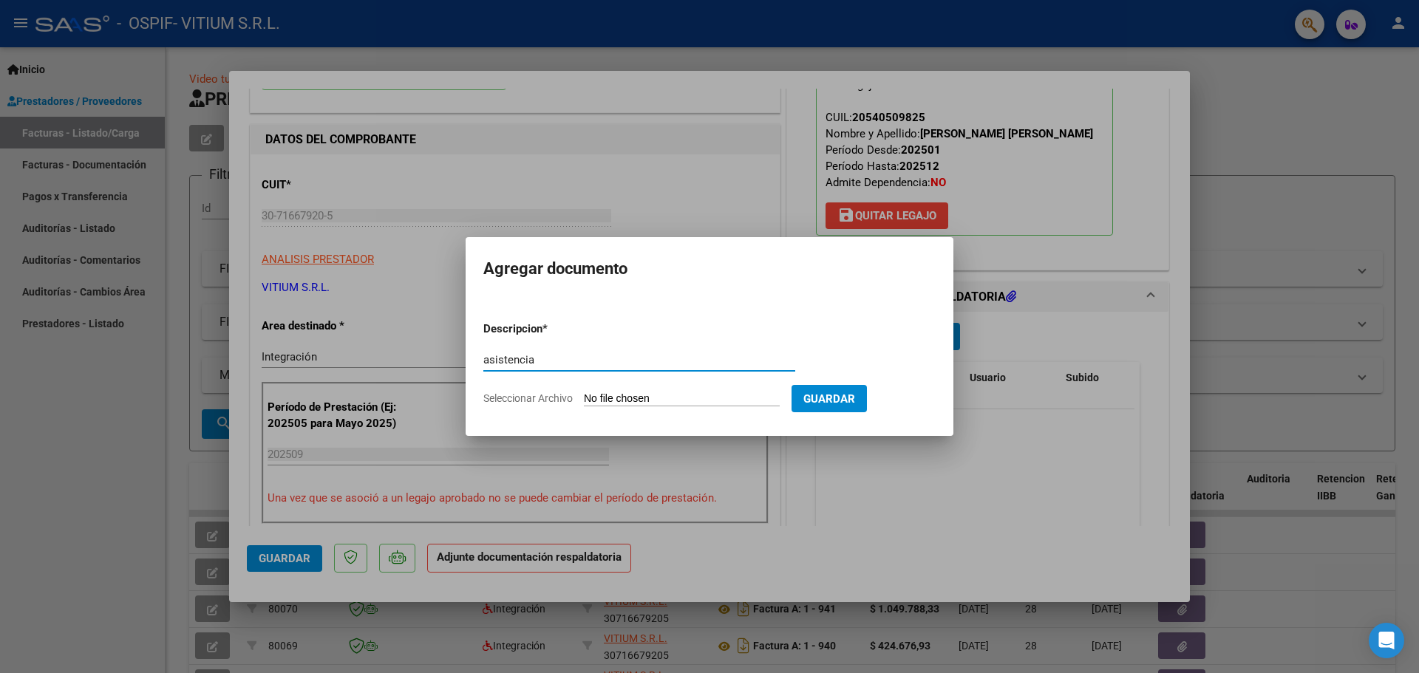
type input "asistencia"
click at [668, 397] on input "Seleccionar Archivo" at bounding box center [682, 399] width 196 height 14
type input "C:\fakepath\ASISTENCIA [PERSON_NAME] SEP.pdf"
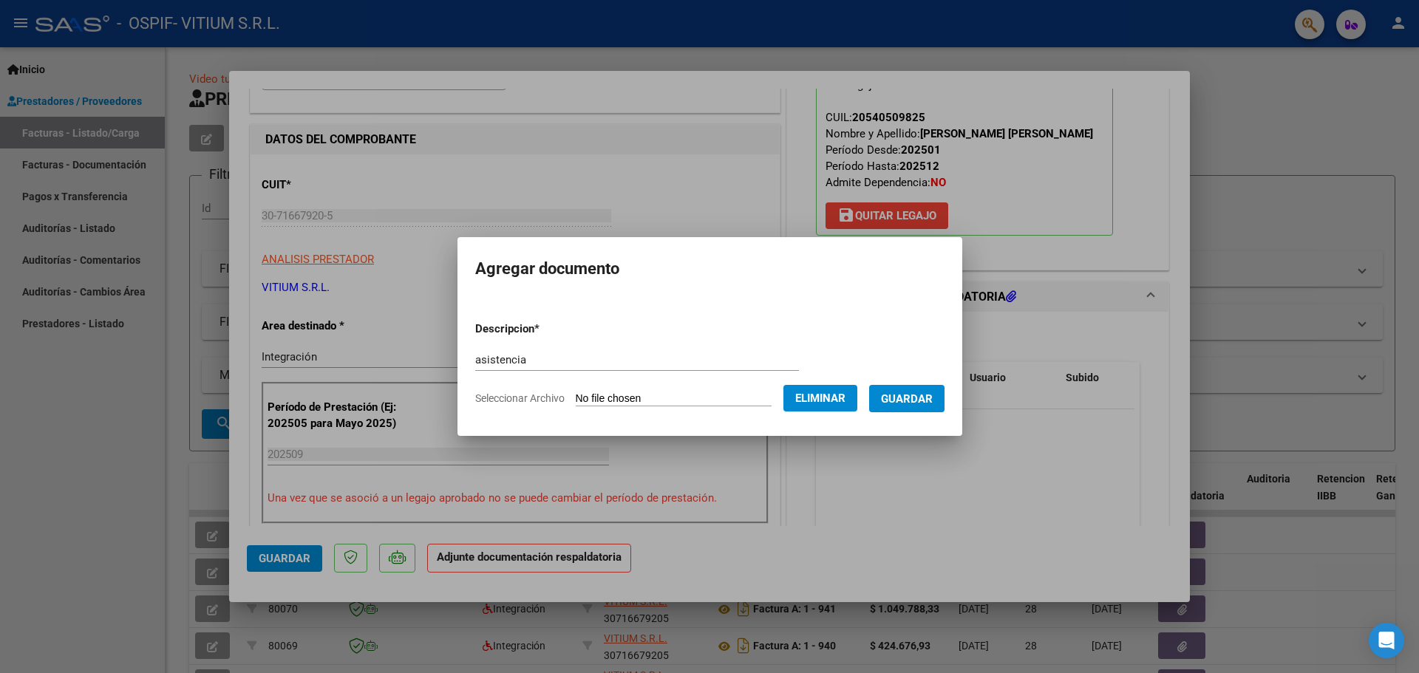
click at [917, 409] on button "Guardar" at bounding box center [906, 398] width 75 height 27
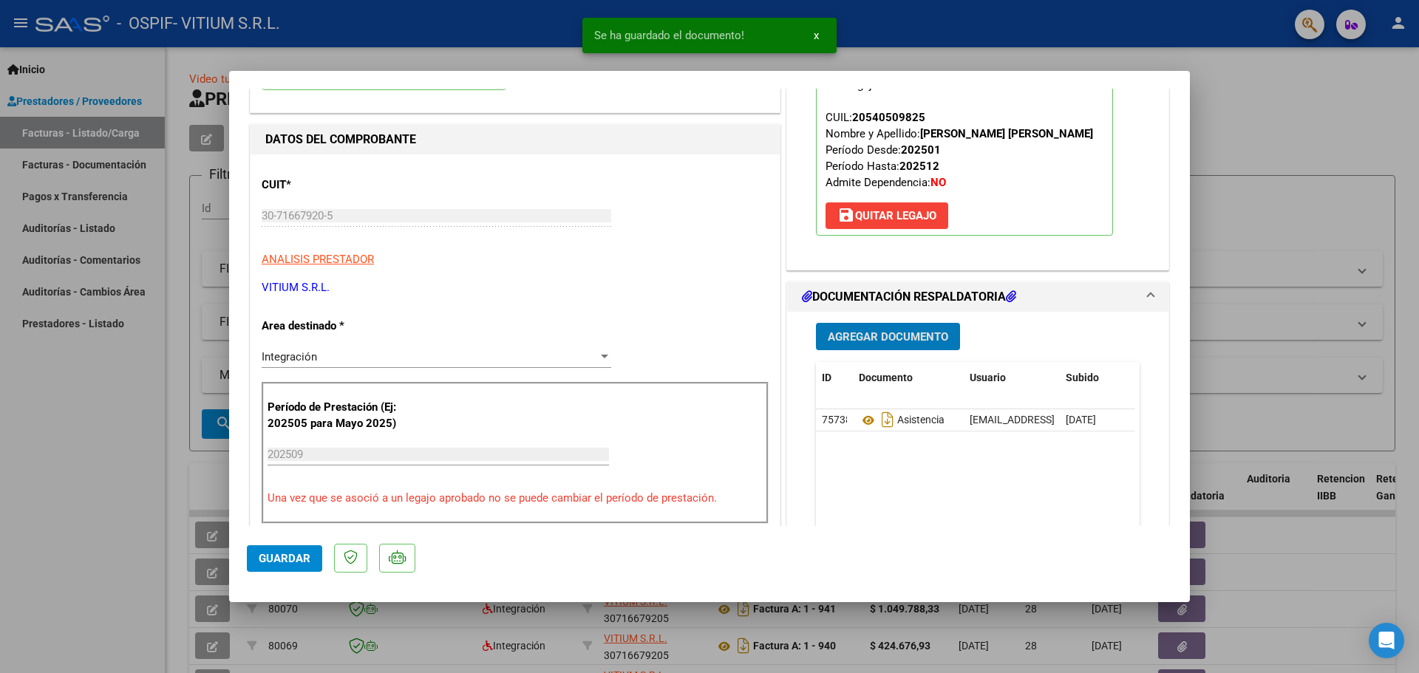
click at [878, 335] on span "Agregar Documento" at bounding box center [887, 336] width 120 height 13
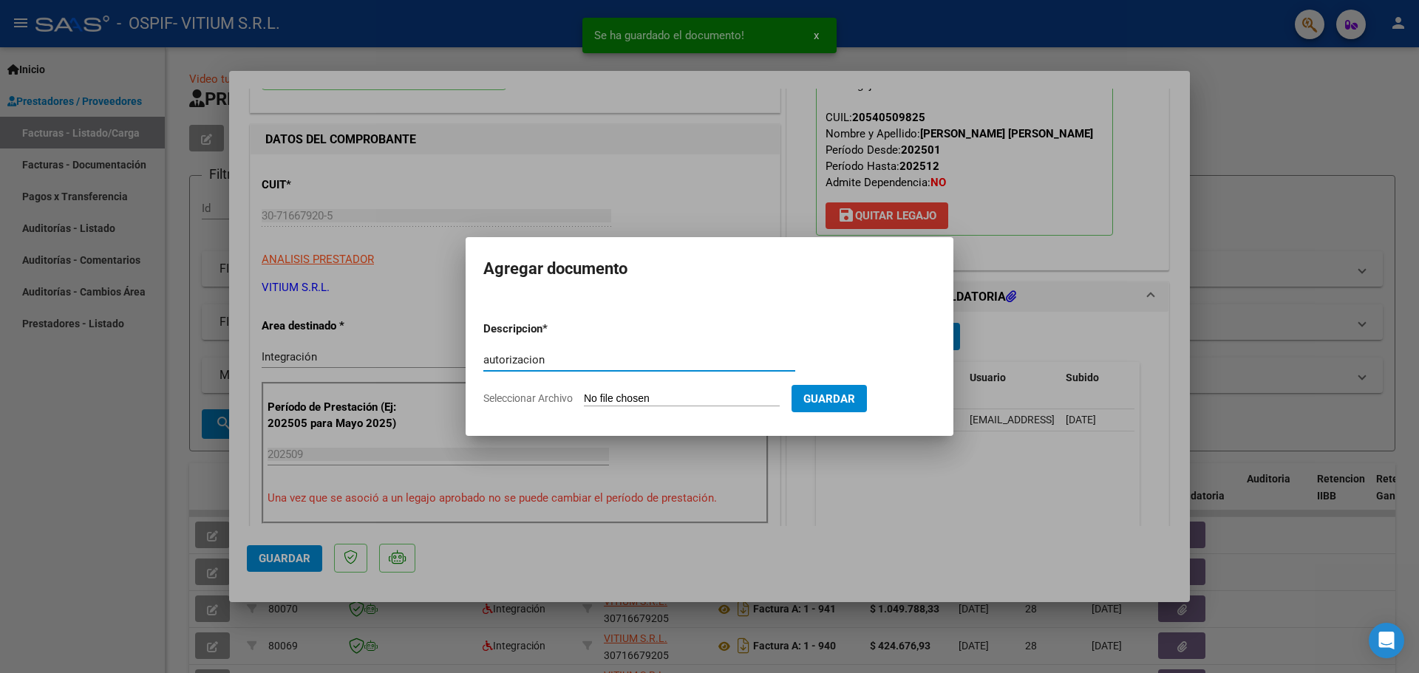
type input "autorizacion"
click at [648, 397] on input "Seleccionar Archivo" at bounding box center [682, 399] width 196 height 14
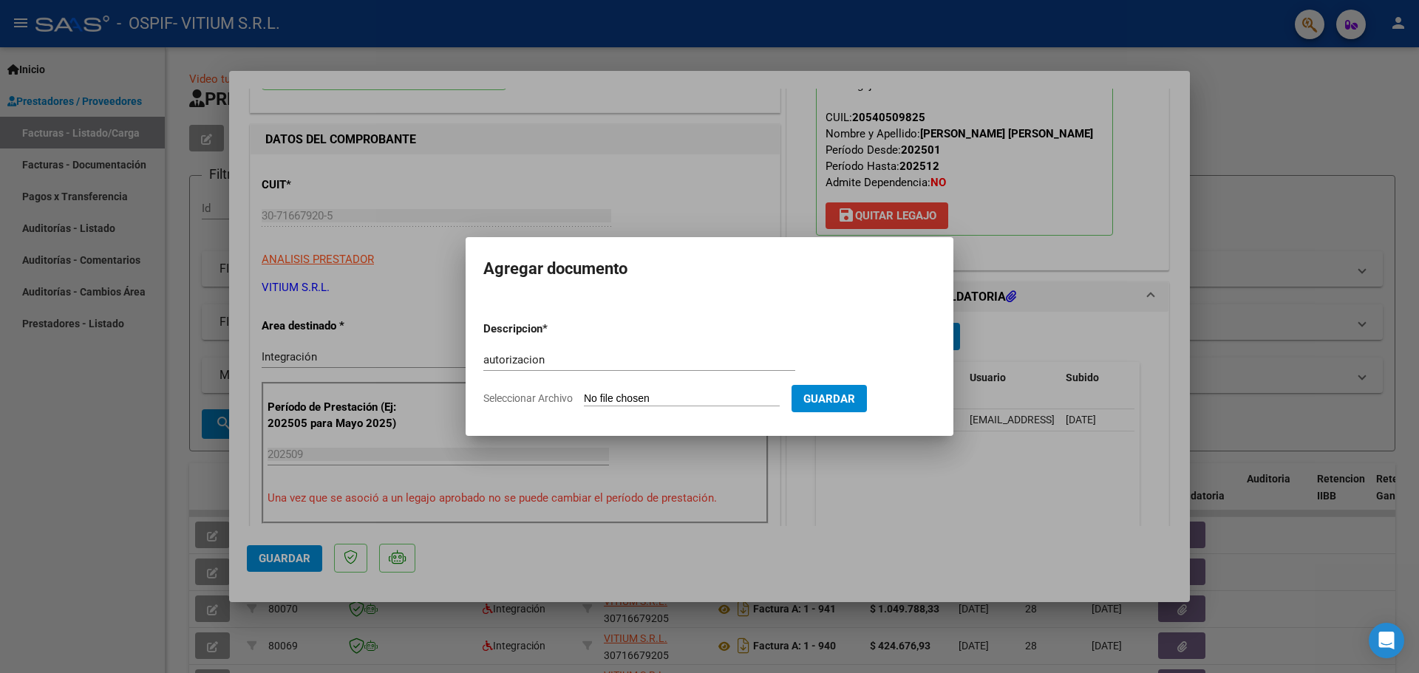
type input "C:\fakepath\AUT [PERSON_NAME].pdf"
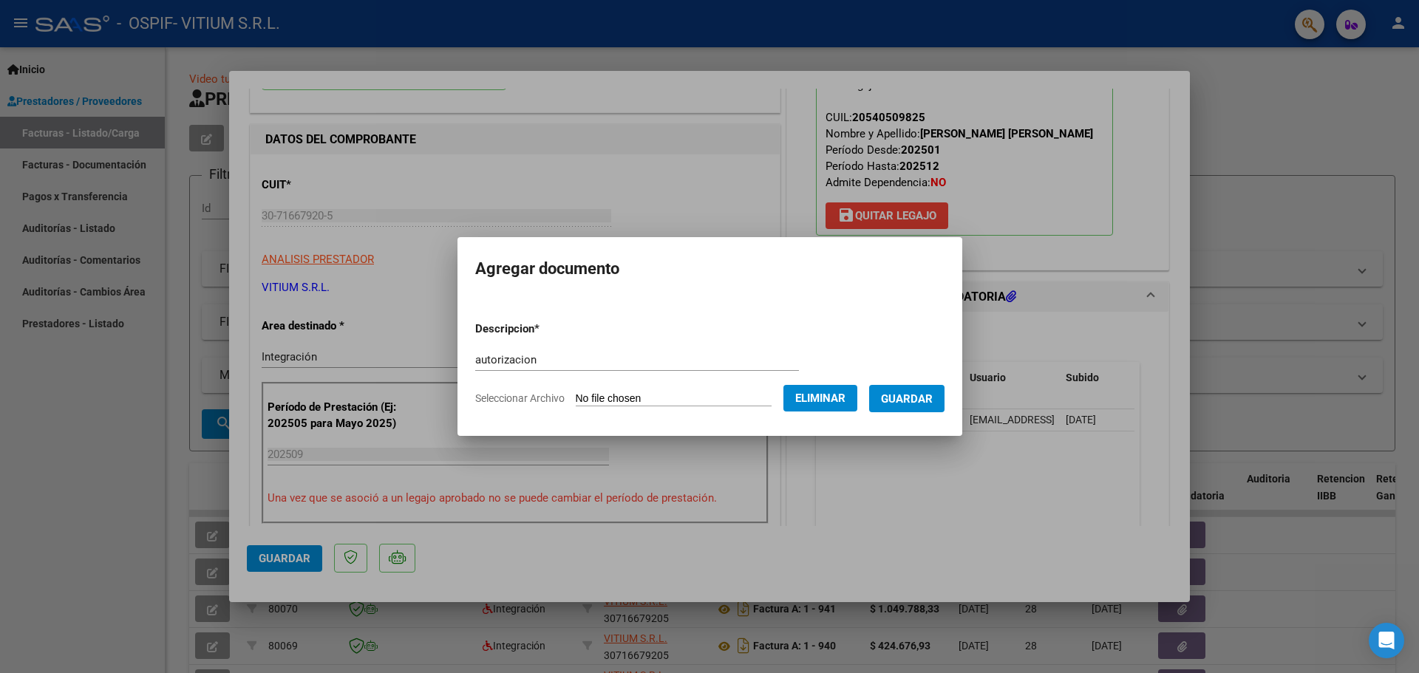
click at [909, 403] on span "Guardar" at bounding box center [907, 398] width 52 height 13
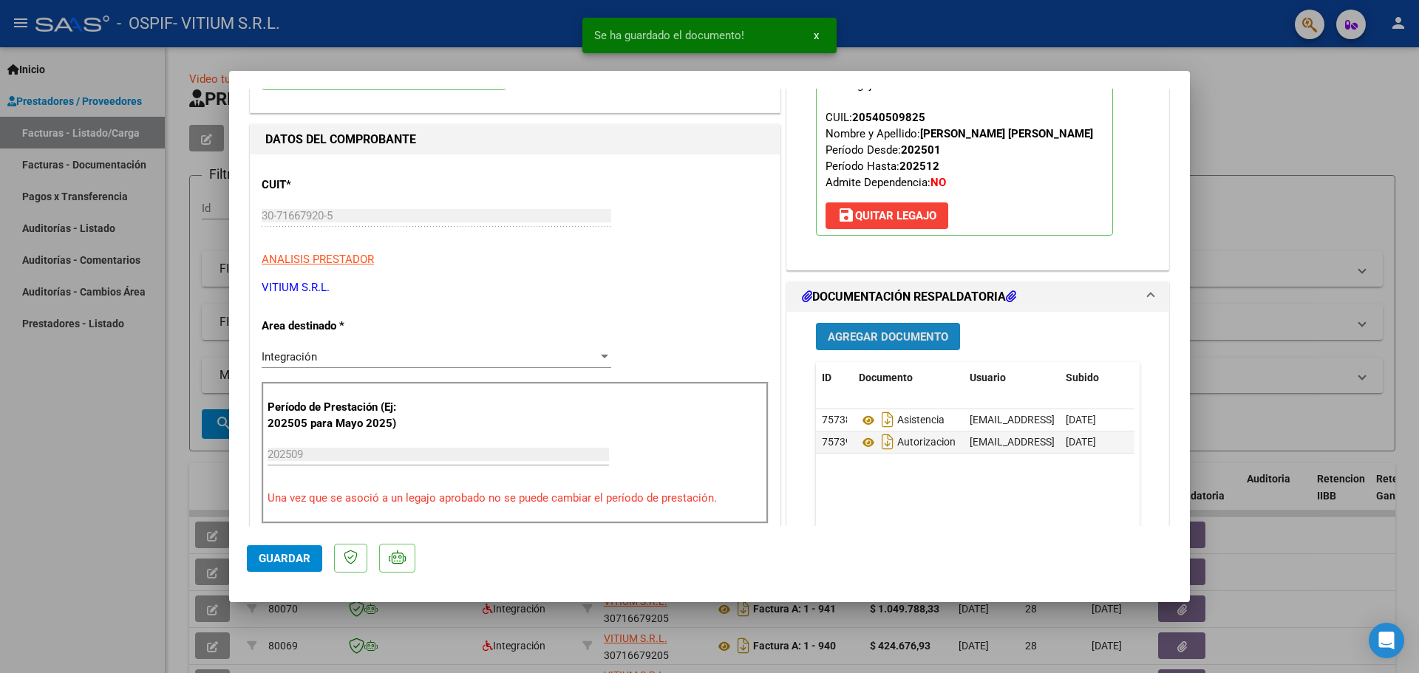
click at [894, 340] on span "Agregar Documento" at bounding box center [887, 336] width 120 height 13
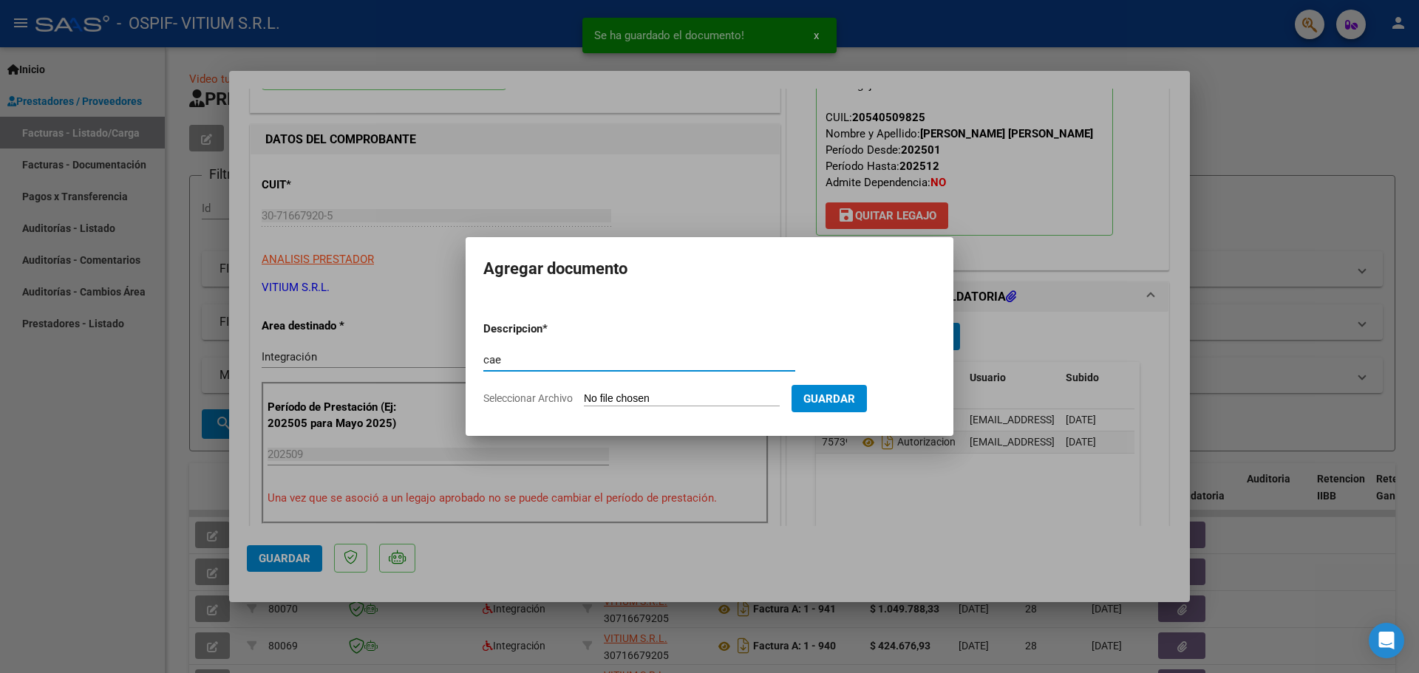
type input "cae"
click at [675, 392] on input "Seleccionar Archivo" at bounding box center [682, 399] width 196 height 14
type input "C:\fakepath\cae 994.pdf"
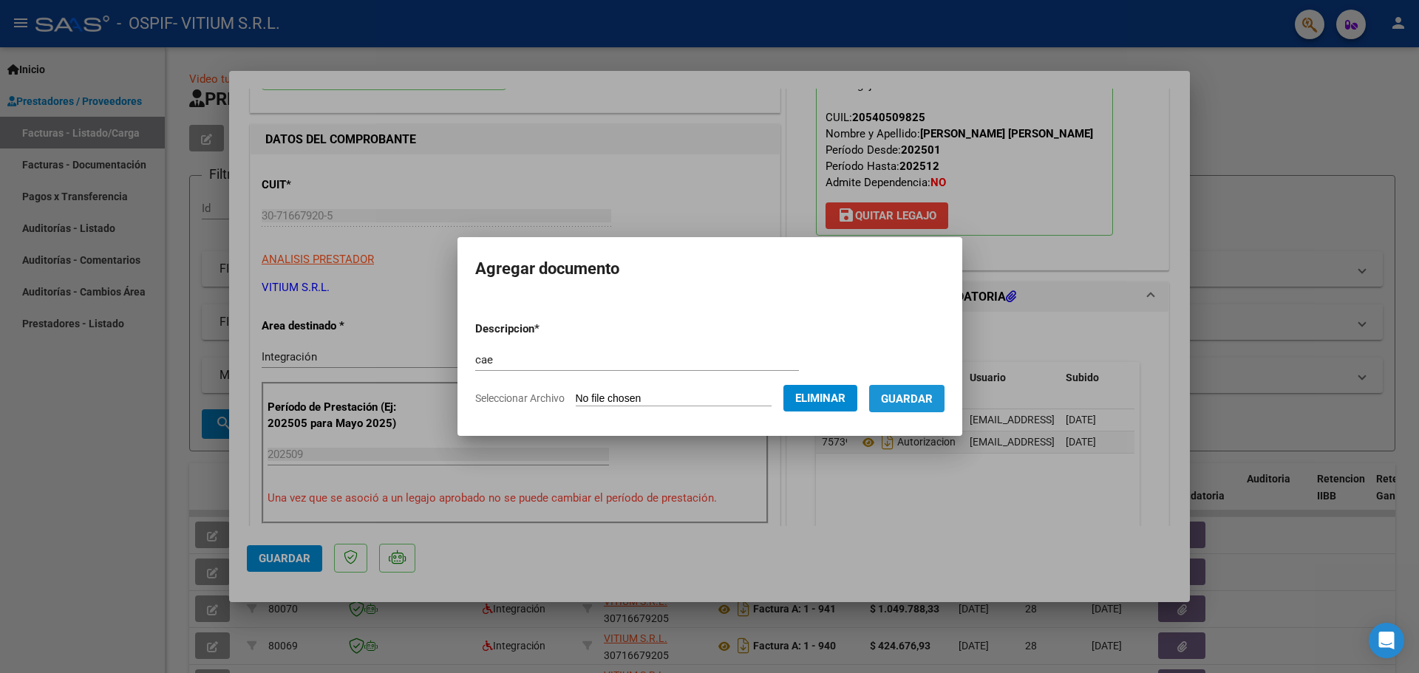
click at [911, 400] on span "Guardar" at bounding box center [907, 398] width 52 height 13
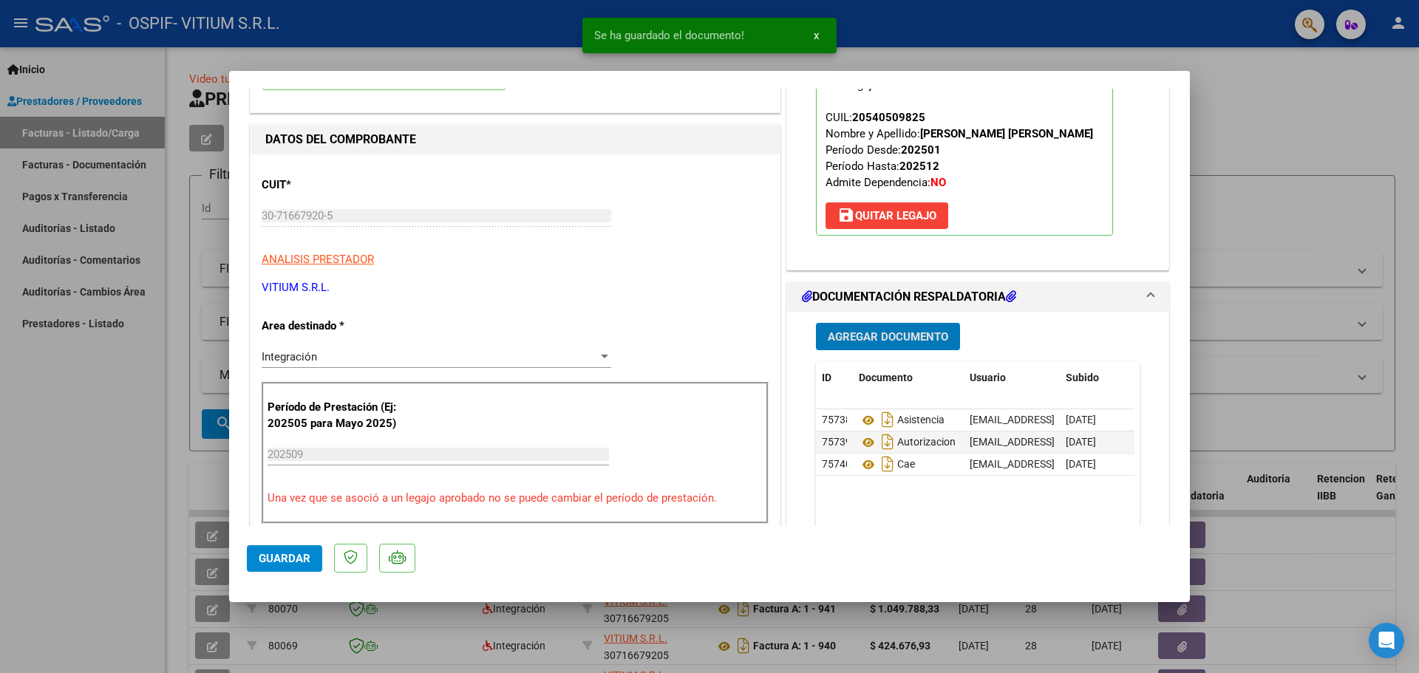
click at [898, 342] on span "Agregar Documento" at bounding box center [887, 336] width 120 height 13
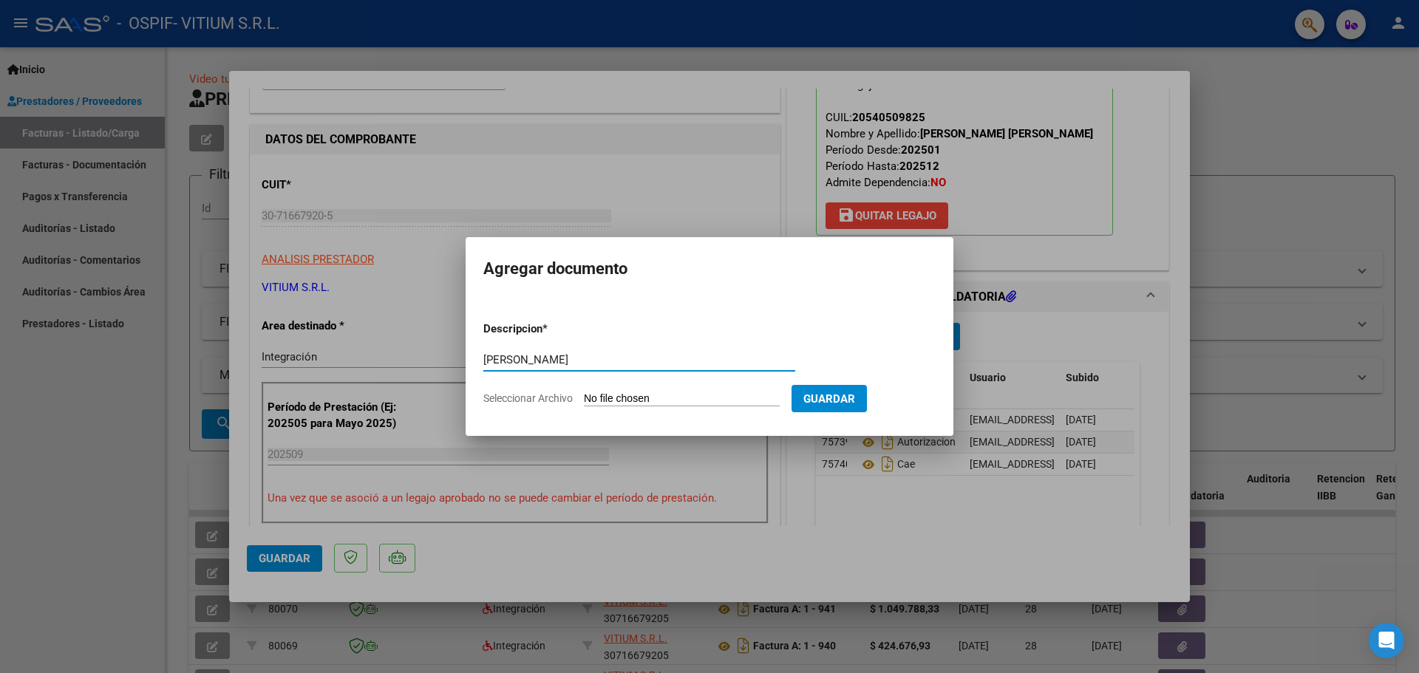
type input "[PERSON_NAME]"
click at [683, 393] on input "Seleccionar Archivo" at bounding box center [682, 399] width 196 height 14
type input "C:\fakepath\[PERSON_NAME] [DATE].pdf"
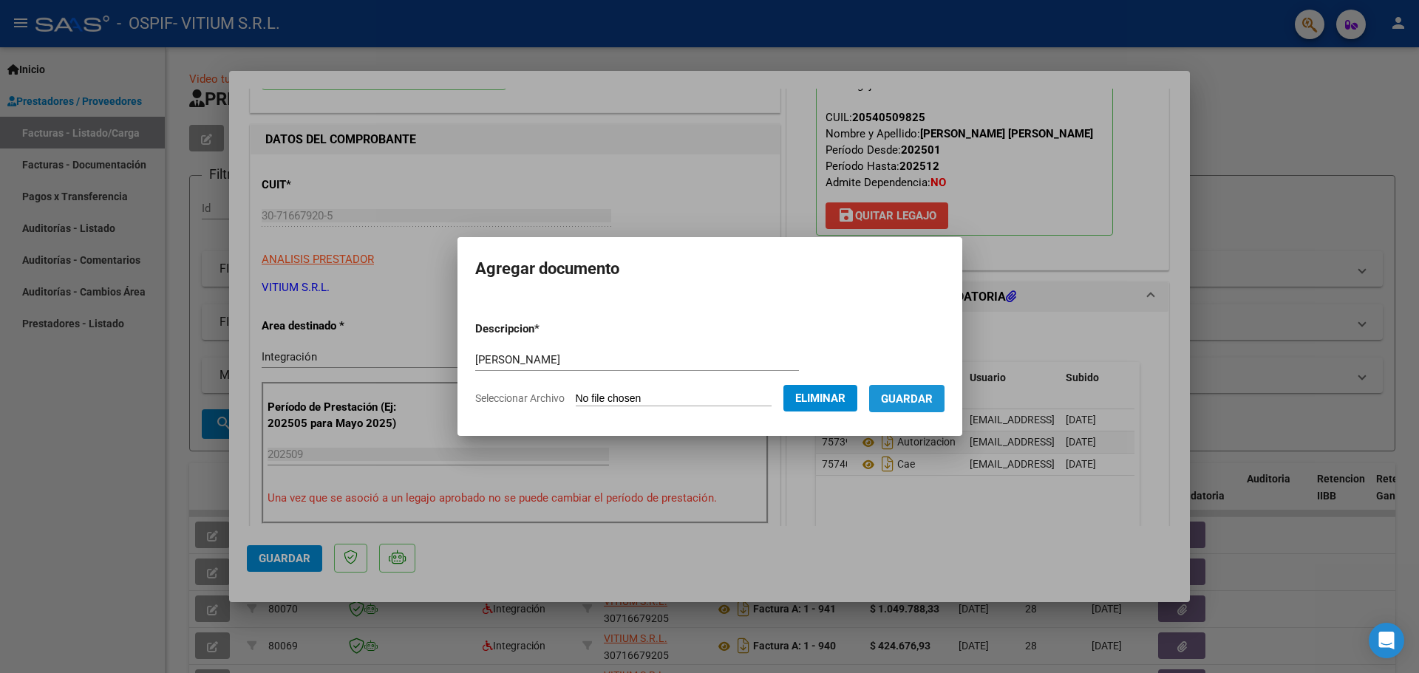
click at [911, 395] on span "Guardar" at bounding box center [907, 398] width 52 height 13
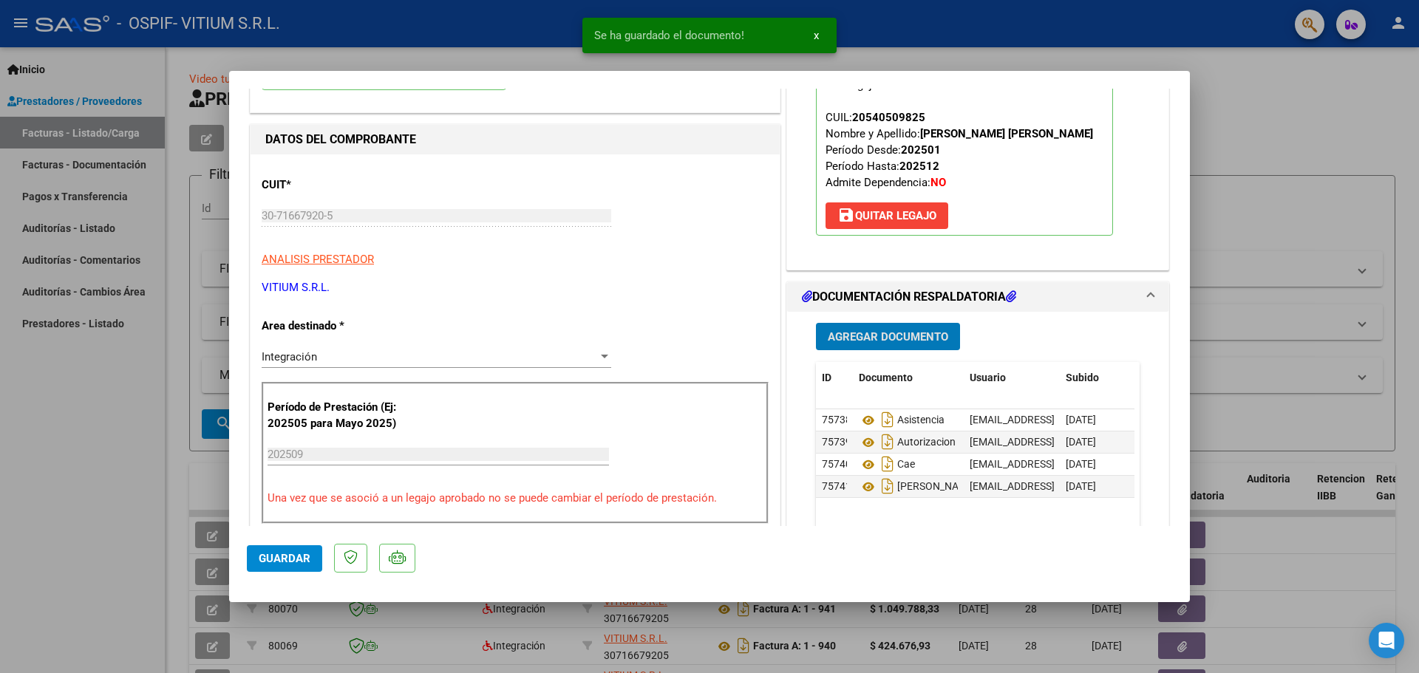
click at [296, 556] on span "Guardar" at bounding box center [285, 558] width 52 height 13
click at [26, 499] on div at bounding box center [709, 336] width 1419 height 673
type input "$ 0,00"
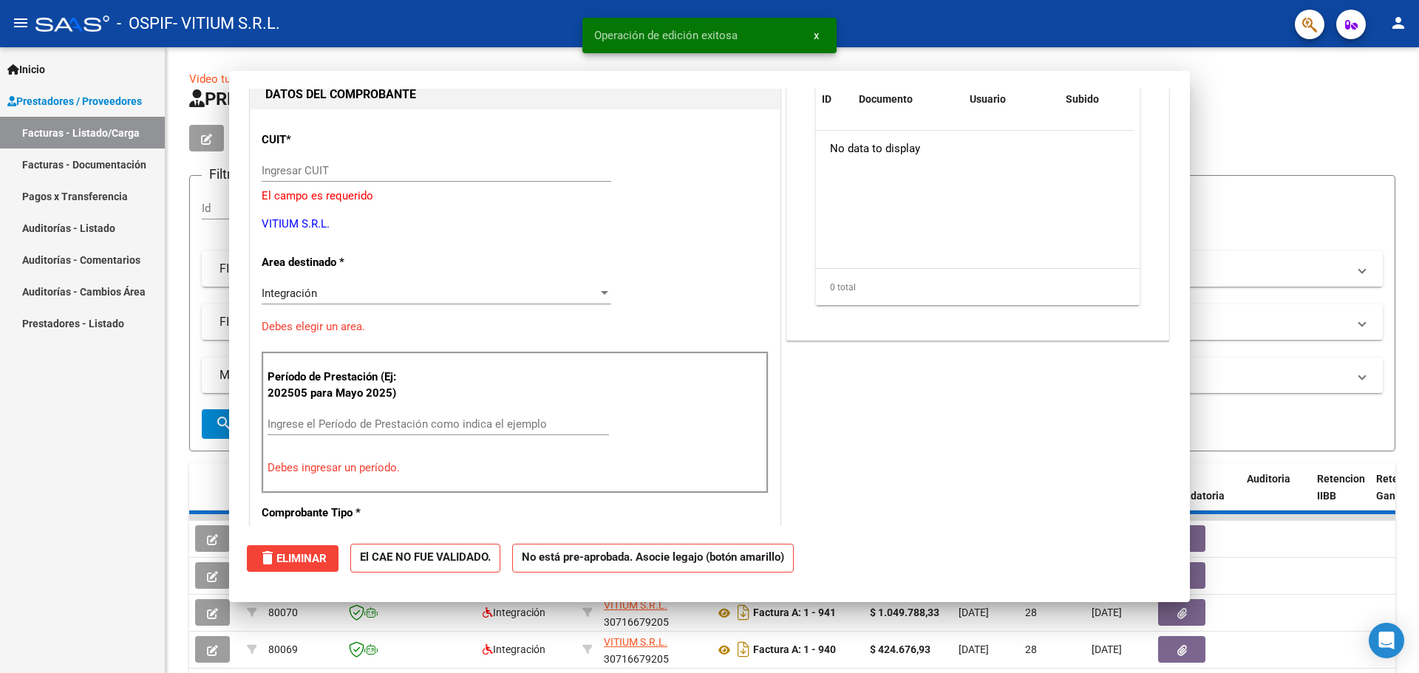
scroll to position [157, 0]
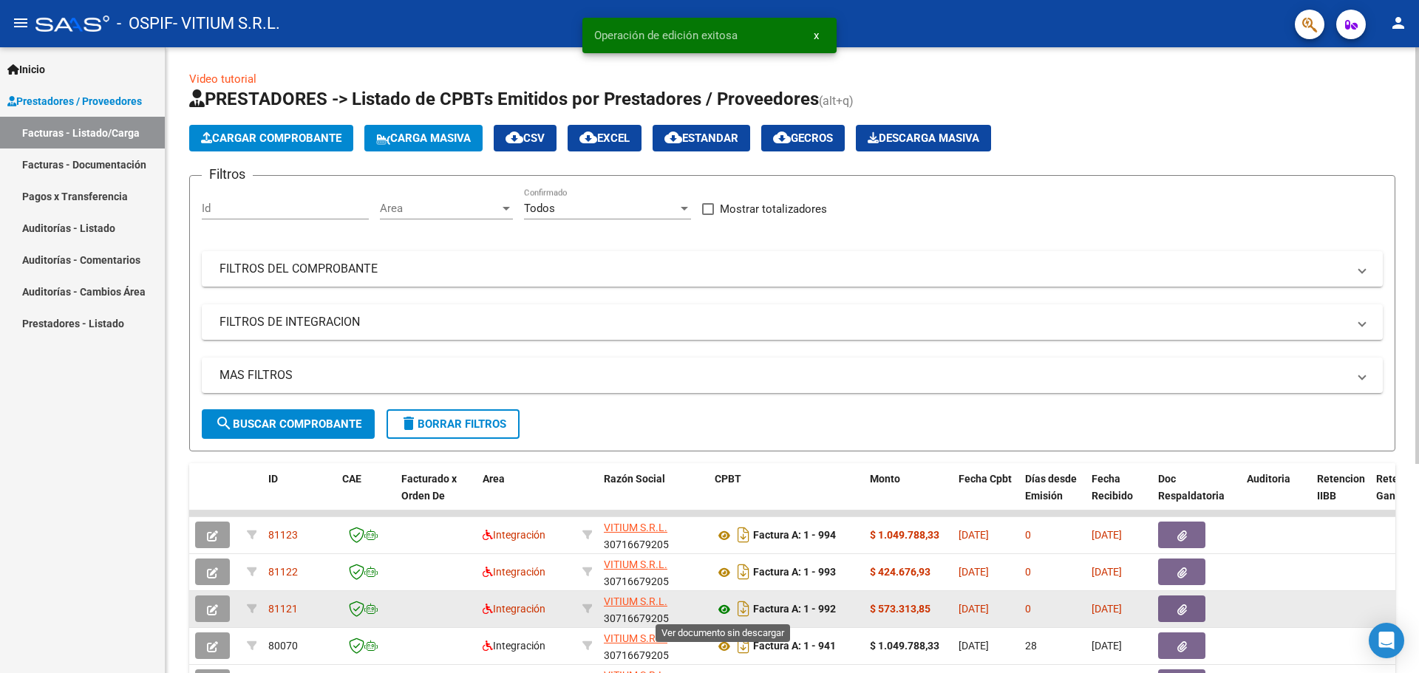
click at [725, 603] on icon at bounding box center [723, 610] width 19 height 18
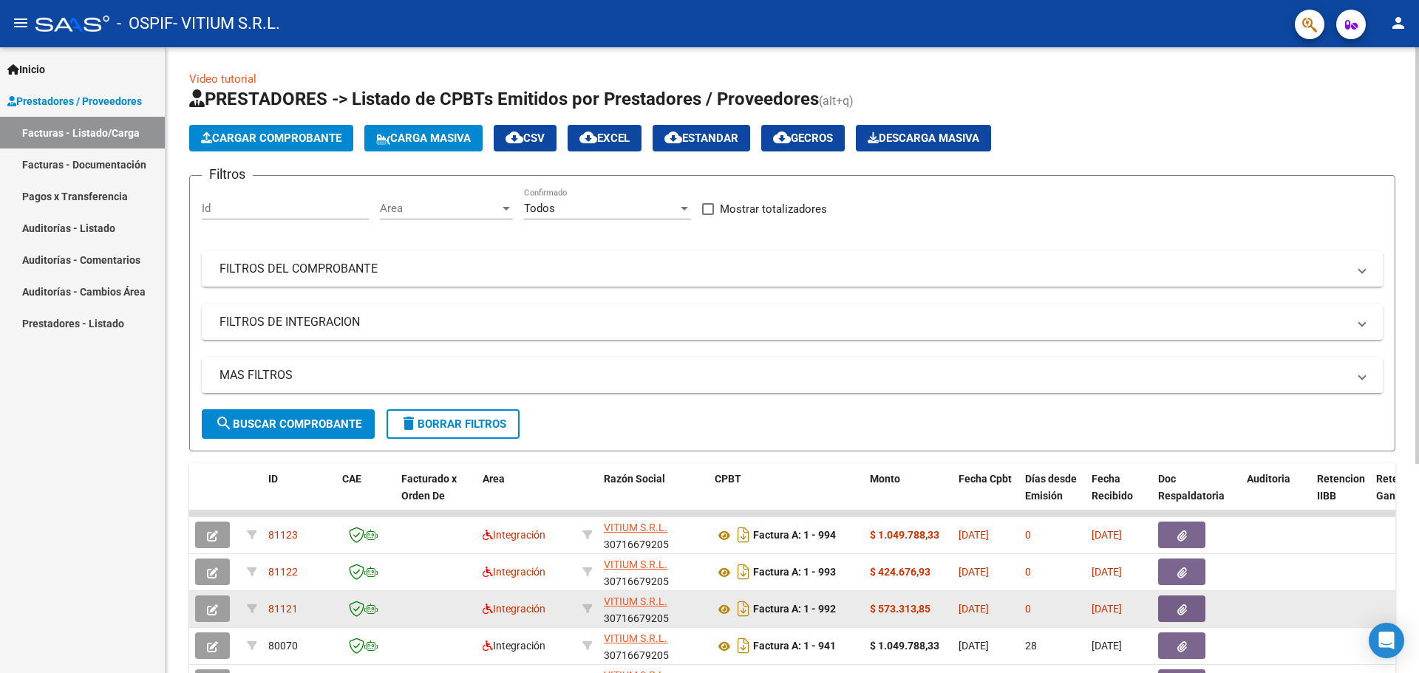
click at [1180, 600] on button "button" at bounding box center [1181, 608] width 47 height 27
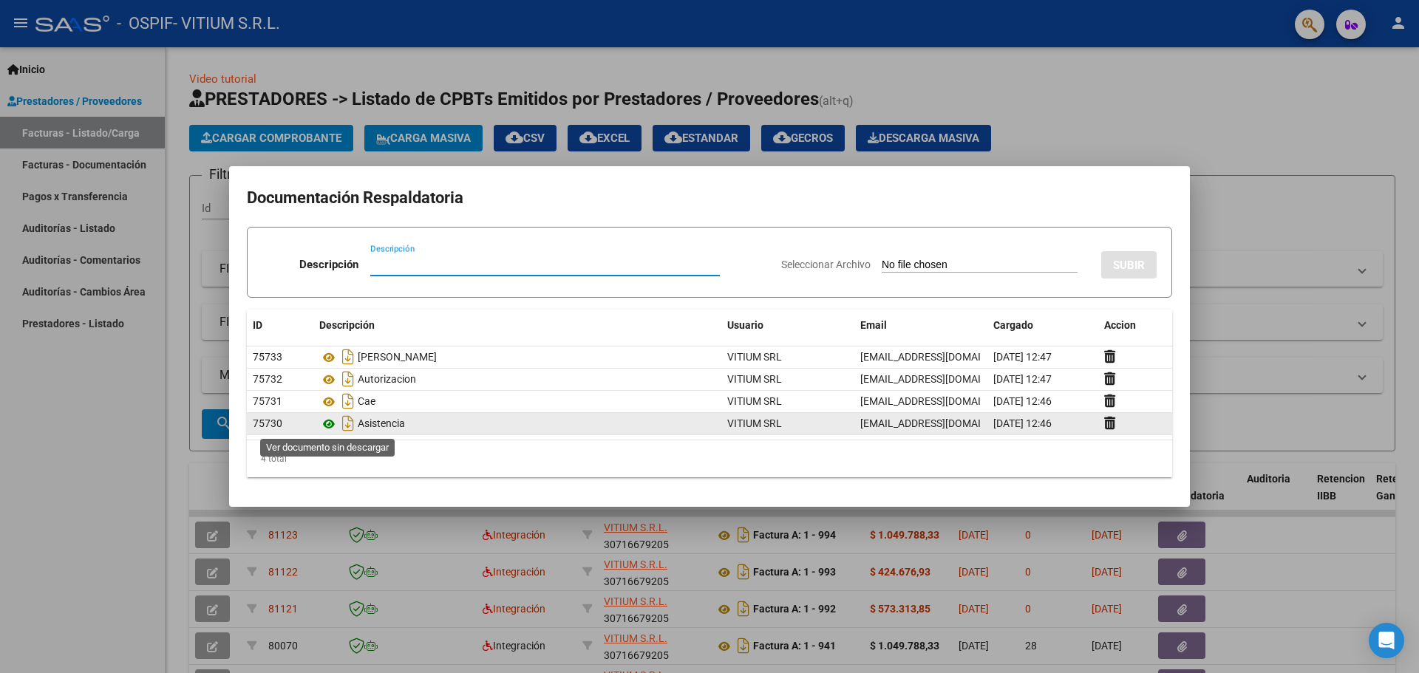
click at [332, 416] on icon at bounding box center [328, 424] width 19 height 18
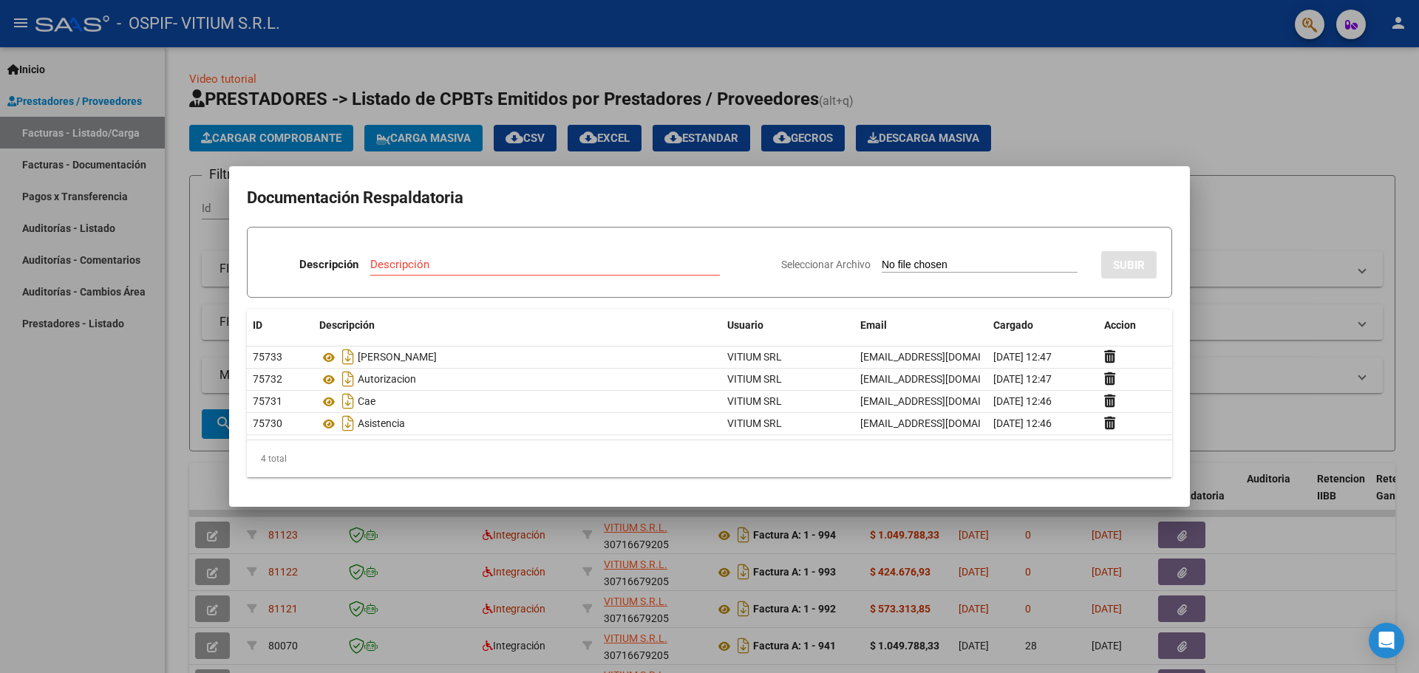
drag, startPoint x: 1121, startPoint y: 118, endPoint x: 1129, endPoint y: 181, distance: 63.3
click at [1122, 118] on div at bounding box center [709, 336] width 1419 height 673
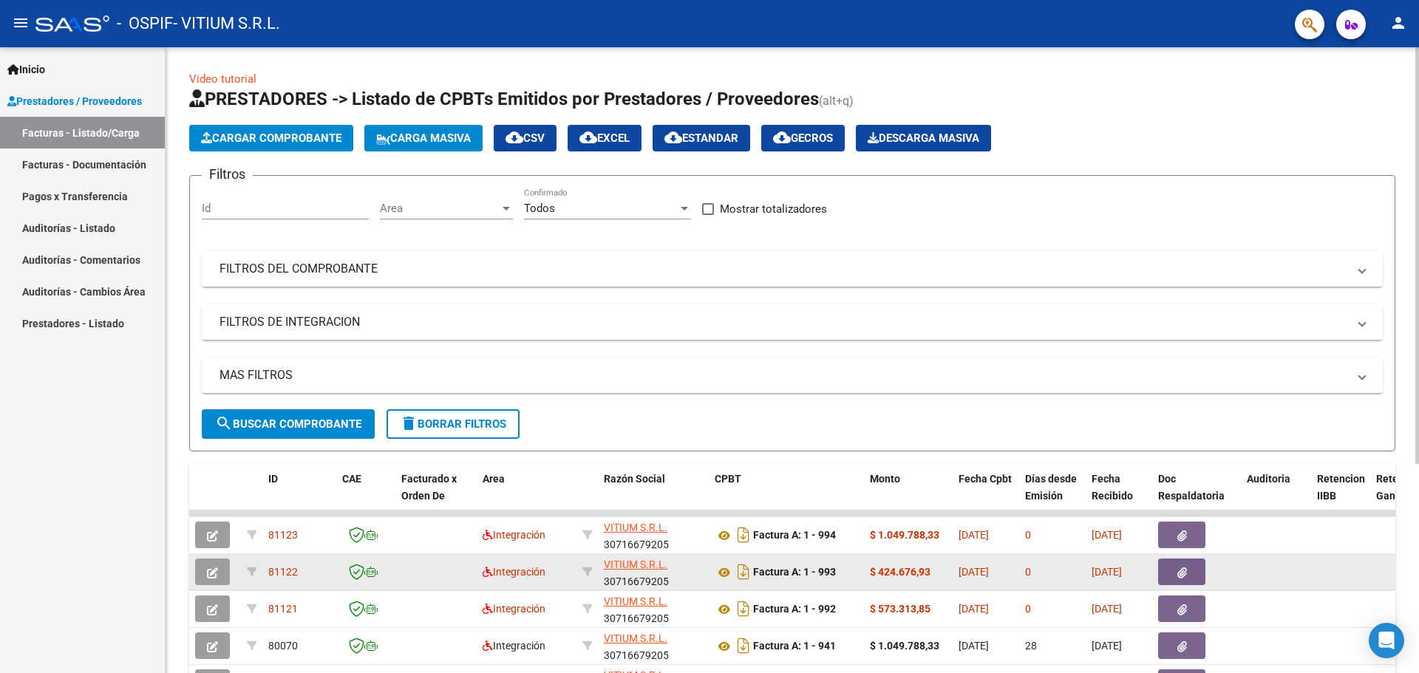
click at [1187, 559] on button "button" at bounding box center [1181, 572] width 47 height 27
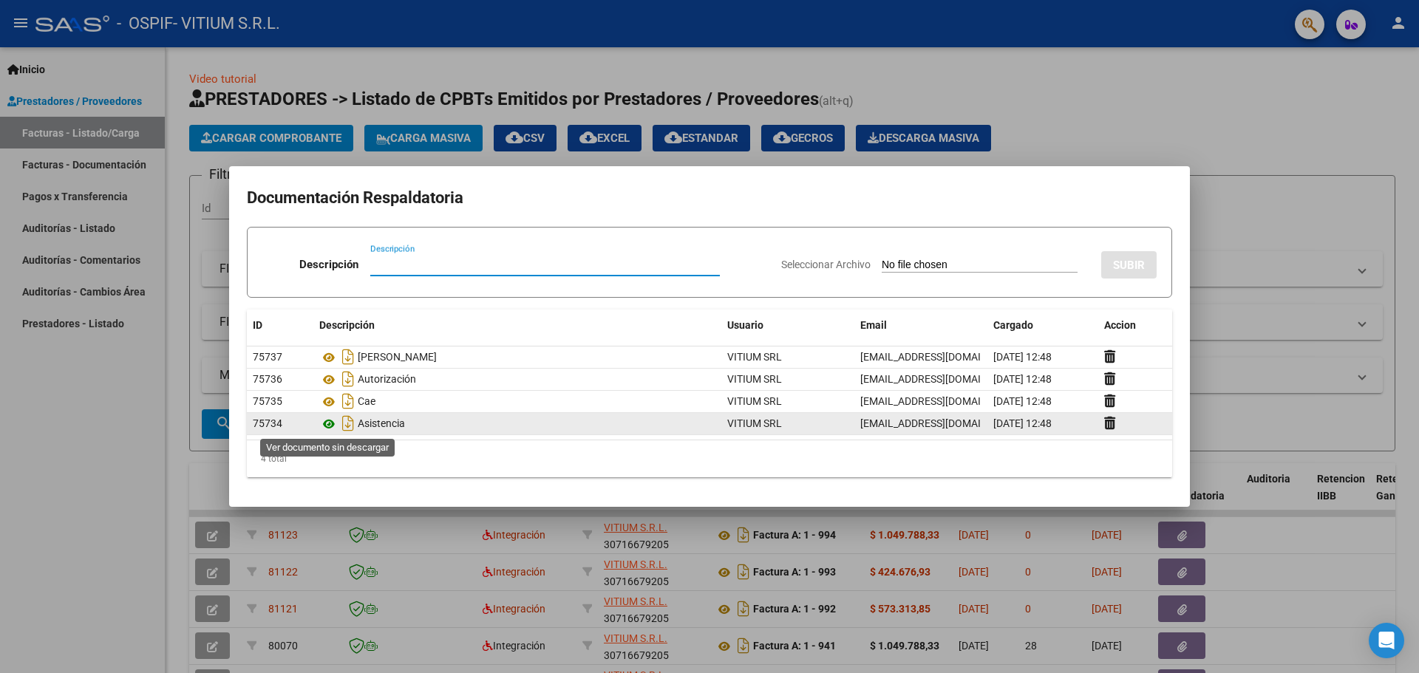
click at [327, 420] on icon at bounding box center [328, 424] width 19 height 18
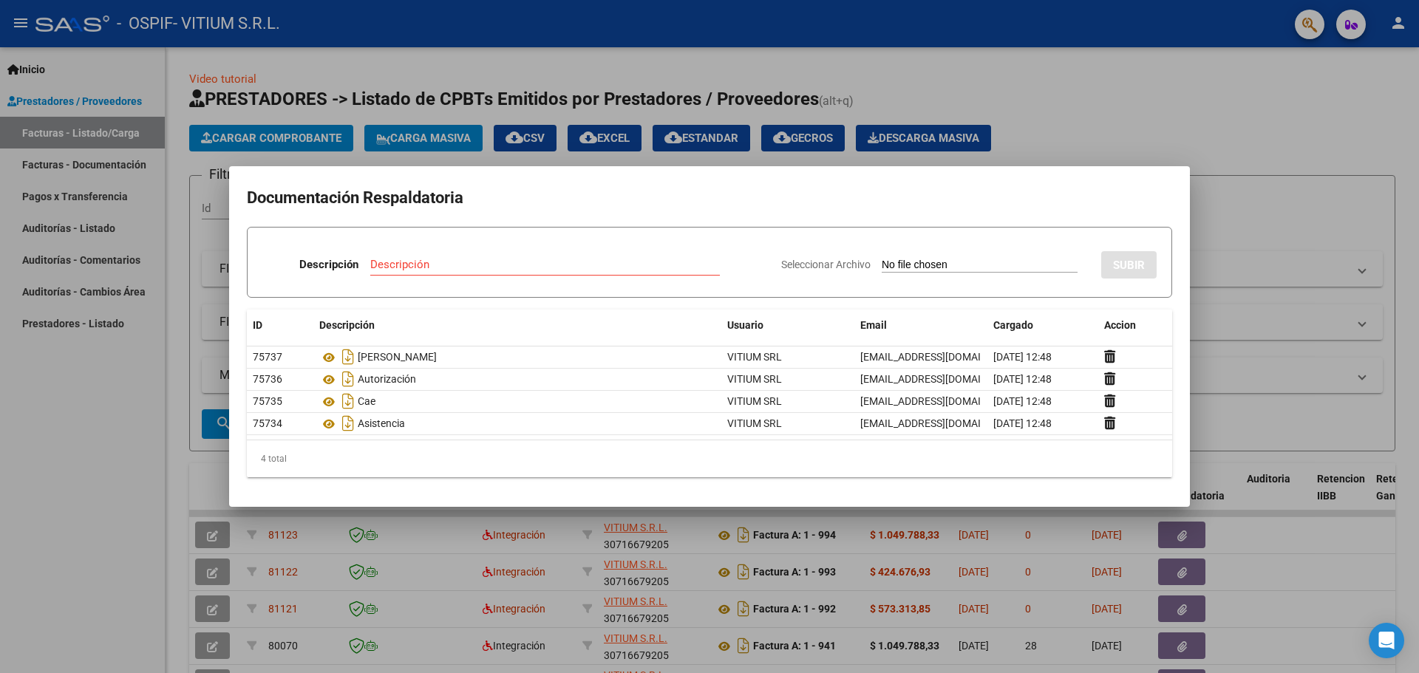
click at [1242, 108] on div at bounding box center [709, 336] width 1419 height 673
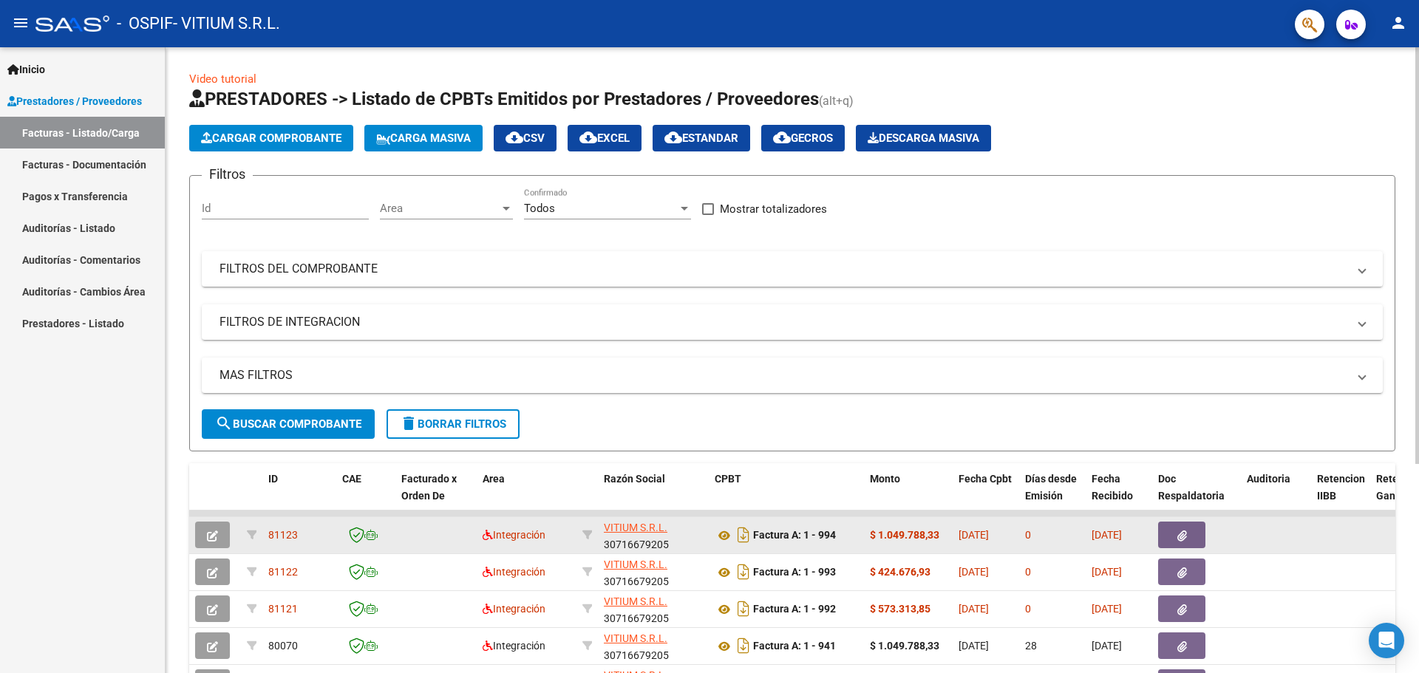
click at [1169, 536] on button "button" at bounding box center [1181, 535] width 47 height 27
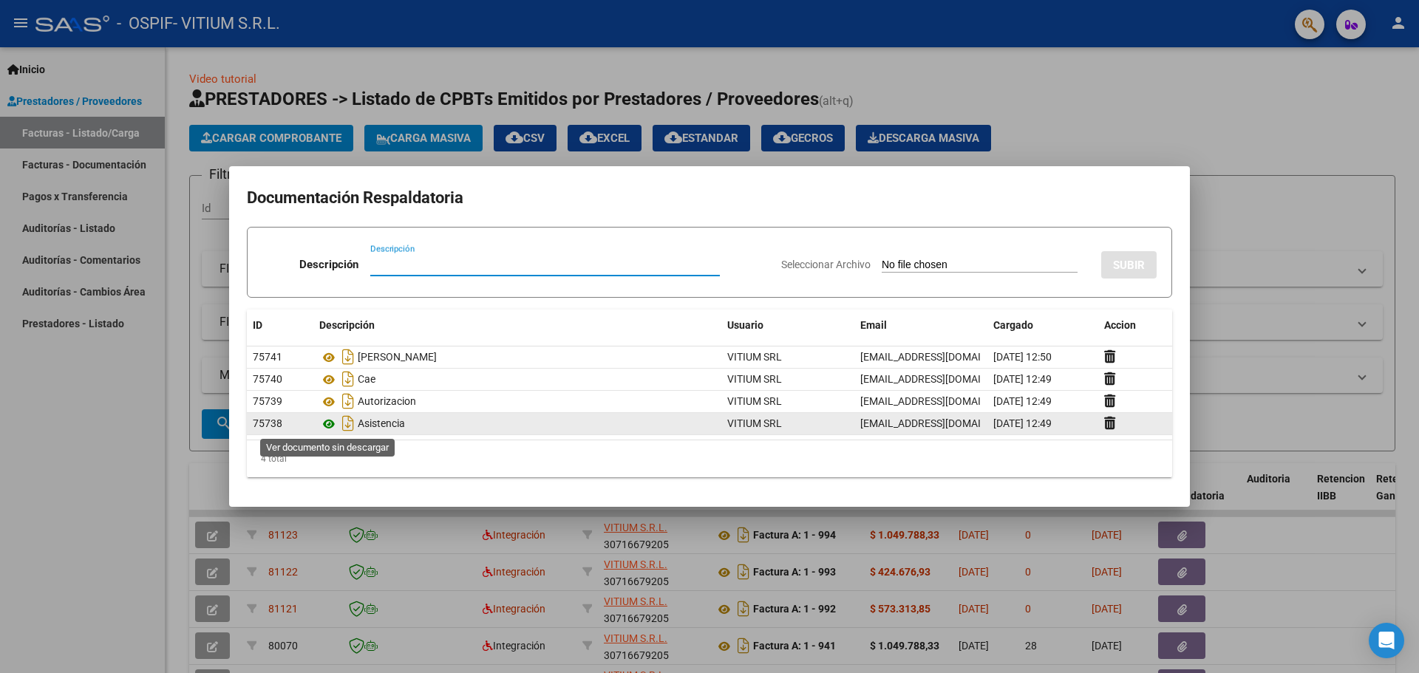
click at [326, 423] on icon at bounding box center [328, 424] width 19 height 18
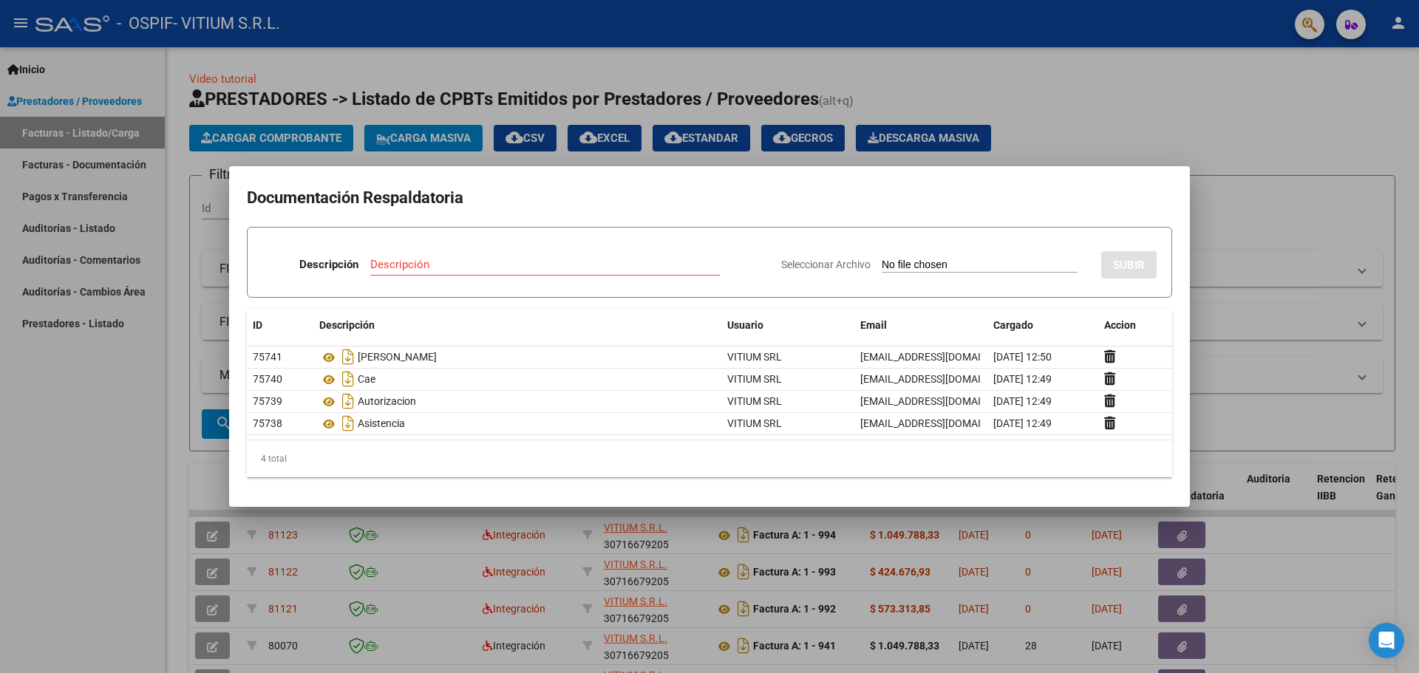
click at [18, 451] on div at bounding box center [709, 336] width 1419 height 673
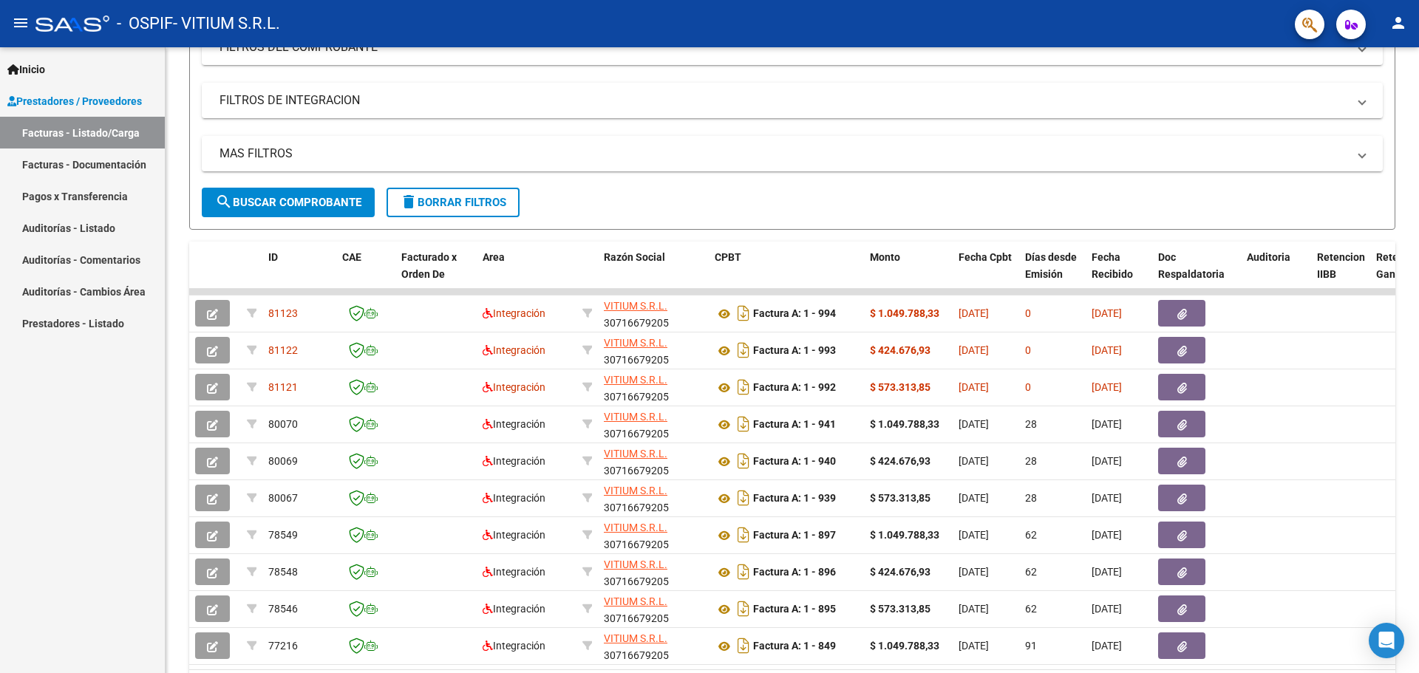
scroll to position [0, 0]
